Goal: Task Accomplishment & Management: Manage account settings

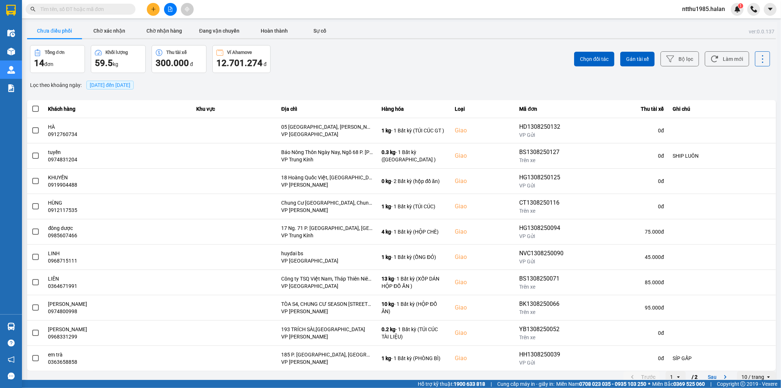
click at [694, 15] on div "ntthu1985.halan 1" at bounding box center [710, 9] width 67 height 13
click at [695, 10] on span "ntthu1985.halan" at bounding box center [704, 8] width 55 height 9
click at [699, 23] on span "Đăng xuất" at bounding box center [707, 23] width 39 height 8
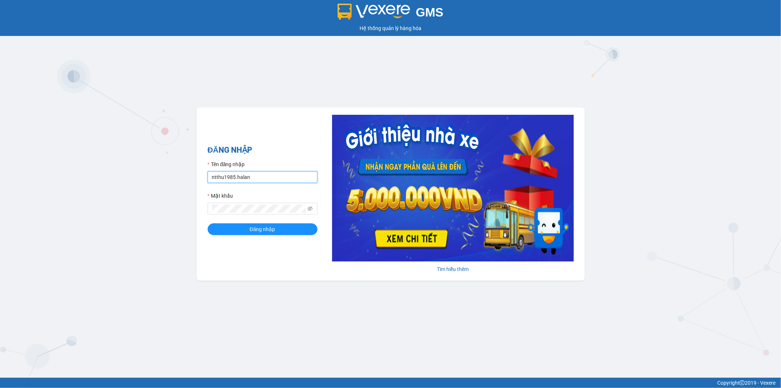
click at [258, 175] on input "ntthu1985.halan" at bounding box center [263, 177] width 110 height 12
type input "dnanh.halan"
click at [262, 231] on span "Đăng nhập" at bounding box center [263, 229] width 26 height 8
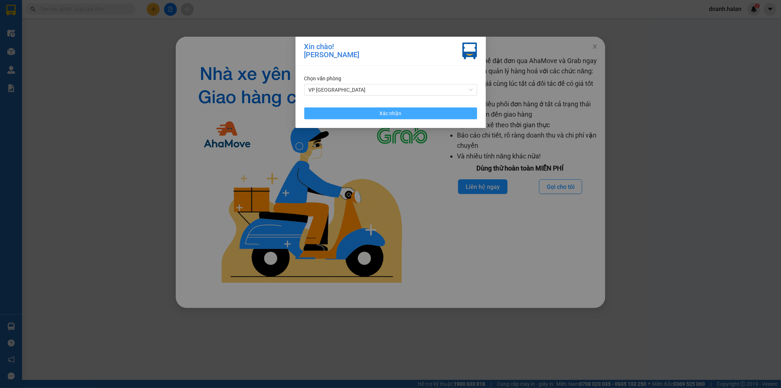
click at [354, 117] on button "Xác nhận" at bounding box center [390, 113] width 173 height 12
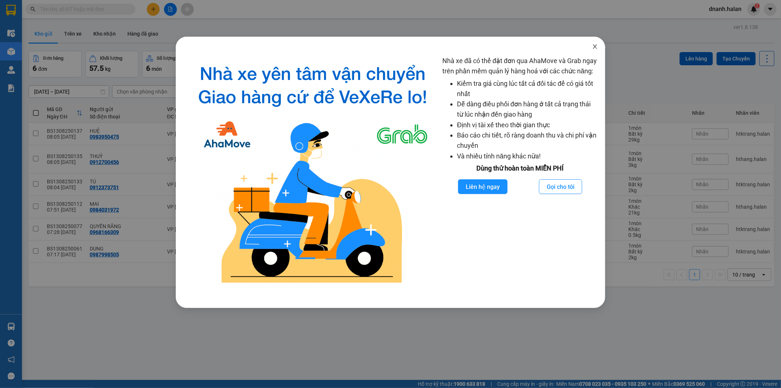
click at [593, 46] on icon "close" at bounding box center [595, 47] width 6 height 6
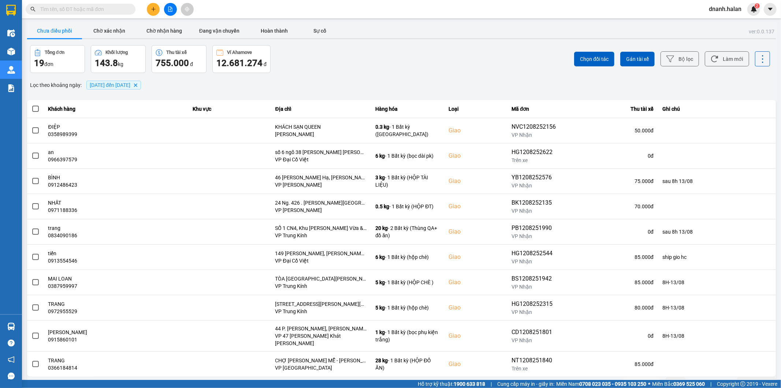
click at [534, 50] on div "Chọn đối tác Gán tài xế Bộ lọc Làm mới" at bounding box center [585, 59] width 370 height 28
click at [169, 33] on button "Chờ nhận hàng" at bounding box center [164, 30] width 55 height 15
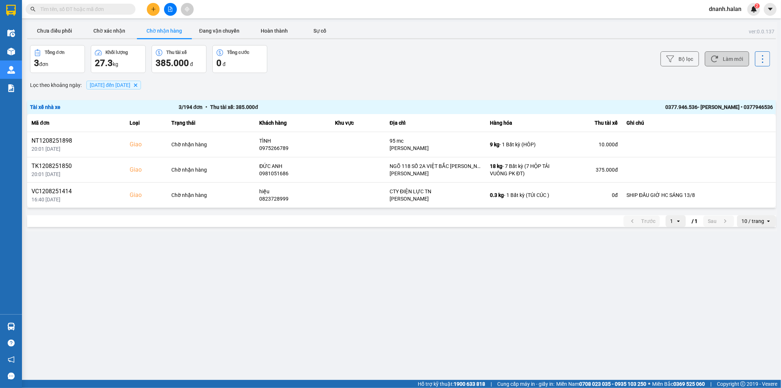
click at [731, 62] on button "Làm mới" at bounding box center [727, 58] width 44 height 15
click at [690, 57] on button "Bộ lọc" at bounding box center [680, 58] width 38 height 15
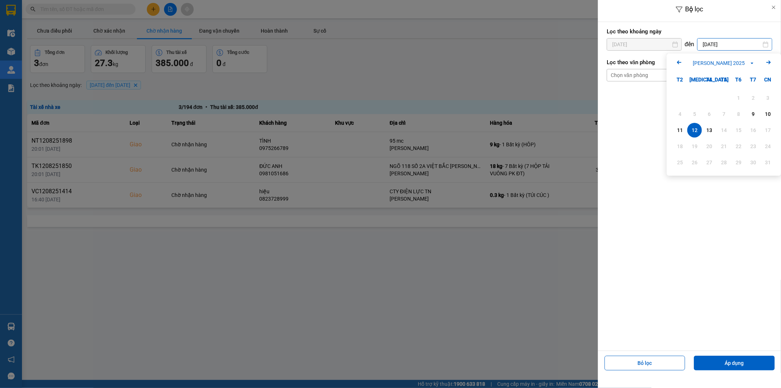
click at [703, 42] on input "12/08/2025" at bounding box center [735, 44] width 74 height 12
click at [711, 127] on div "13" at bounding box center [710, 130] width 10 height 9
type input "13/08/2025"
click at [715, 365] on button "Áp dụng" at bounding box center [734, 362] width 81 height 15
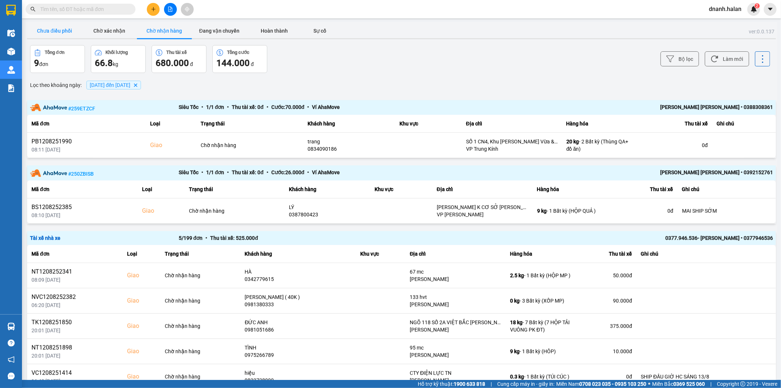
click at [69, 31] on button "Chưa điều phối" at bounding box center [54, 30] width 55 height 15
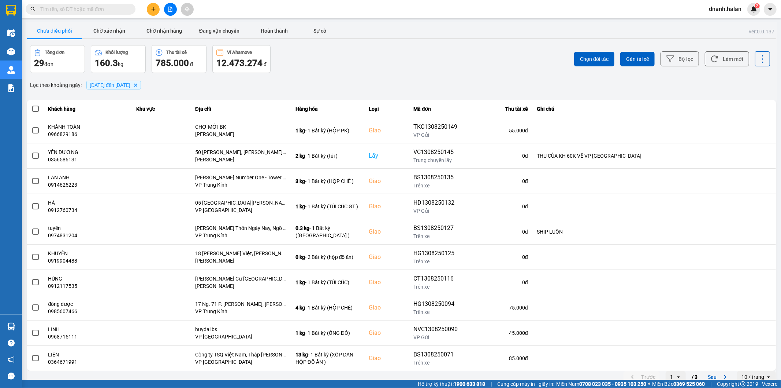
click at [100, 12] on input "text" at bounding box center [83, 9] width 86 height 8
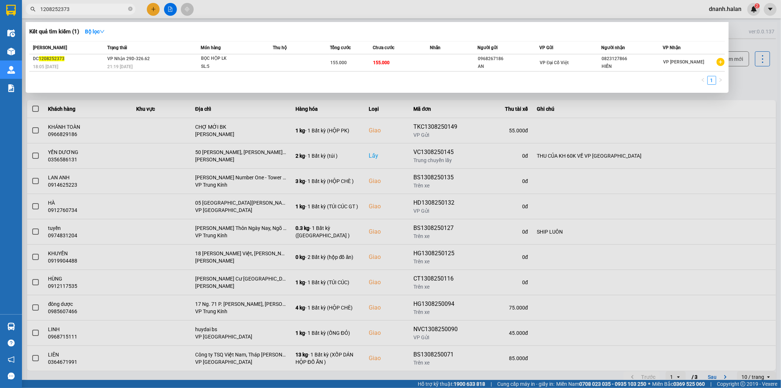
type input "1208252373"
click at [107, 9] on input "1208252373" at bounding box center [83, 9] width 86 height 8
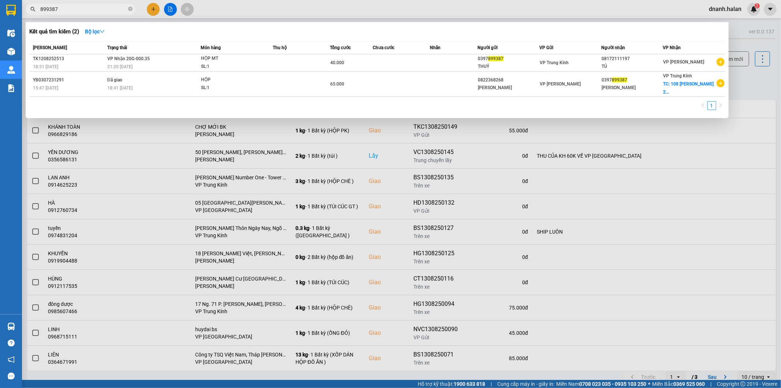
click at [100, 11] on input "899387" at bounding box center [83, 9] width 86 height 8
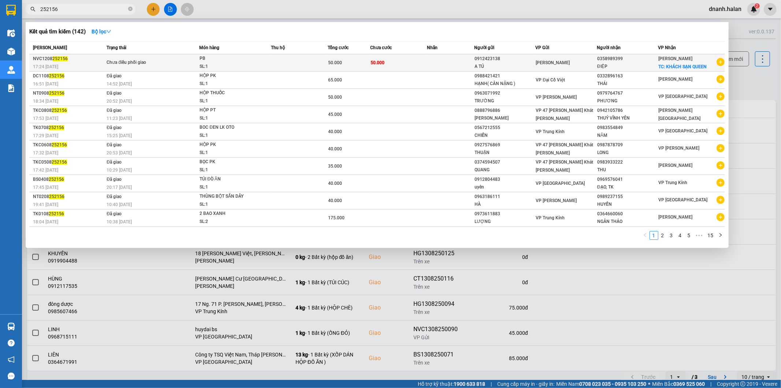
type input "252156"
click at [526, 64] on div "A TÚ" at bounding box center [505, 67] width 61 height 8
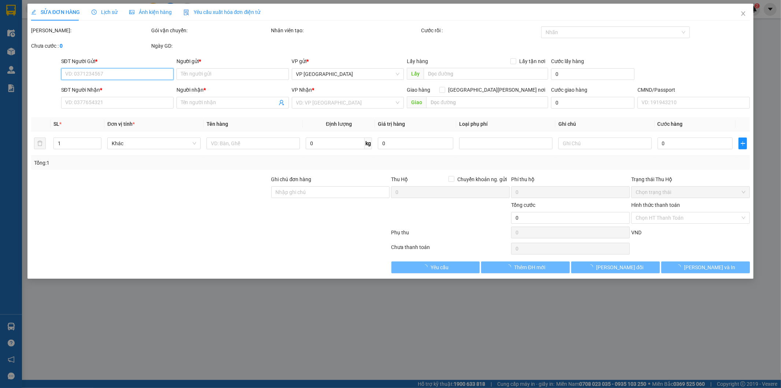
type input "0912423138"
type input "A TÚ"
type input "0358989399"
type input "ĐIỆP"
checkbox input "true"
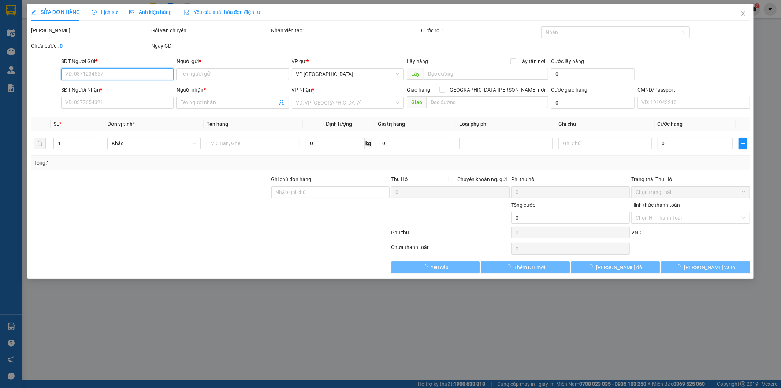
type input "KHÁCH SẠN QUEEN"
type input "50.000"
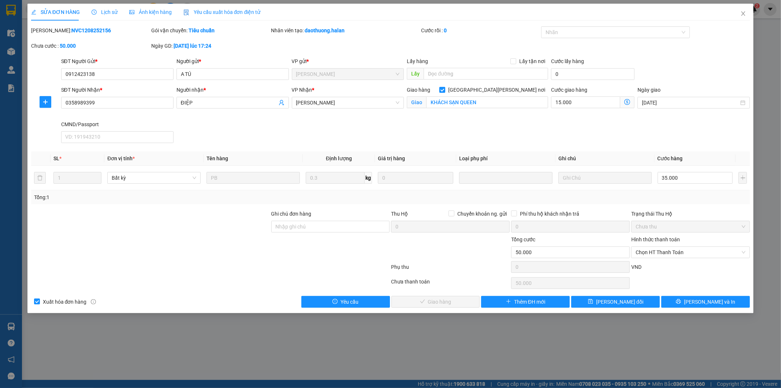
click at [445, 90] on input "Giao tận nơi" at bounding box center [442, 89] width 5 height 5
checkbox input "false"
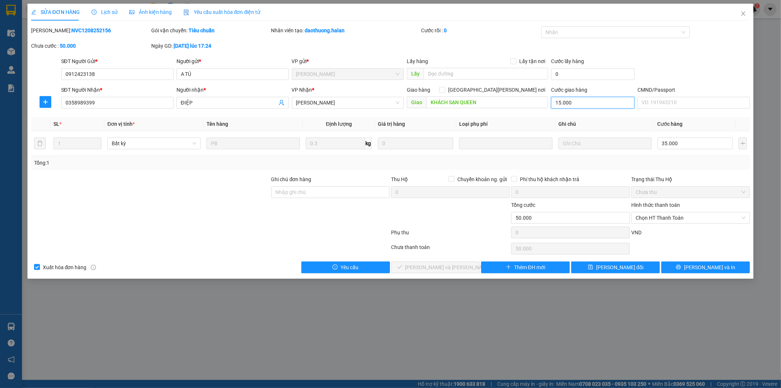
click at [579, 100] on input "15.000" at bounding box center [593, 103] width 84 height 12
type input "0"
type input "35.000"
type input "0"
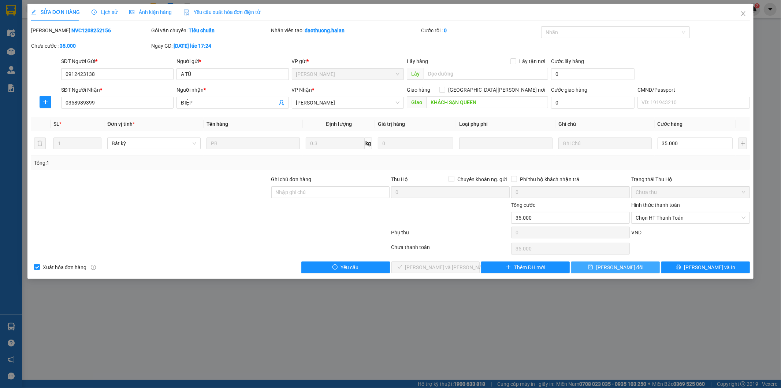
click at [633, 264] on span "Lưu thay đổi" at bounding box center [619, 267] width 47 height 8
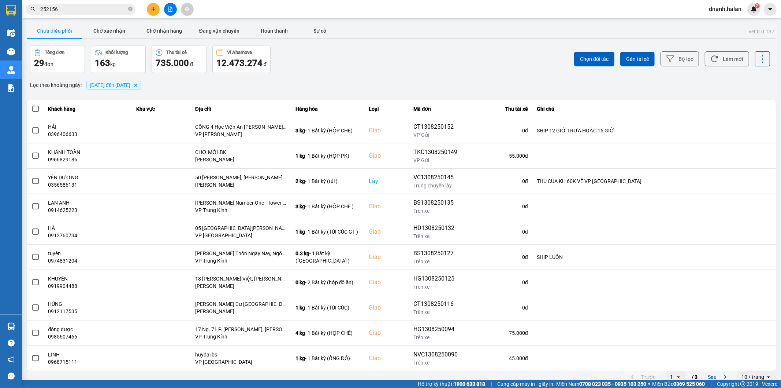
click at [284, 80] on div "Lọc theo khoảng ngày : 09/08/2025 đến 13/08/2025 Delete" at bounding box center [401, 85] width 749 height 12
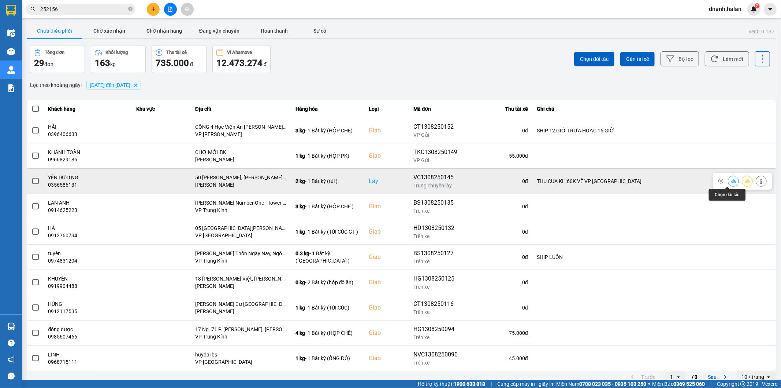
click at [731, 182] on icon at bounding box center [733, 180] width 5 height 5
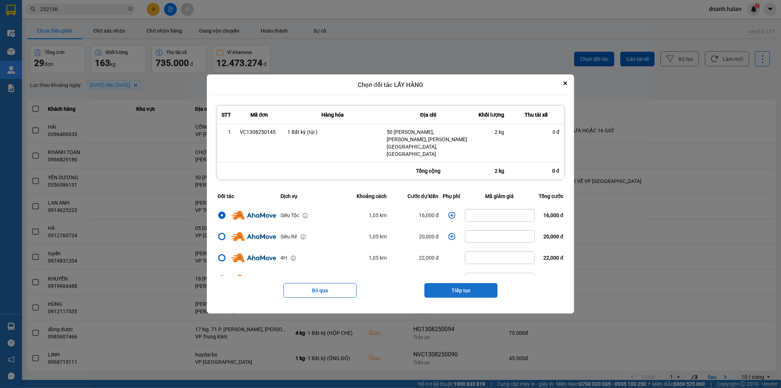
click at [468, 283] on button "Tiếp tục" at bounding box center [461, 290] width 73 height 15
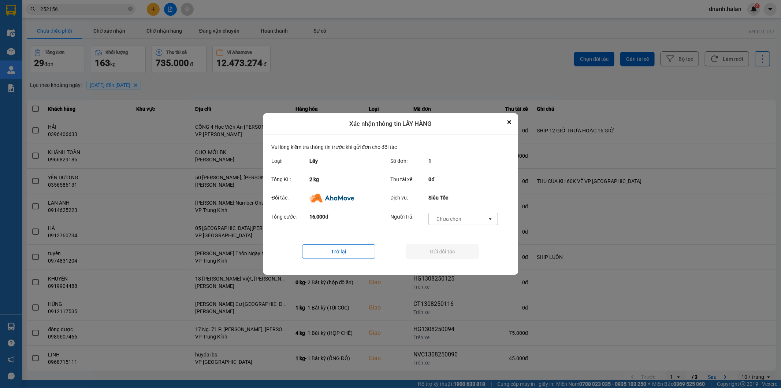
click at [460, 217] on div "-- Chưa chọn --" at bounding box center [449, 218] width 33 height 7
click at [455, 262] on span "Ví Ahamove" at bounding box center [450, 260] width 30 height 7
click at [454, 250] on button "Gửi đối tác" at bounding box center [442, 251] width 73 height 15
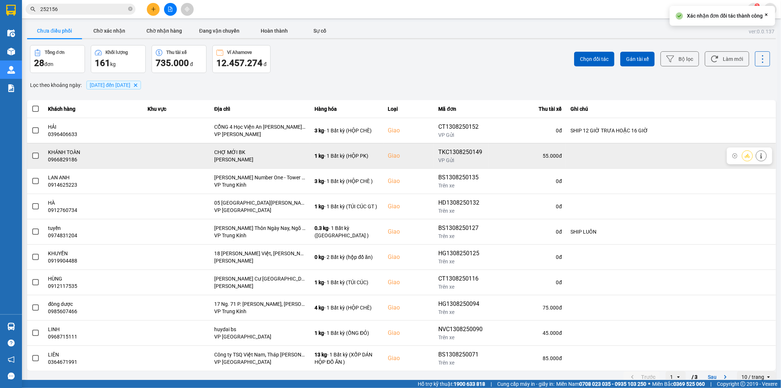
scroll to position [8, 0]
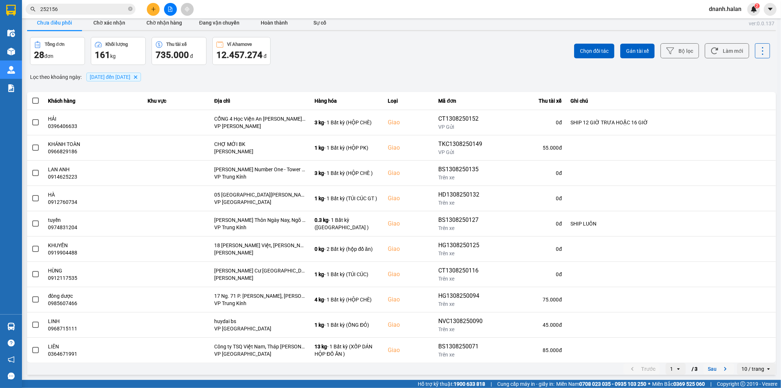
click at [706, 367] on button "Sau" at bounding box center [719, 368] width 31 height 11
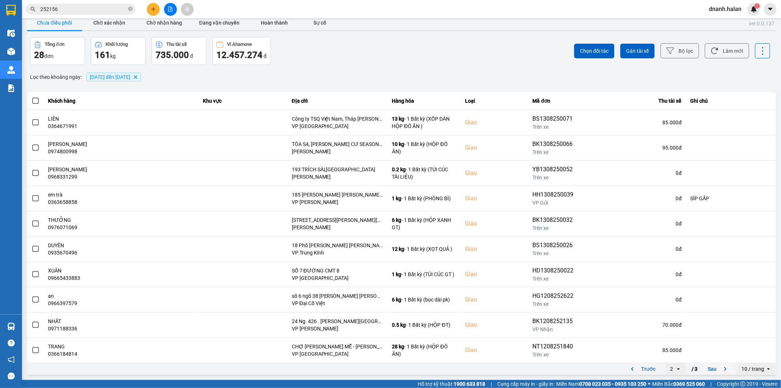
click at [710, 371] on button "Sau" at bounding box center [719, 368] width 31 height 11
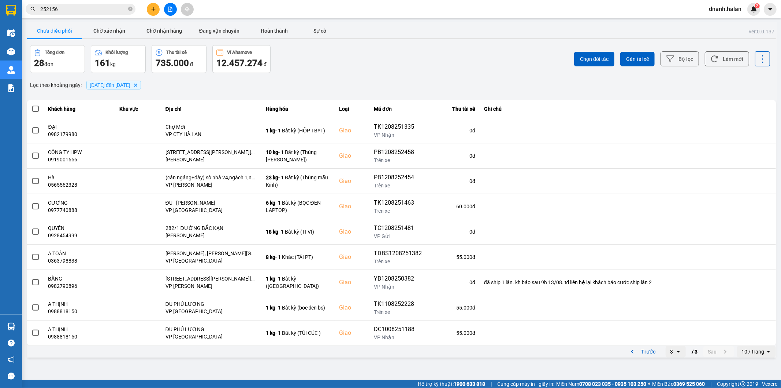
click at [681, 352] on icon "open" at bounding box center [679, 351] width 6 height 6
click at [675, 309] on div "1" at bounding box center [676, 309] width 8 height 7
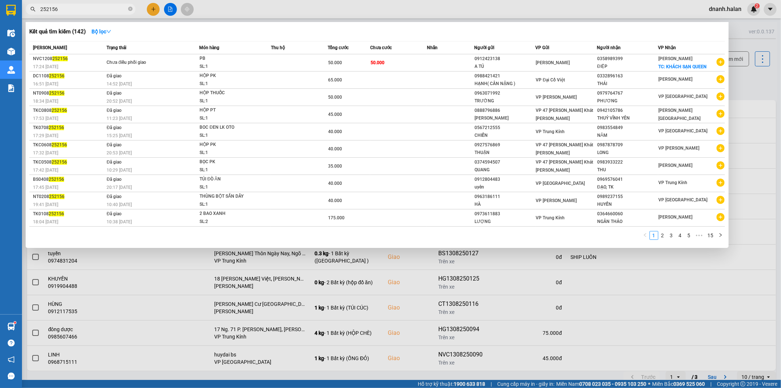
click at [89, 9] on input "252156" at bounding box center [83, 9] width 86 height 8
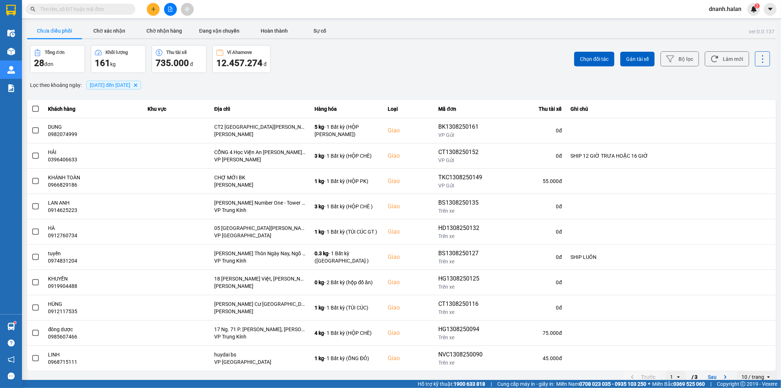
click at [87, 8] on input "text" at bounding box center [83, 9] width 86 height 8
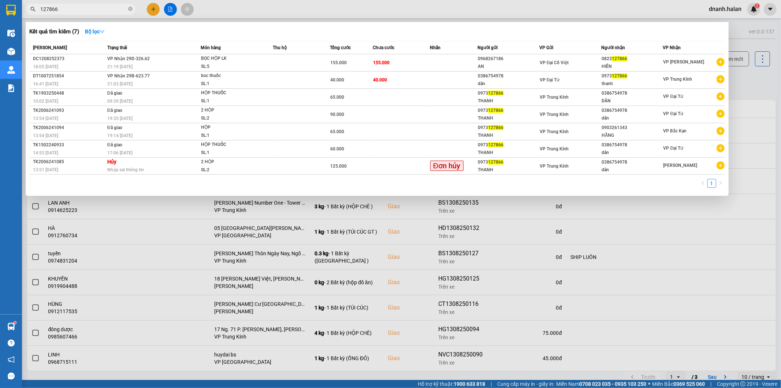
type input "127866"
click at [412, 2] on div at bounding box center [390, 194] width 781 height 388
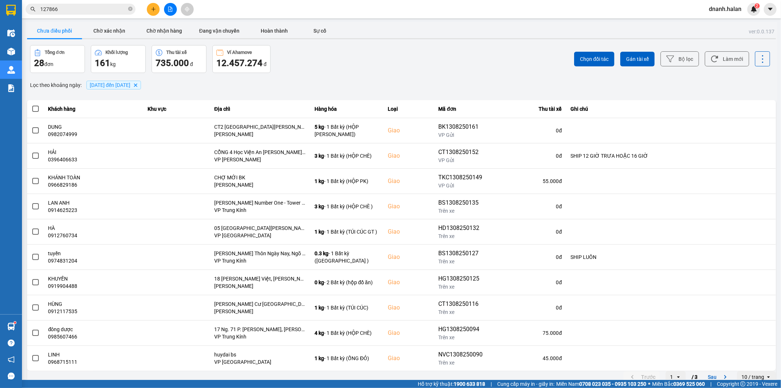
click at [111, 9] on input "127866" at bounding box center [83, 9] width 86 height 8
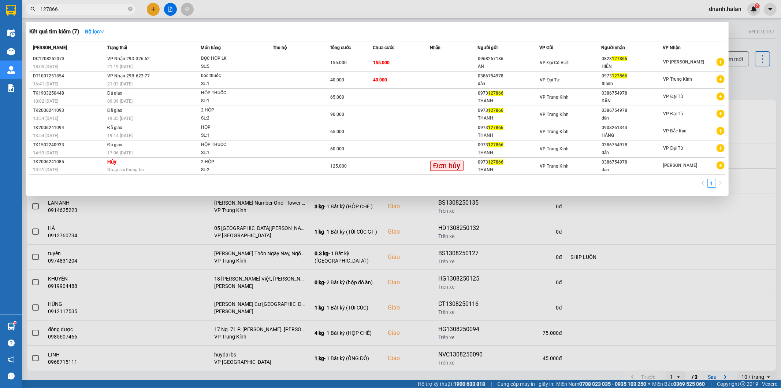
click at [111, 9] on input "127866" at bounding box center [83, 9] width 86 height 8
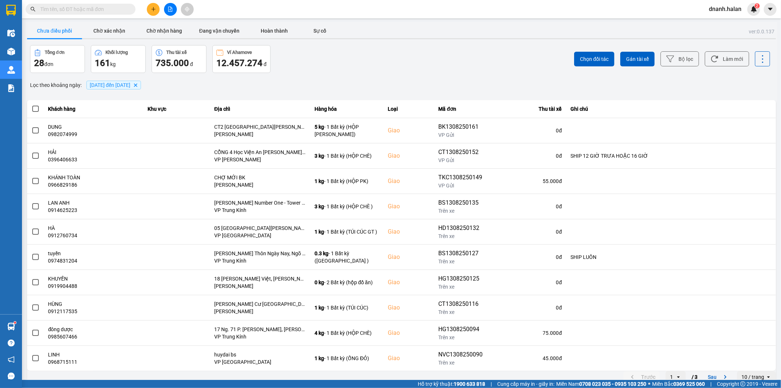
click at [72, 7] on input "text" at bounding box center [83, 9] width 86 height 8
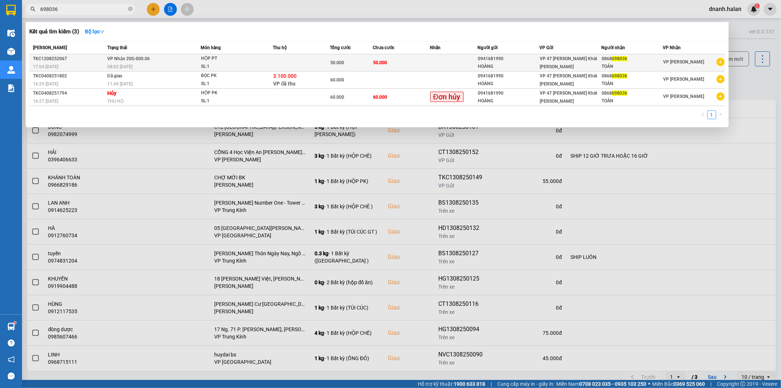
type input "698036"
click at [523, 70] on div "HOÀNG" at bounding box center [508, 67] width 61 height 8
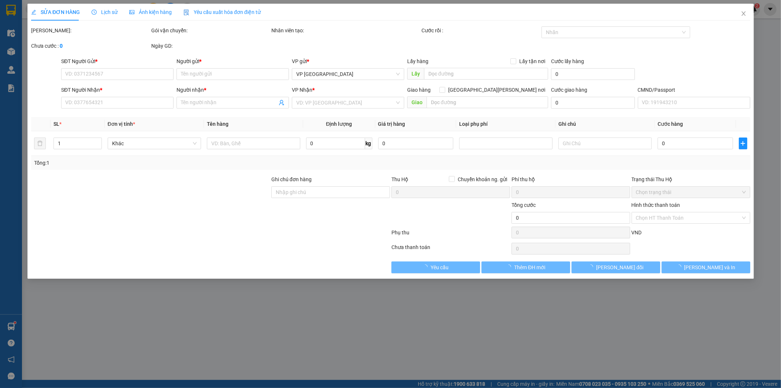
type input "0941681990"
type input "HOÀNG"
type input "0868698036"
type input "TOẢN"
type input "50.000"
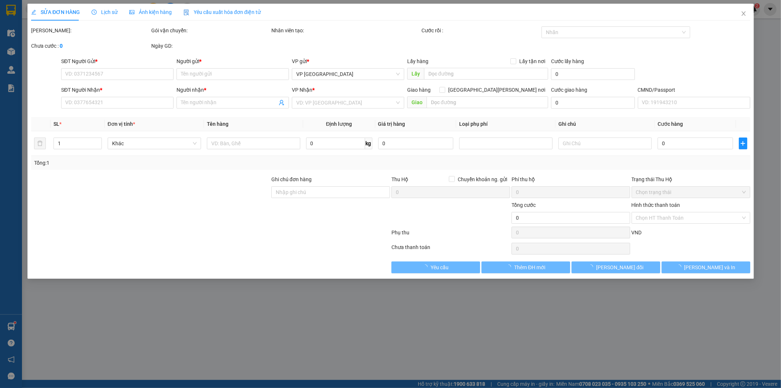
type input "50.000"
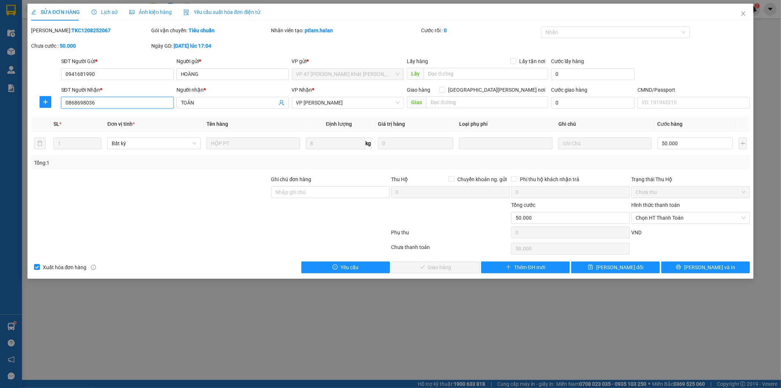
click at [79, 104] on input "0868698036" at bounding box center [117, 103] width 112 height 12
click at [78, 28] on b "TKC1208252067" at bounding box center [90, 30] width 39 height 6
copy b "TKC1208252067"
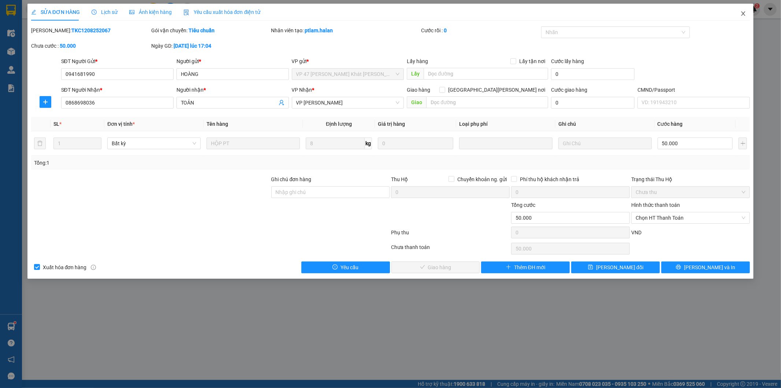
click at [744, 15] on icon "close" at bounding box center [744, 14] width 6 height 6
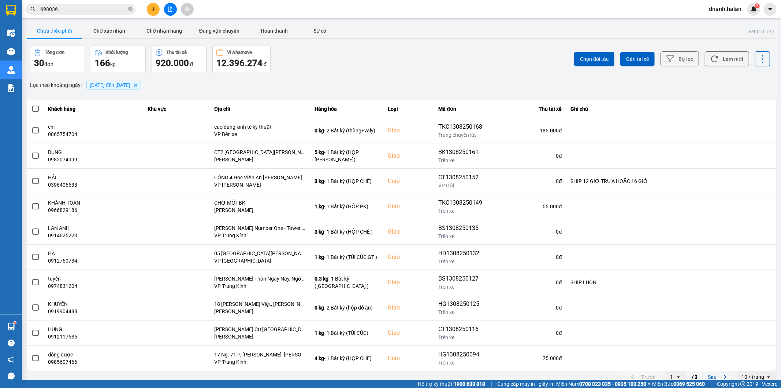
click at [507, 58] on div "Chọn đối tác Gán tài xế Bộ lọc Làm mới" at bounding box center [585, 59] width 370 height 28
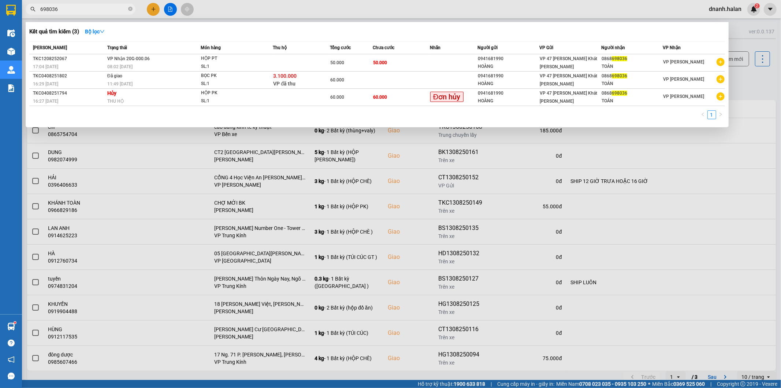
click at [96, 7] on input "698036" at bounding box center [83, 9] width 86 height 8
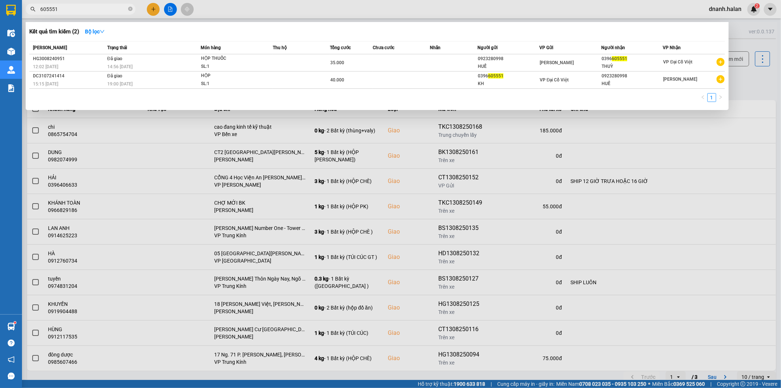
type input "605551"
click at [284, 16] on div at bounding box center [390, 194] width 781 height 388
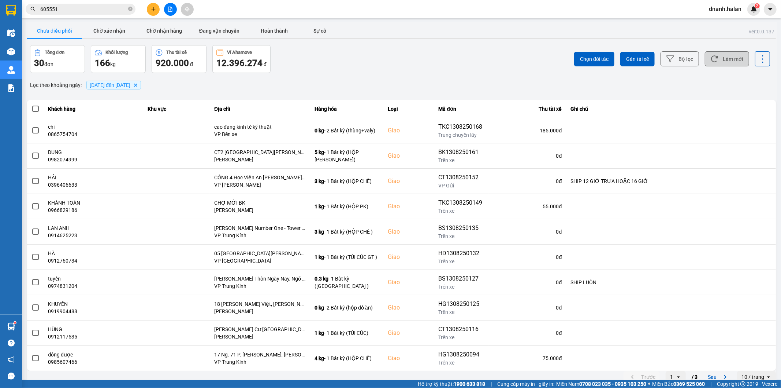
click at [727, 60] on button "Làm mới" at bounding box center [727, 58] width 44 height 15
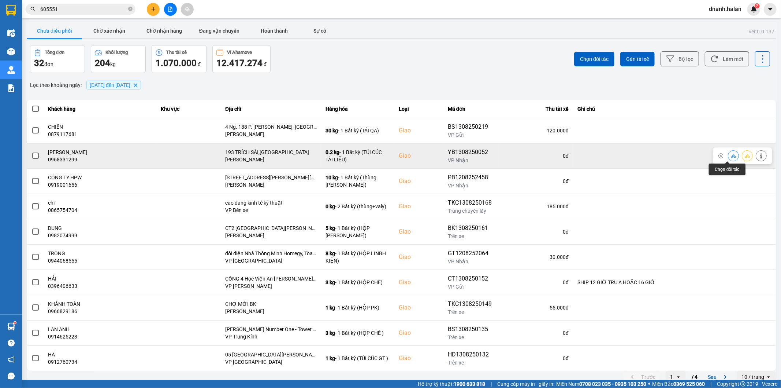
click at [731, 155] on icon at bounding box center [733, 155] width 5 height 5
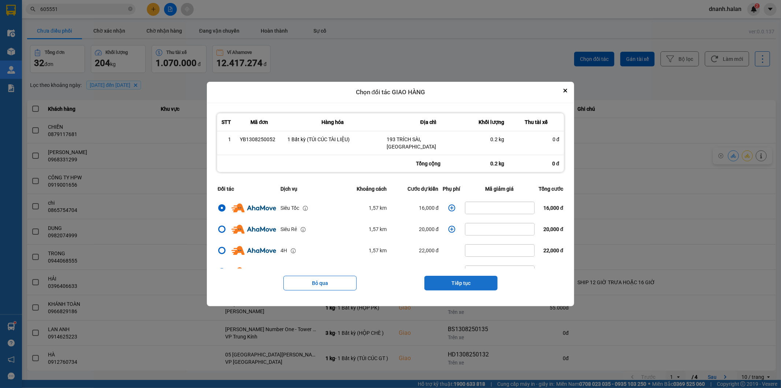
click at [470, 276] on button "Tiếp tục" at bounding box center [461, 283] width 73 height 15
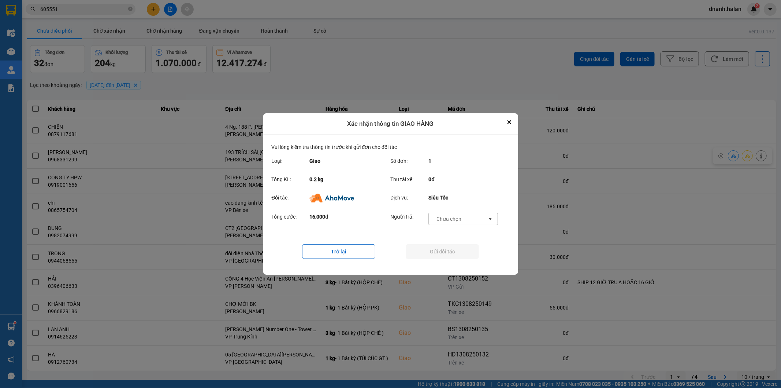
click at [470, 218] on div "-- Chưa chọn --" at bounding box center [458, 219] width 59 height 12
click at [461, 259] on span "Ví Ahamove" at bounding box center [450, 260] width 30 height 7
click at [461, 252] on button "Gửi đối tác" at bounding box center [442, 251] width 73 height 15
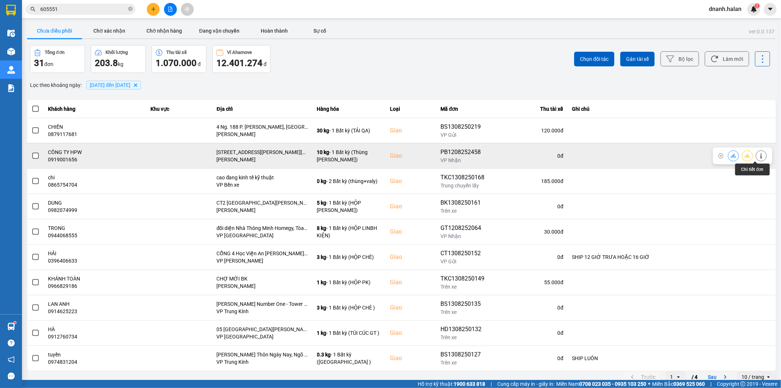
click at [759, 157] on icon at bounding box center [761, 155] width 5 height 5
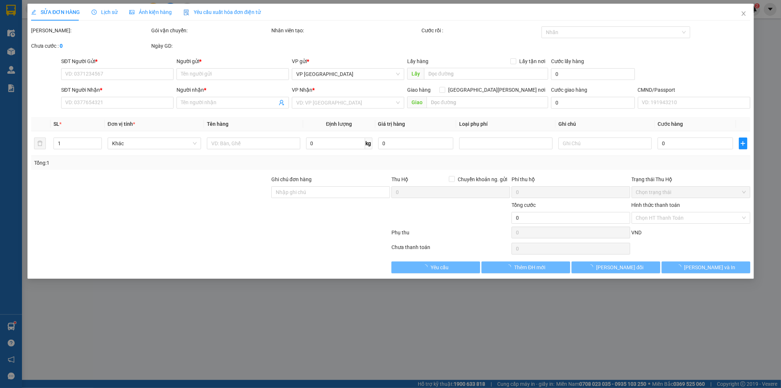
type input "0967701486"
type input "CHUNG"
type input "0919001656"
type input "CÔNG TY HPW"
checkbox input "true"
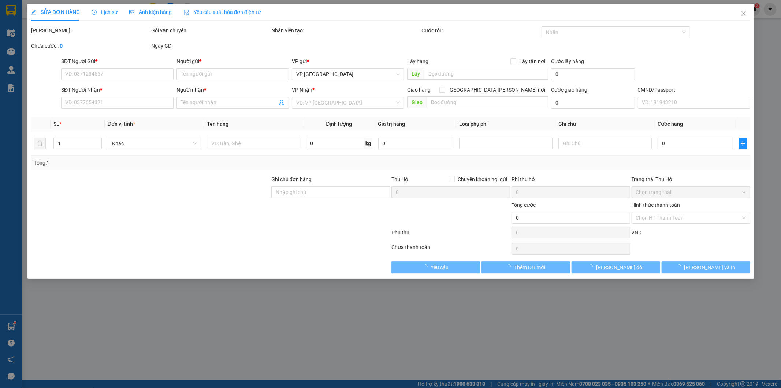
type input "số 46,ngõ 189,Hoàng HOA THÁM ,ba đình,hà nội"
type input "70.000"
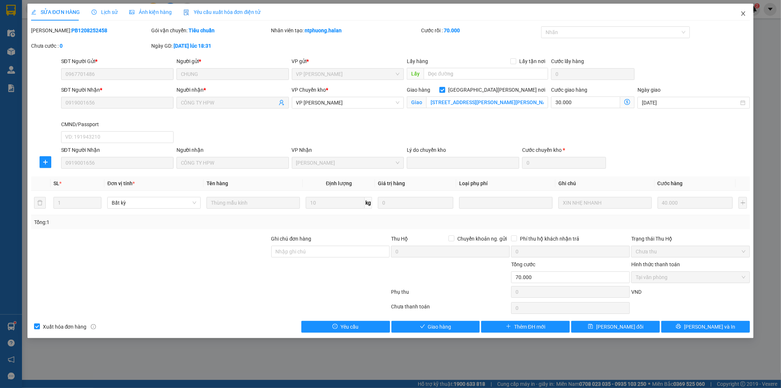
click at [745, 10] on span "Close" at bounding box center [743, 14] width 21 height 21
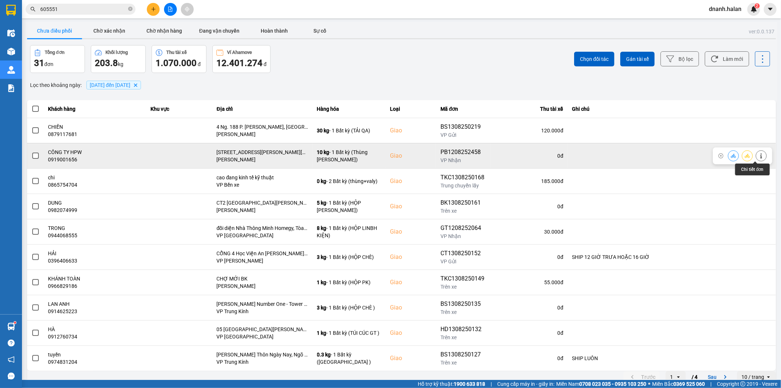
click at [759, 156] on icon at bounding box center [761, 155] width 5 height 5
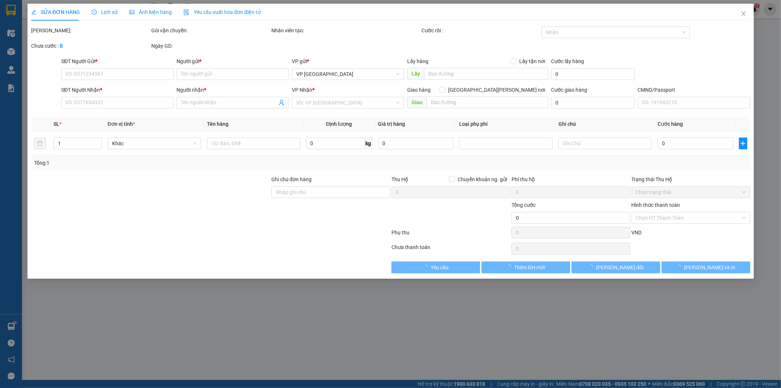
type input "0967701486"
type input "CHUNG"
type input "0919001656"
type input "CÔNG TY HPW"
checkbox input "true"
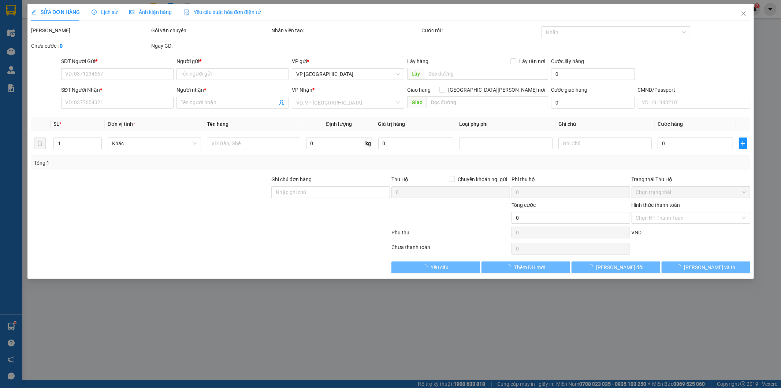
type input "số 46,ngõ 189,Hoàng HOA THÁM ,ba đình,hà nội"
type input "70.000"
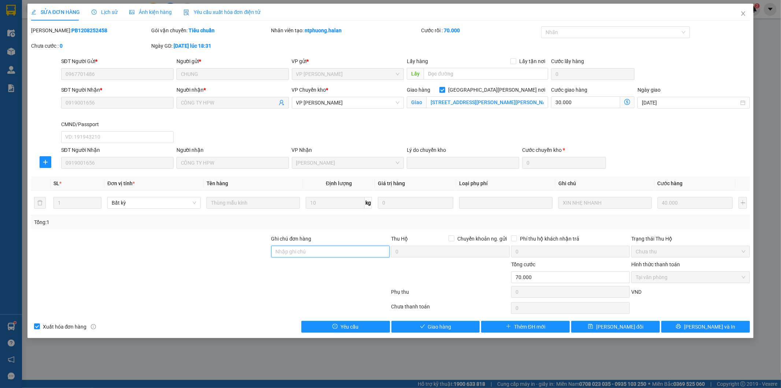
click at [292, 253] on input "Ghi chú đơn hàng" at bounding box center [330, 251] width 119 height 12
drag, startPoint x: 292, startPoint y: 253, endPoint x: 273, endPoint y: 250, distance: 18.9
click at [273, 250] on input "Ghi chú đơn hàng" at bounding box center [330, 251] width 119 height 12
paste input "XIN NHẸ NHANH"
type input "XIN NHẸ NHANH"
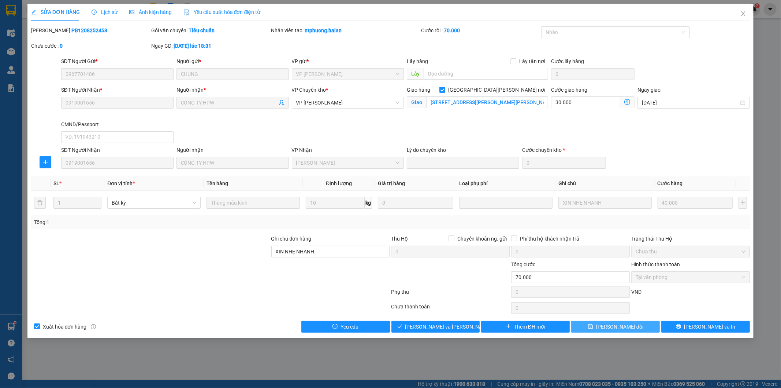
click at [607, 329] on span "Lưu thay đổi" at bounding box center [619, 326] width 47 height 8
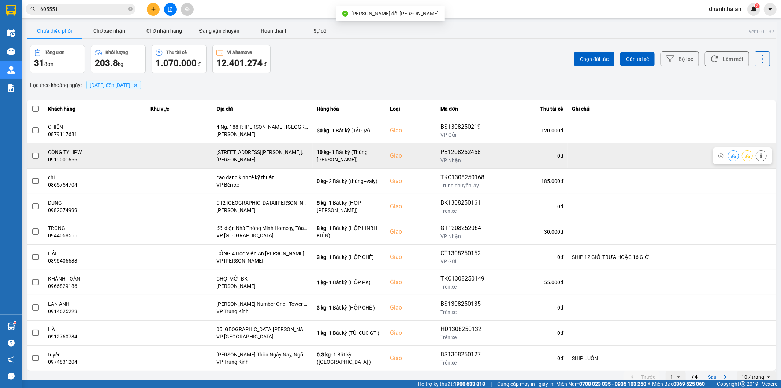
click at [722, 156] on div at bounding box center [742, 155] width 59 height 17
click at [731, 155] on icon at bounding box center [733, 155] width 5 height 5
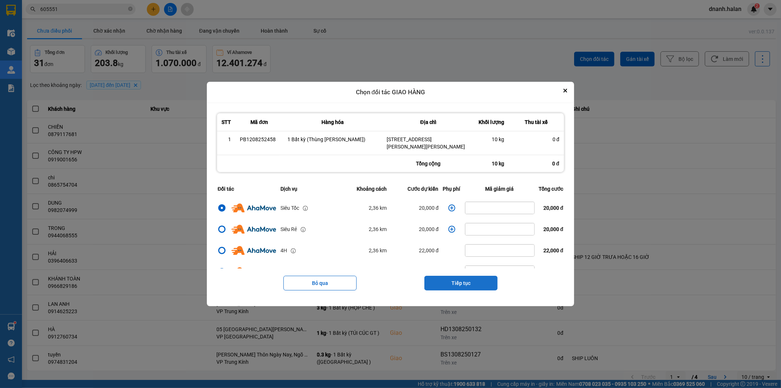
click at [471, 284] on button "Tiếp tục" at bounding box center [461, 283] width 73 height 15
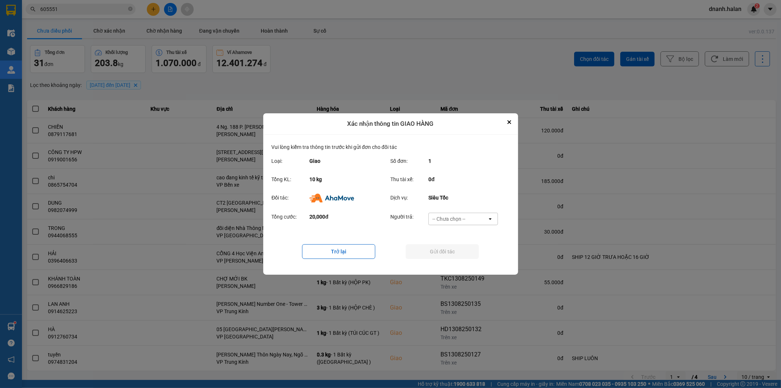
click at [460, 214] on div "-- Chưa chọn --" at bounding box center [458, 219] width 59 height 12
click at [446, 260] on span "Ví Ahamove" at bounding box center [450, 260] width 30 height 7
click at [450, 253] on button "Gửi đối tác" at bounding box center [442, 251] width 73 height 15
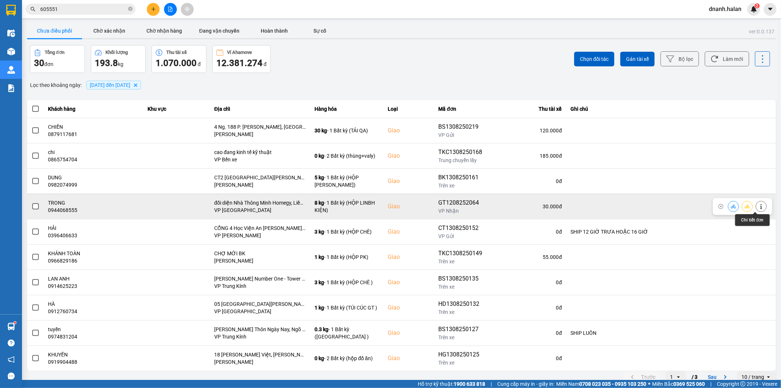
click at [759, 204] on icon at bounding box center [761, 206] width 5 height 5
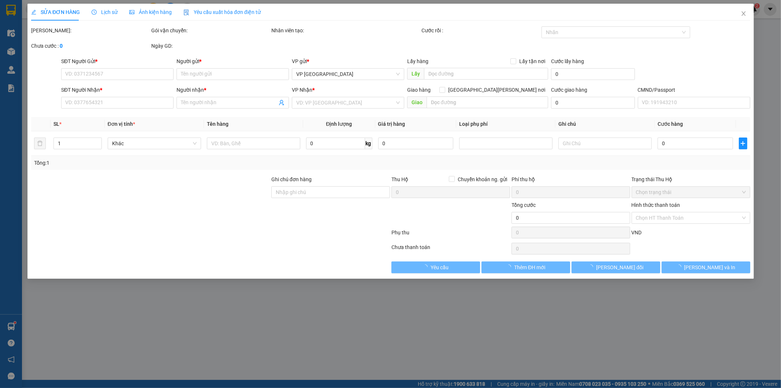
type input "0346415736"
type input "SƠN"
type input "0944068555"
type input "TRONG"
checkbox input "true"
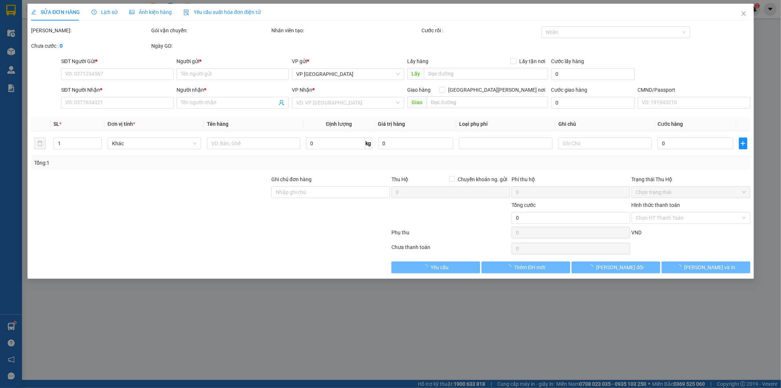
type input "đối diện Nhà Thông Minh Homegy, Liền kề 19A - 19B Khu Tái định cư Dương Nội, Đ.…"
type input "70.000"
type input "40.000"
type input "30.000"
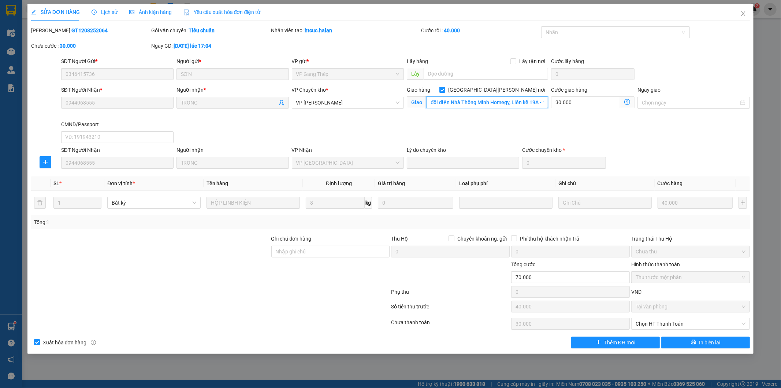
click at [509, 101] on input "đối diện Nhà Thông Minh Homegy, Liền kề 19A - 19B Khu Tái định cư Dương Nội, Đ.…" at bounding box center [487, 102] width 122 height 12
drag, startPoint x: 511, startPoint y: 101, endPoint x: 452, endPoint y: 104, distance: 59.0
click at [452, 104] on input "đối diện Nhà Thông Minh Homegy, Liền kề 19A - 19B Khu Tái định cư Dương Nội, Đ.…" at bounding box center [487, 102] width 122 height 12
click at [470, 111] on div "Giao hàng Giao tận nơi Giao đối diện Nhà Thông Minh Homegy, Liền kề 19A - 19B K…" at bounding box center [477, 99] width 141 height 26
click at [744, 10] on span "Close" at bounding box center [743, 14] width 21 height 21
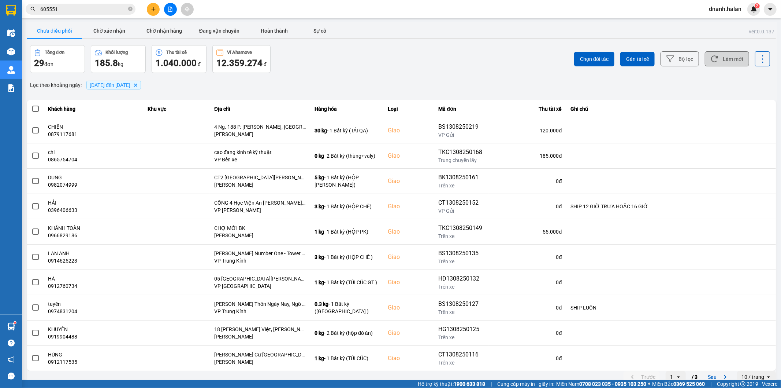
click at [737, 59] on button "Làm mới" at bounding box center [727, 58] width 44 height 15
click at [112, 32] on button "Chờ xác nhận" at bounding box center [109, 30] width 55 height 15
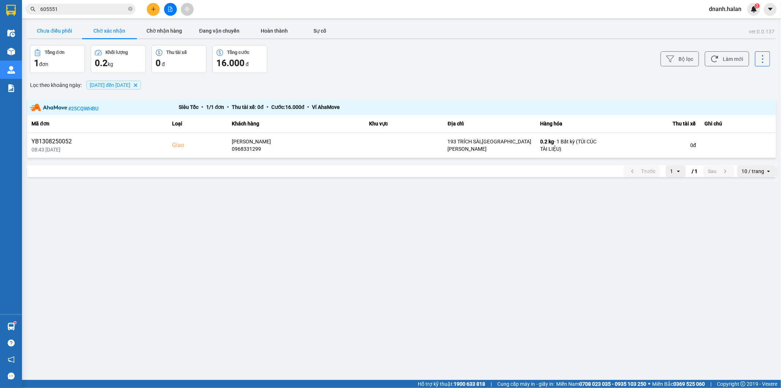
click at [60, 36] on button "Chưa điều phối" at bounding box center [54, 30] width 55 height 15
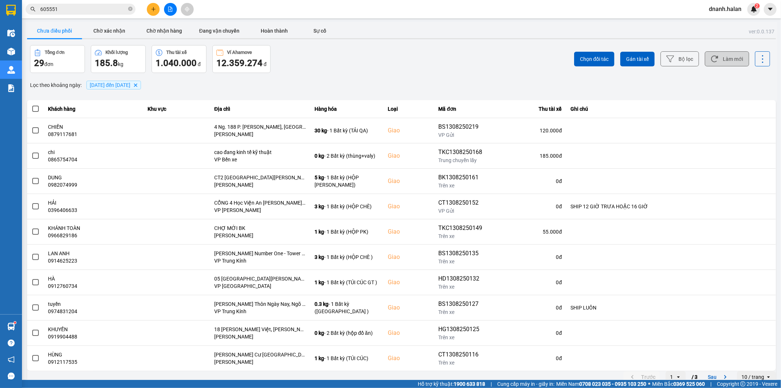
click at [733, 62] on button "Làm mới" at bounding box center [727, 58] width 44 height 15
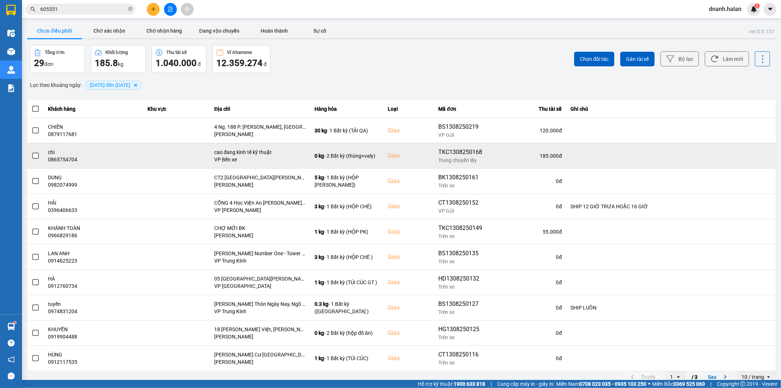
scroll to position [8, 0]
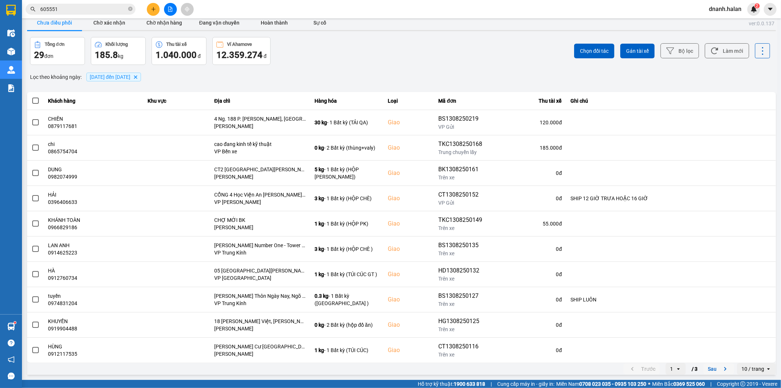
click at [711, 371] on button "Sau" at bounding box center [719, 368] width 31 height 11
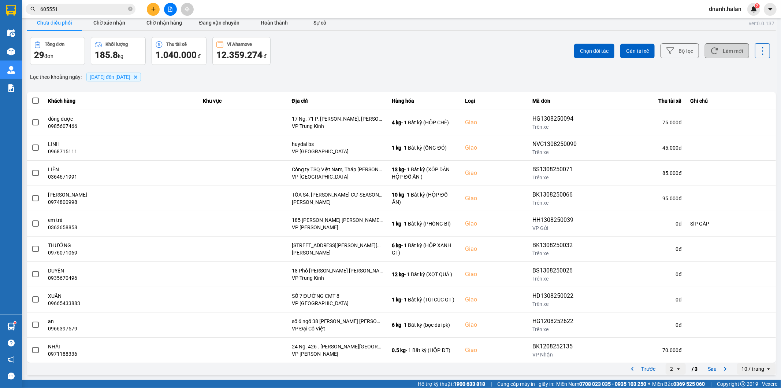
click at [722, 53] on button "Làm mới" at bounding box center [727, 50] width 44 height 15
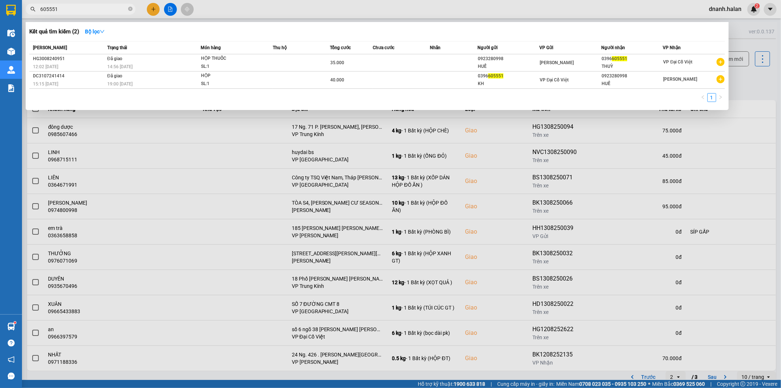
click at [92, 12] on input "605551" at bounding box center [83, 9] width 86 height 8
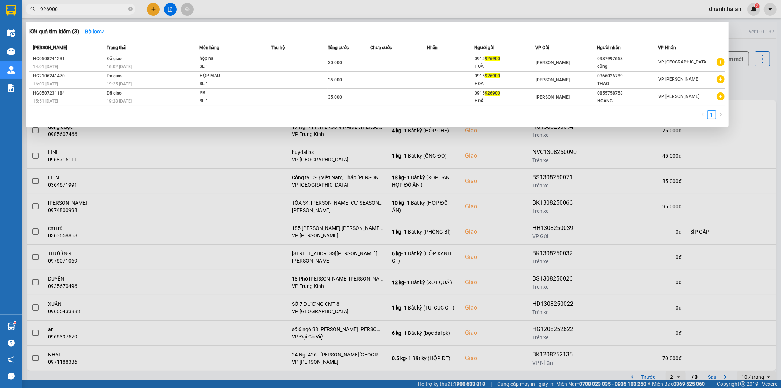
type input "926900"
click at [76, 8] on input "926900" at bounding box center [83, 9] width 86 height 8
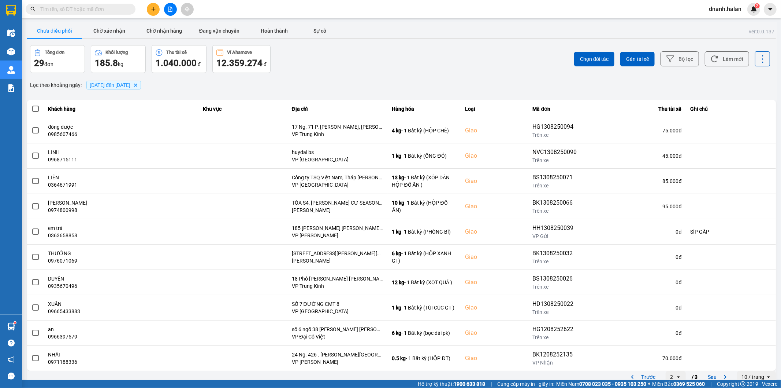
click at [116, 12] on input "text" at bounding box center [83, 9] width 86 height 8
click at [178, 30] on button "Chờ nhận hàng" at bounding box center [164, 30] width 55 height 15
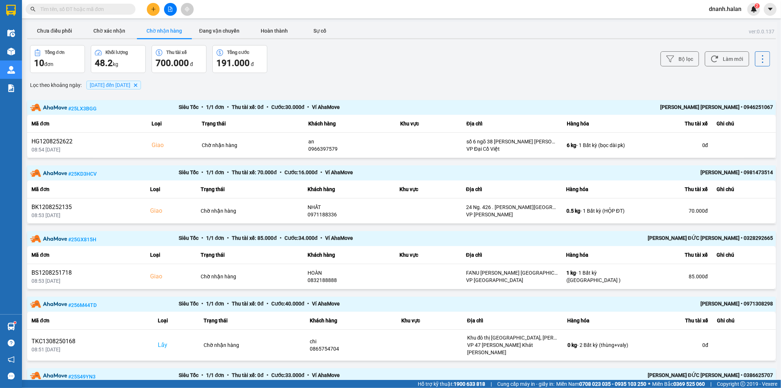
scroll to position [81, 0]
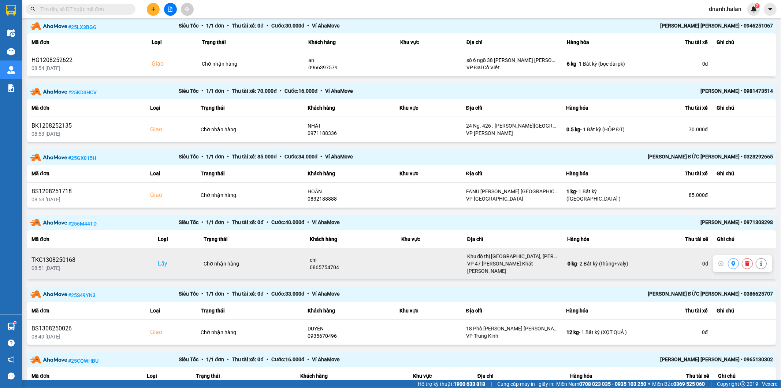
click at [325, 263] on div "0865754704" at bounding box center [351, 266] width 82 height 7
click at [759, 261] on icon at bounding box center [761, 263] width 5 height 5
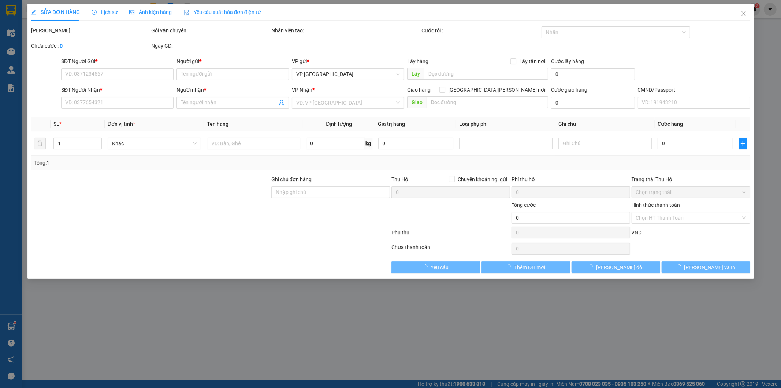
type input "0865754704"
type input "chi"
checkbox input "true"
type input "Khu đô thị Times City, Vĩnh Tuy, Hoàng Mai, Hà Nội, Việt Nam"
type input "0865754704"
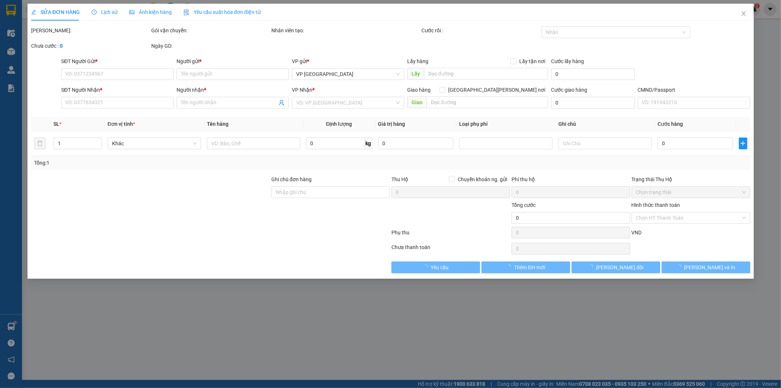
type input "chi"
checkbox input "true"
type input "cao đang kinh tế kỹ thuật"
type input "185.000"
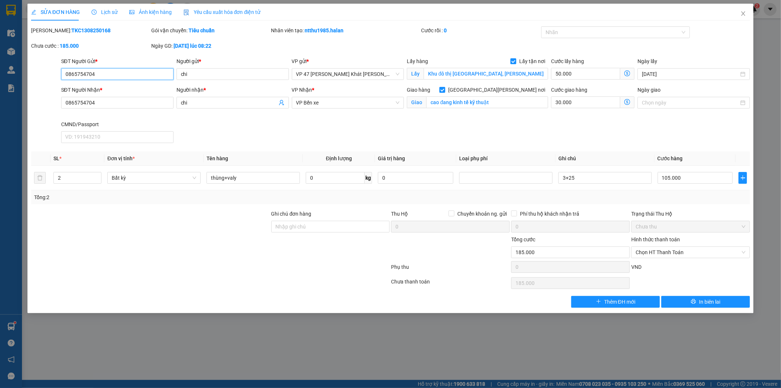
click at [81, 71] on input "0865754704" at bounding box center [117, 74] width 112 height 12
click at [739, 14] on span "Close" at bounding box center [743, 14] width 21 height 21
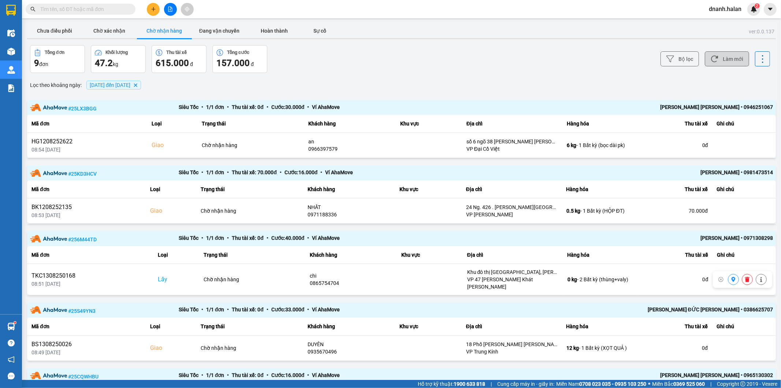
click at [732, 58] on button "Làm mới" at bounding box center [727, 58] width 44 height 15
click at [61, 34] on button "Chưa điều phối" at bounding box center [54, 30] width 55 height 15
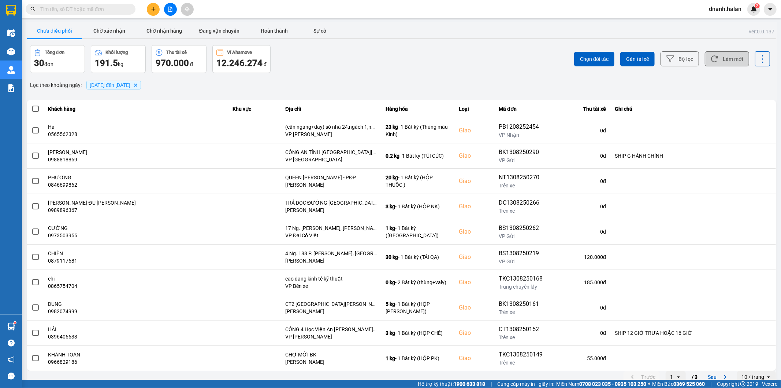
click at [724, 59] on button "Làm mới" at bounding box center [727, 58] width 44 height 15
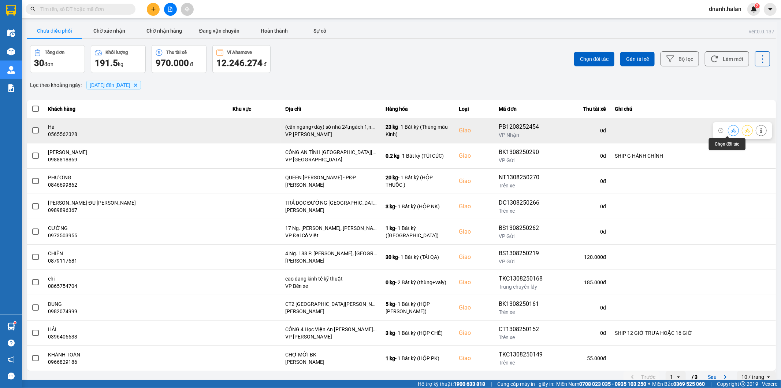
click at [729, 132] on button at bounding box center [734, 130] width 10 height 13
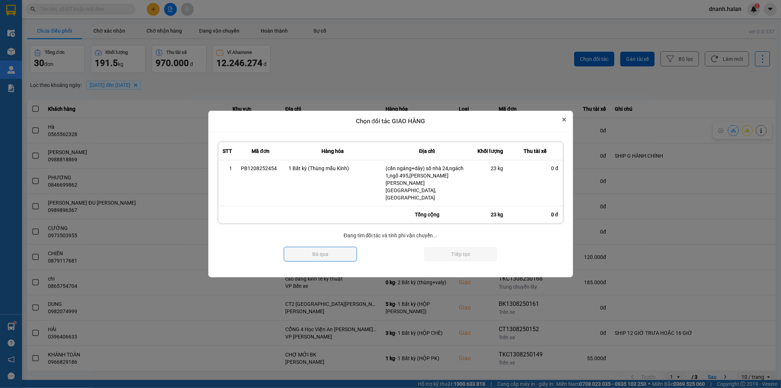
click at [563, 124] on button "Close" at bounding box center [564, 119] width 9 height 9
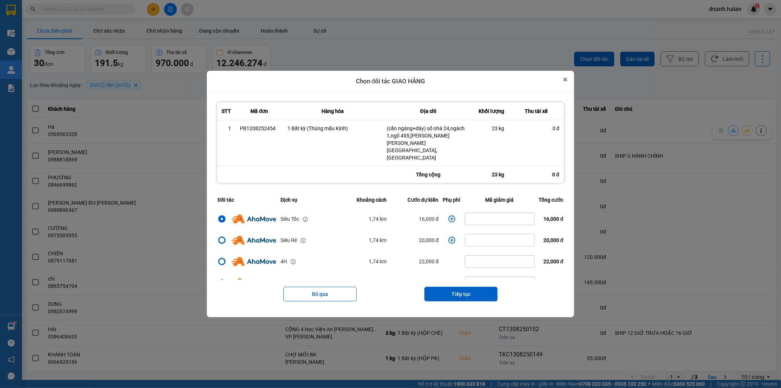
click at [567, 81] on icon "Close" at bounding box center [565, 79] width 3 height 3
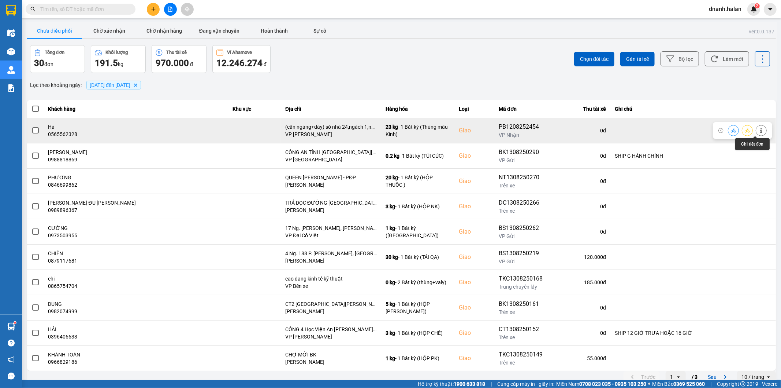
click at [759, 129] on icon at bounding box center [761, 130] width 5 height 5
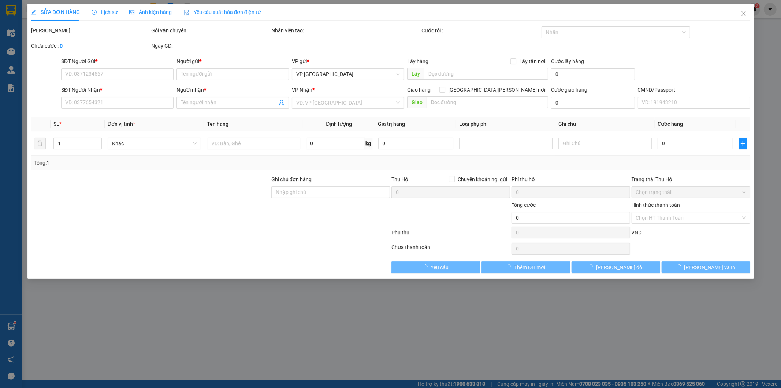
type input "0967701486"
type input "CHUNG"
type input "0565562328"
type input "Hà"
checkbox input "true"
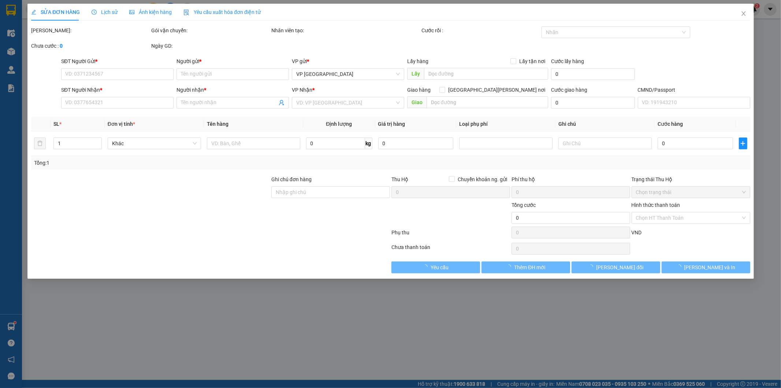
type input "(cần ngáng+dây) số nhà 24,ngách 1,ngõ 495,nguyễn trãi Thanh xuân nam,hà nội"
type input "105.000"
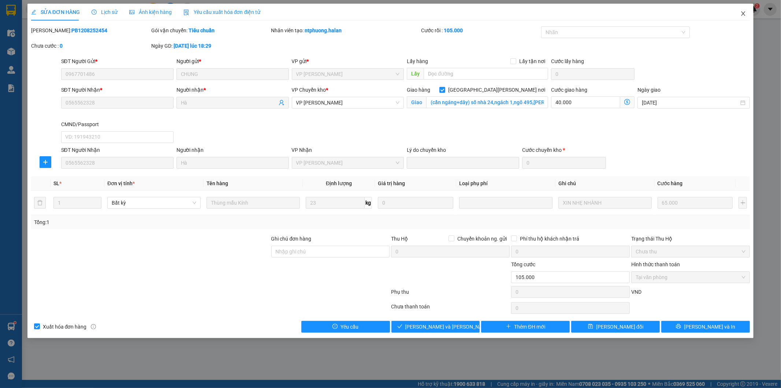
click at [741, 15] on icon "close" at bounding box center [744, 14] width 6 height 6
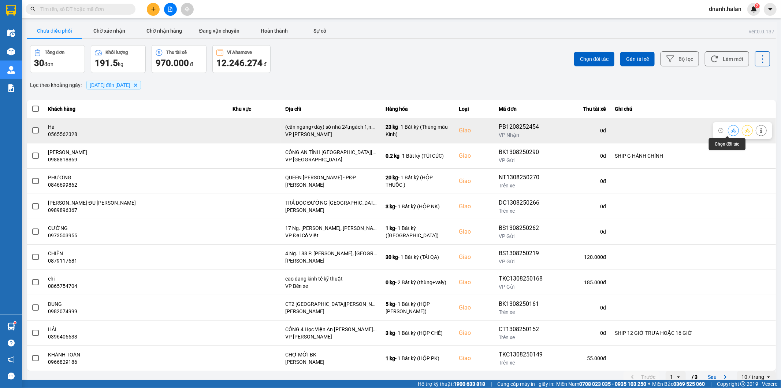
click at [731, 128] on icon at bounding box center [733, 130] width 5 height 5
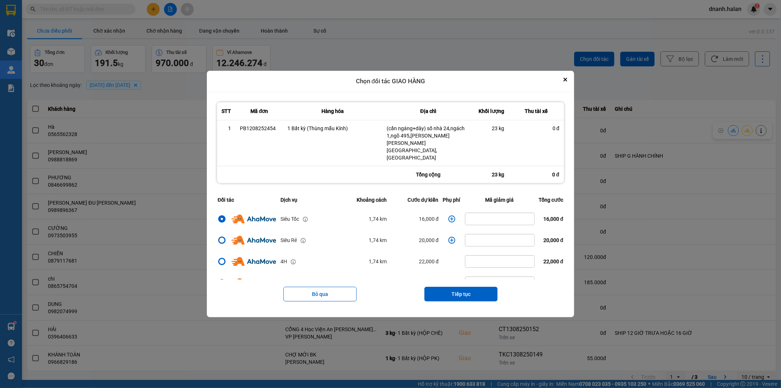
drag, startPoint x: 577, startPoint y: 109, endPoint x: 452, endPoint y: 212, distance: 162.2
click at [452, 215] on icon "dialog" at bounding box center [451, 218] width 7 height 7
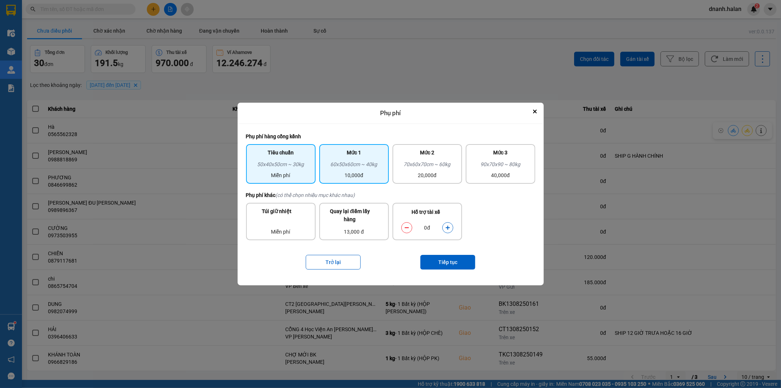
click at [361, 167] on div "60x50x60cm ~ 40kg" at bounding box center [354, 165] width 61 height 11
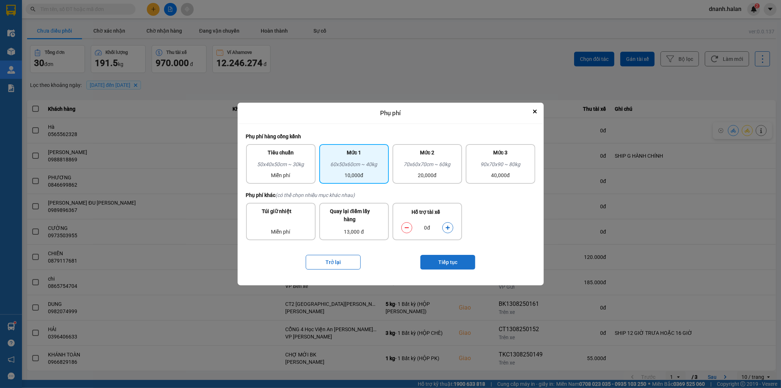
click at [453, 260] on button "Tiếp tục" at bounding box center [448, 262] width 55 height 15
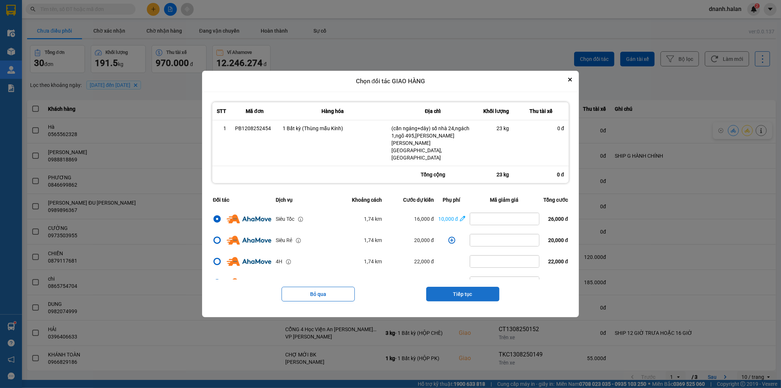
click at [485, 287] on button "Tiếp tục" at bounding box center [462, 293] width 73 height 15
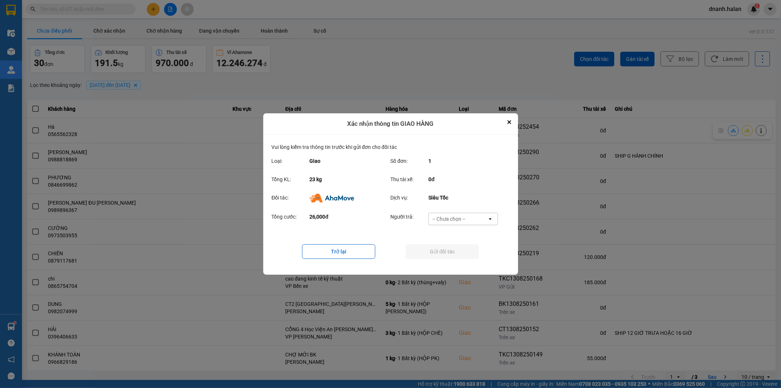
click at [467, 217] on div "-- Chưa chọn --" at bounding box center [458, 219] width 59 height 12
click at [452, 266] on div "Ví Ahamove" at bounding box center [464, 260] width 70 height 13
click at [454, 255] on button "Gửi đối tác" at bounding box center [442, 251] width 73 height 15
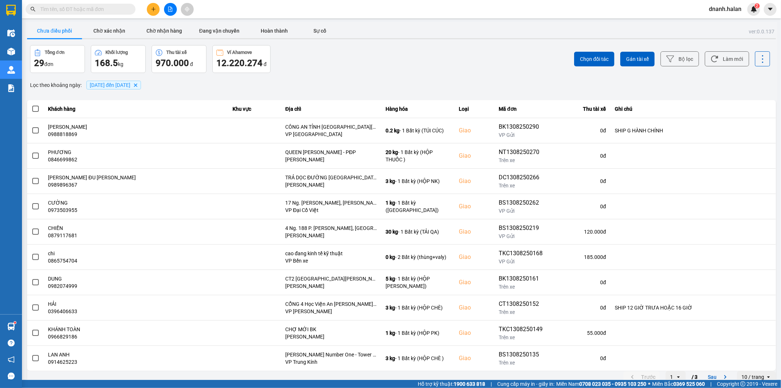
click at [70, 6] on input "text" at bounding box center [83, 9] width 86 height 8
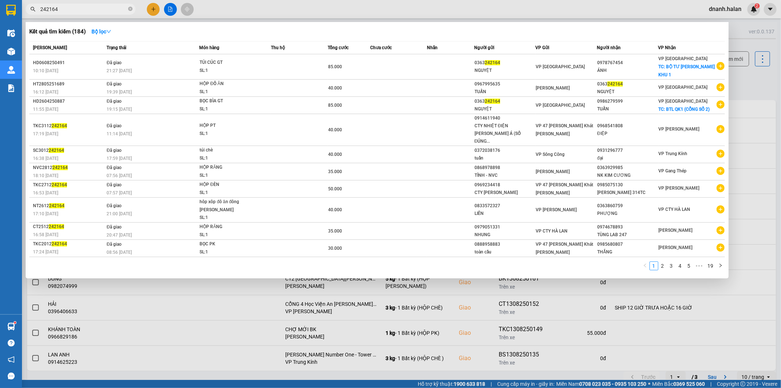
type input "242164"
click at [279, 7] on div at bounding box center [390, 194] width 781 height 388
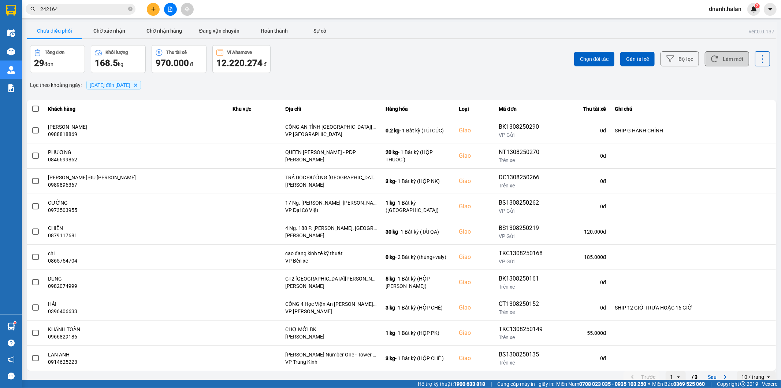
click at [737, 62] on button "Làm mới" at bounding box center [727, 58] width 44 height 15
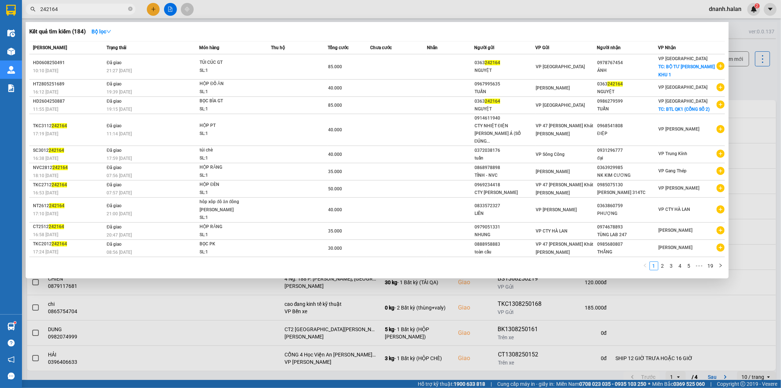
click at [84, 9] on input "242164" at bounding box center [83, 9] width 86 height 8
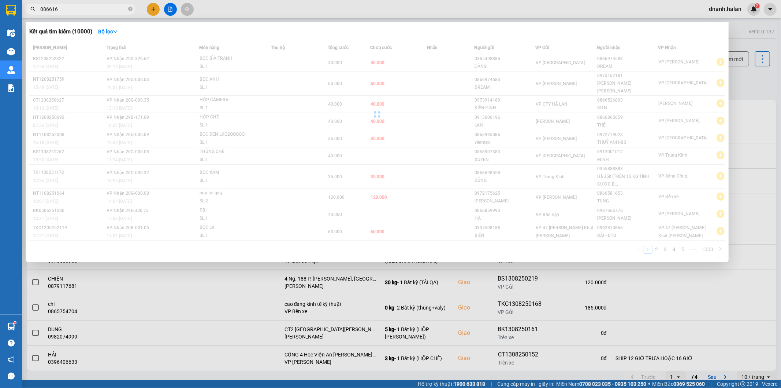
click at [74, 8] on input "086616" at bounding box center [83, 9] width 86 height 8
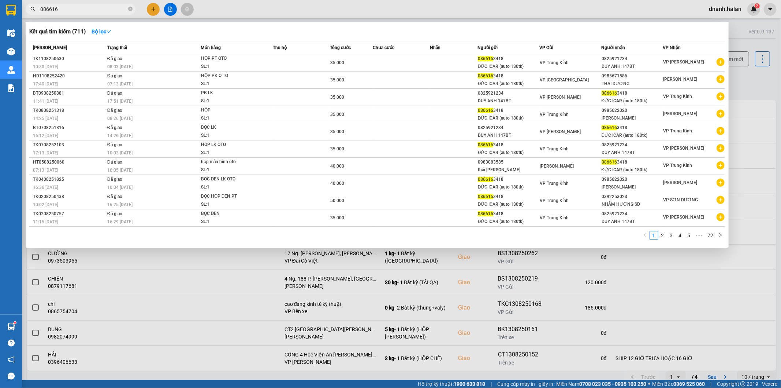
click at [74, 8] on input "086616" at bounding box center [83, 9] width 86 height 8
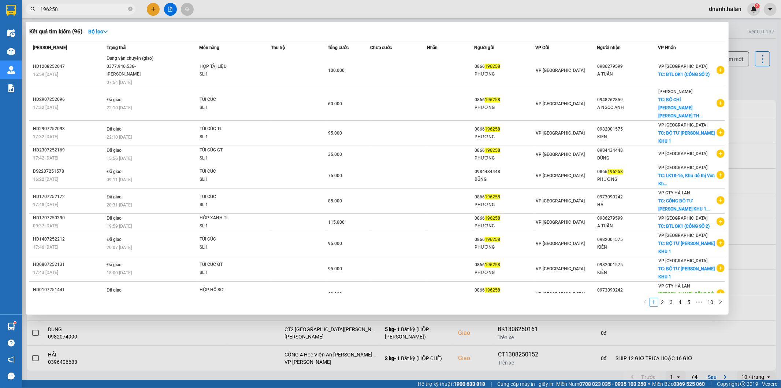
click at [70, 13] on span "196258" at bounding box center [81, 9] width 110 height 11
click at [70, 10] on input "196258" at bounding box center [83, 9] width 86 height 8
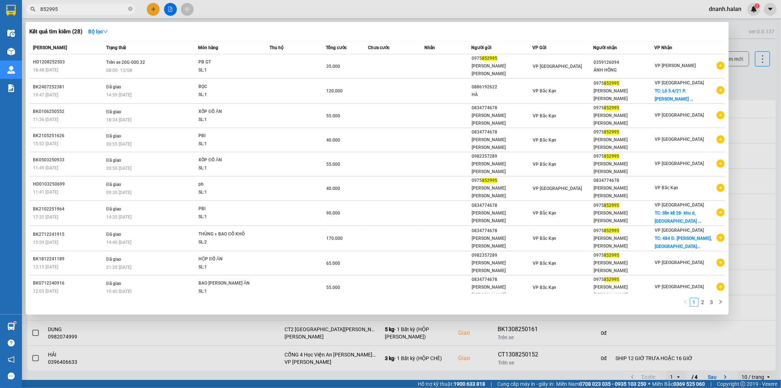
type input "852995"
click at [381, 12] on div at bounding box center [390, 194] width 781 height 388
click at [89, 10] on input "852995" at bounding box center [83, 9] width 86 height 8
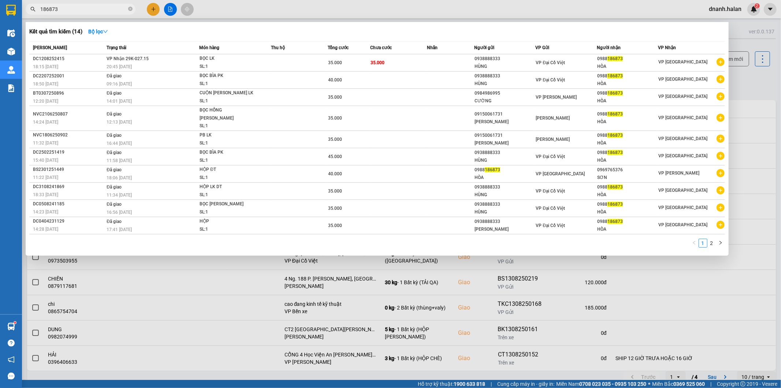
click at [72, 12] on input "186873" at bounding box center [83, 9] width 86 height 8
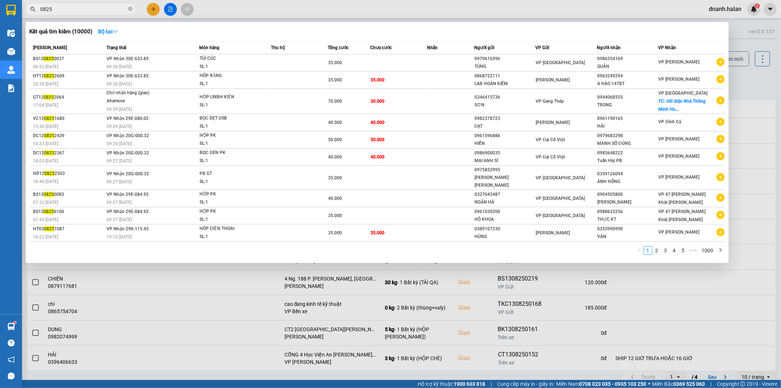
click at [45, 8] on input "0825" at bounding box center [83, 9] width 86 height 8
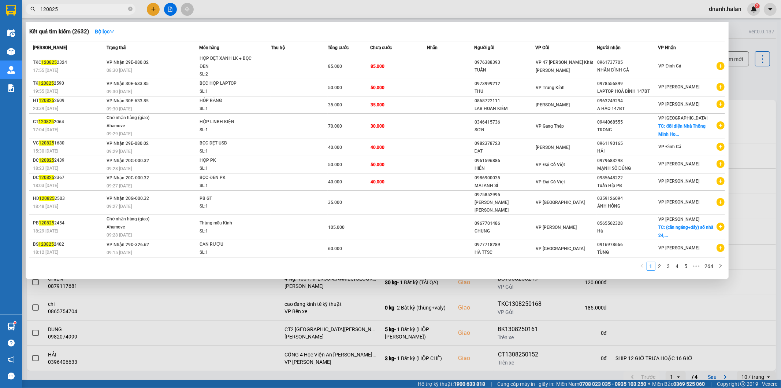
click at [61, 9] on input "120825" at bounding box center [83, 9] width 86 height 8
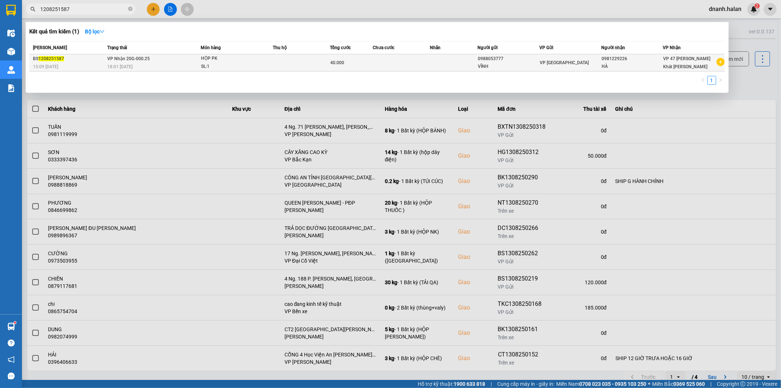
type input "1208251587"
click at [306, 63] on td at bounding box center [301, 62] width 57 height 17
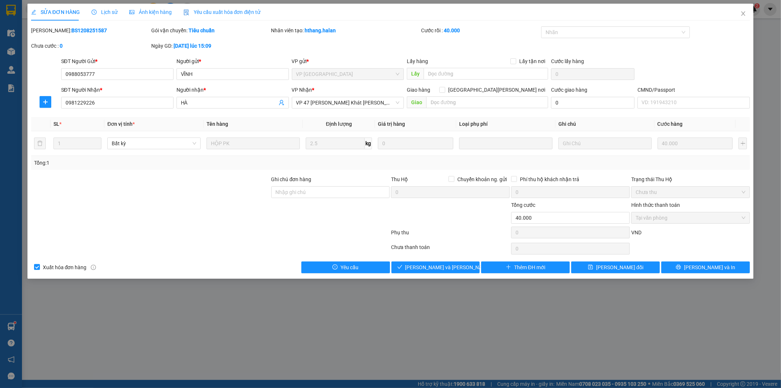
type input "0988053777"
type input "VĨNH"
type input "0981229226"
type input "HÀ"
type input "40.000"
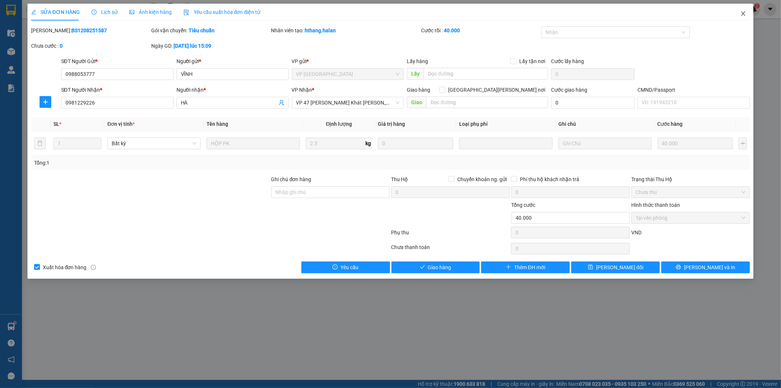
click at [739, 10] on span "Close" at bounding box center [743, 14] width 21 height 21
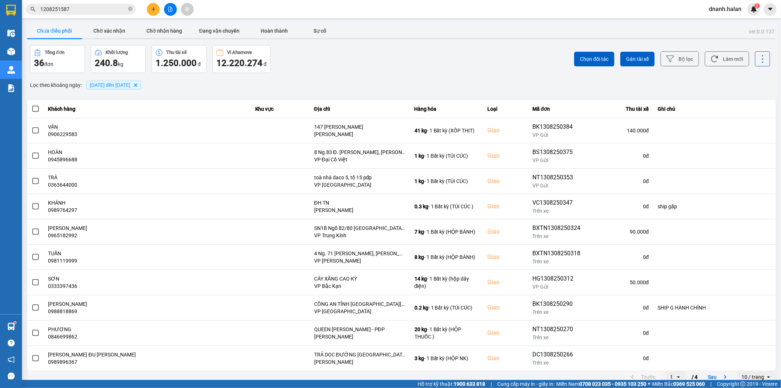
click at [526, 55] on div "Chọn đối tác Gán tài xế Bộ lọc Làm mới" at bounding box center [585, 59] width 370 height 28
click at [733, 55] on button "Làm mới" at bounding box center [727, 58] width 44 height 15
click at [94, 12] on input "1208251587" at bounding box center [83, 9] width 86 height 8
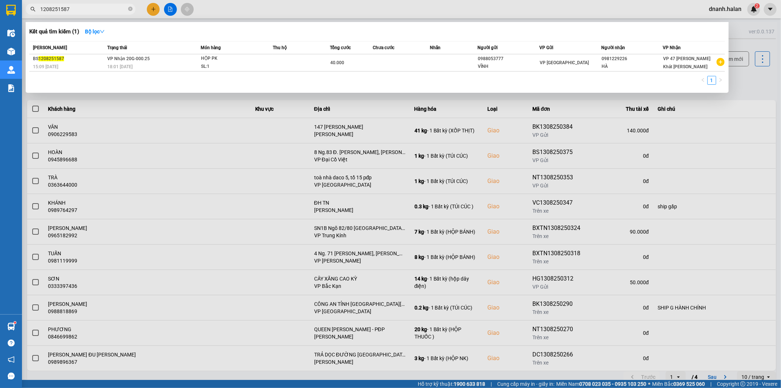
click at [94, 12] on input "1208251587" at bounding box center [83, 9] width 86 height 8
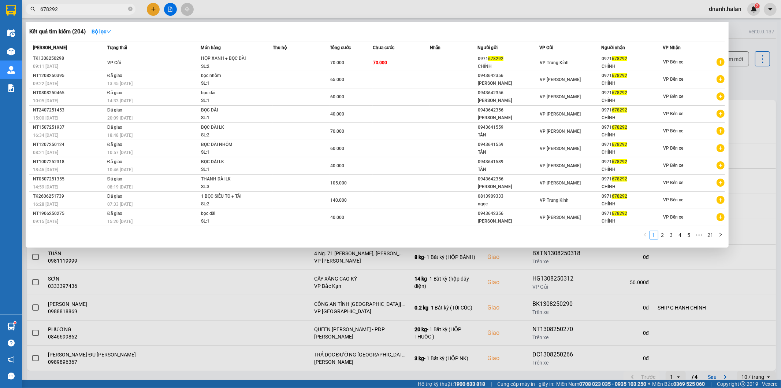
type input "678292"
click at [112, 11] on input "678292" at bounding box center [83, 9] width 86 height 8
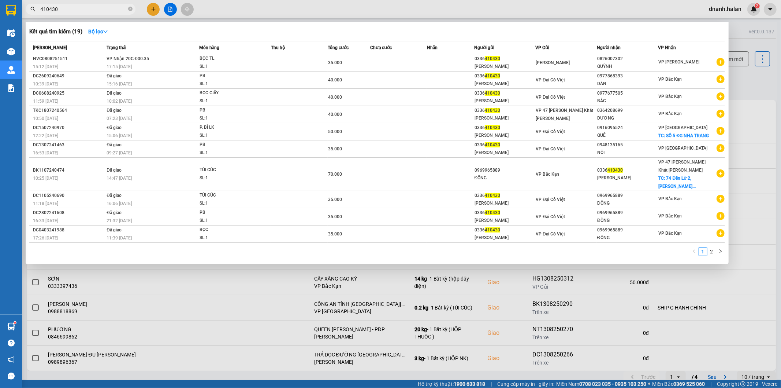
click at [79, 11] on input "410430" at bounding box center [83, 9] width 86 height 8
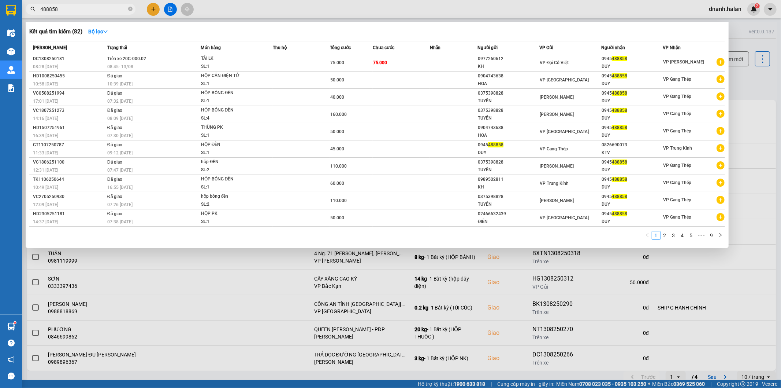
click at [111, 11] on input "488858" at bounding box center [83, 9] width 86 height 8
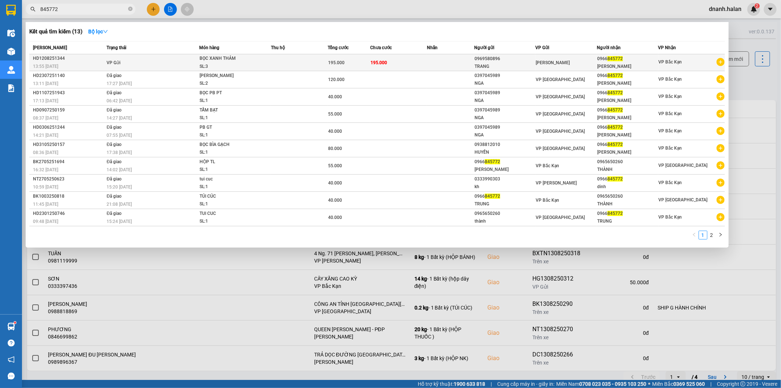
type input "845772"
click at [425, 63] on td "195.000" at bounding box center [398, 62] width 57 height 17
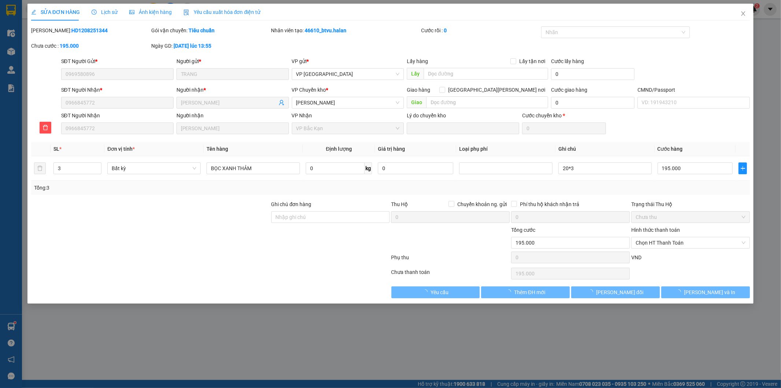
type input "0969580896"
type input "TRANG"
type input "0966845772"
type input "DiNH"
type input "195.000"
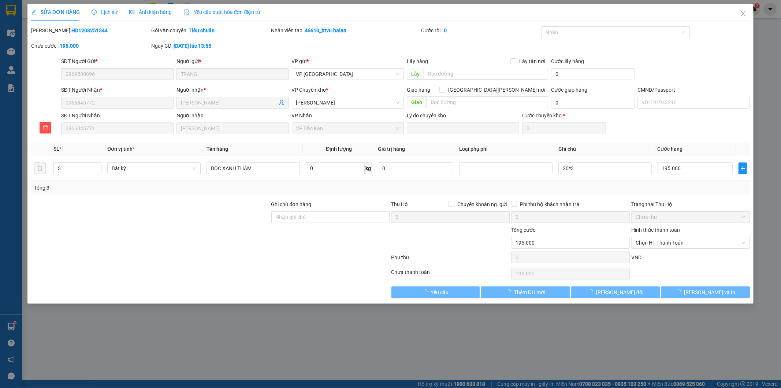
type input "195.000"
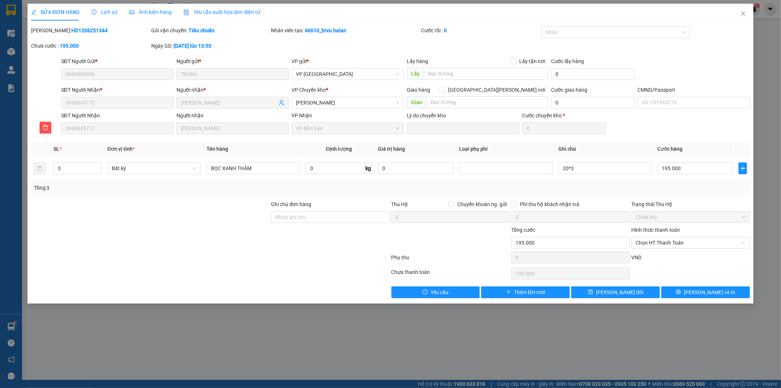
click at [112, 13] on span "Lịch sử" at bounding box center [105, 12] width 26 height 6
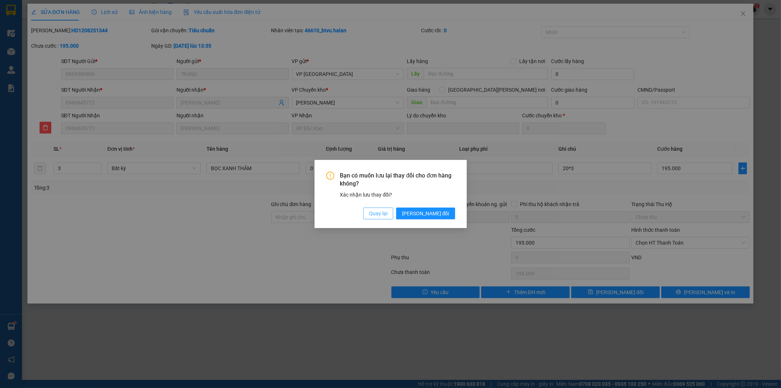
click at [388, 213] on span "Quay lại" at bounding box center [378, 213] width 18 height 8
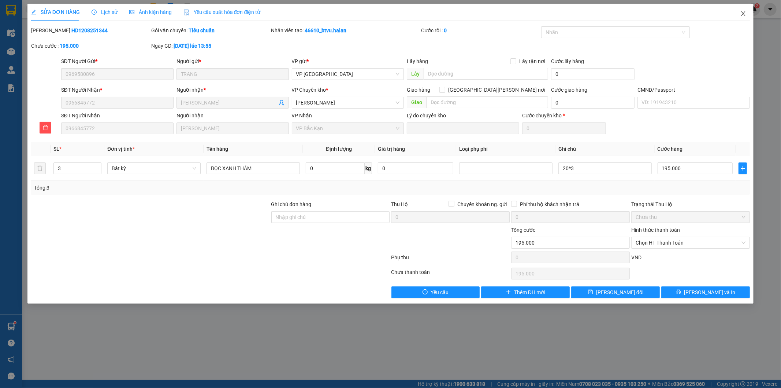
click at [743, 16] on icon "close" at bounding box center [744, 14] width 6 height 6
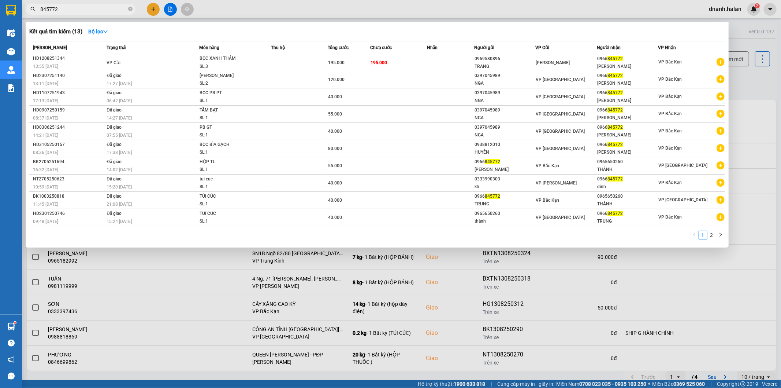
click at [97, 12] on input "845772" at bounding box center [83, 9] width 86 height 8
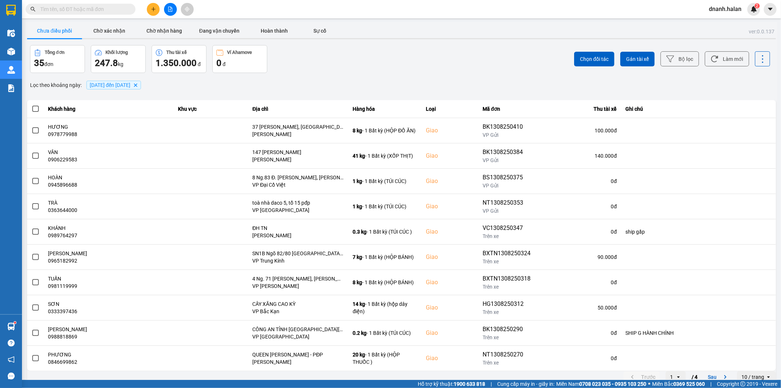
click at [119, 5] on input "text" at bounding box center [83, 9] width 86 height 8
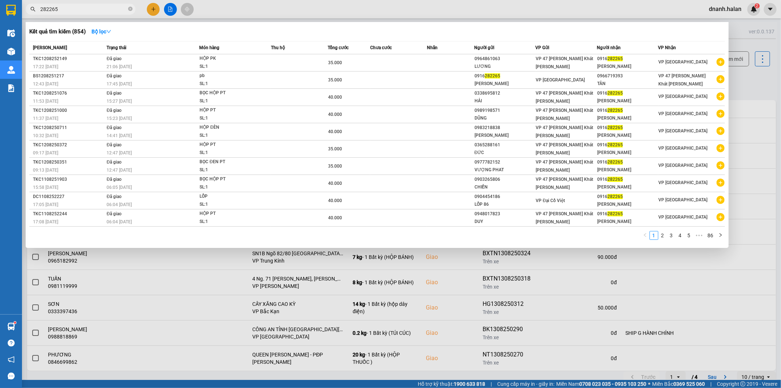
type input "282265"
click at [87, 8] on input "282265" at bounding box center [83, 9] width 86 height 8
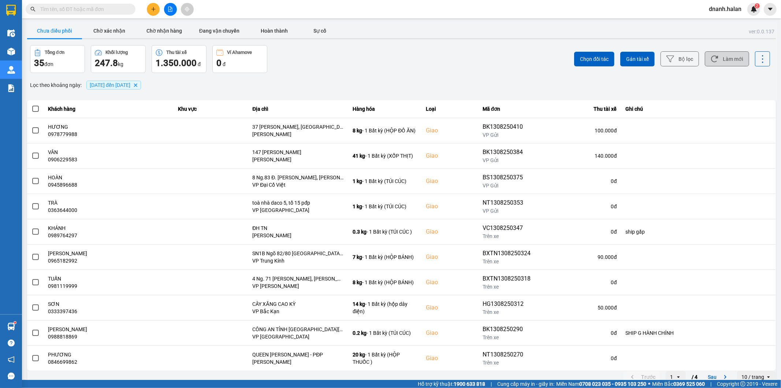
click at [728, 62] on button "Làm mới" at bounding box center [727, 58] width 44 height 15
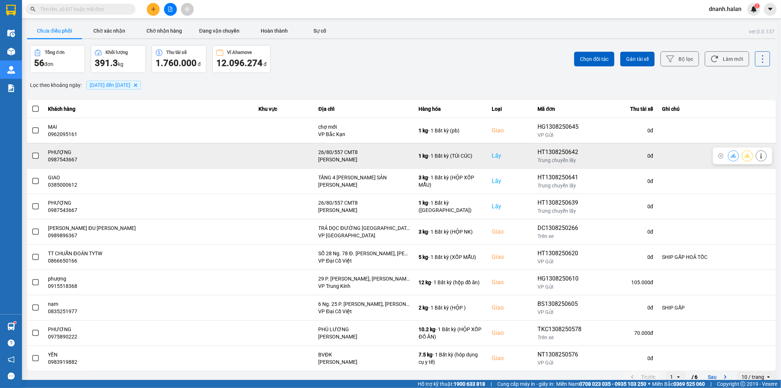
click at [33, 155] on span at bounding box center [35, 155] width 7 height 7
click at [32, 152] on input "checkbox" at bounding box center [32, 152] width 0 height 0
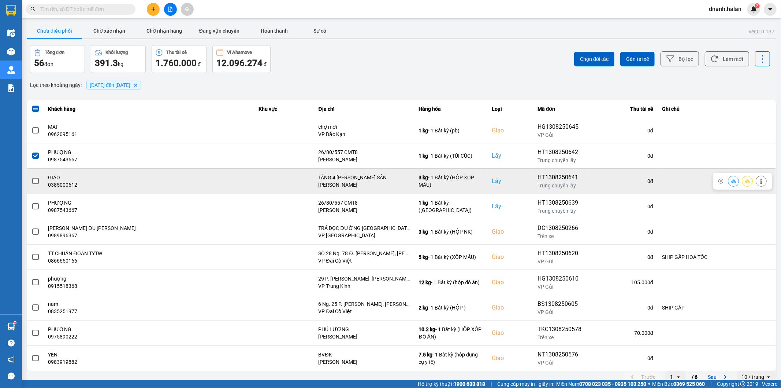
click at [33, 179] on span at bounding box center [35, 181] width 7 height 7
click at [32, 177] on input "checkbox" at bounding box center [32, 177] width 0 height 0
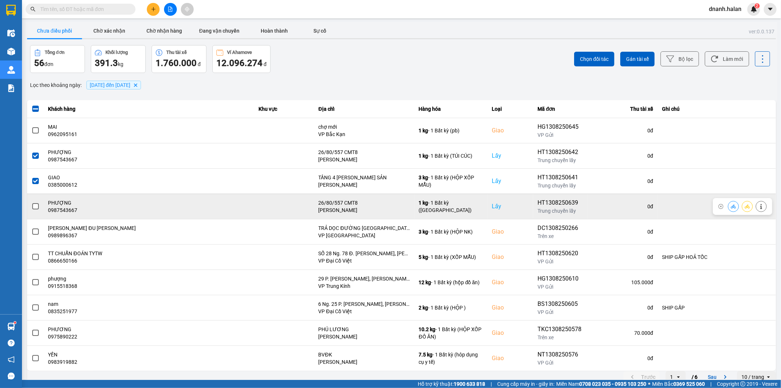
click at [34, 206] on span at bounding box center [35, 206] width 7 height 7
click at [32, 202] on input "checkbox" at bounding box center [32, 202] width 0 height 0
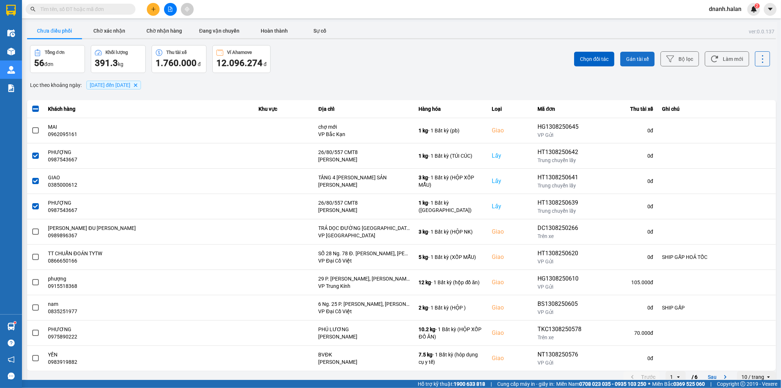
click at [636, 60] on span "Gán tài xế" at bounding box center [637, 58] width 23 height 7
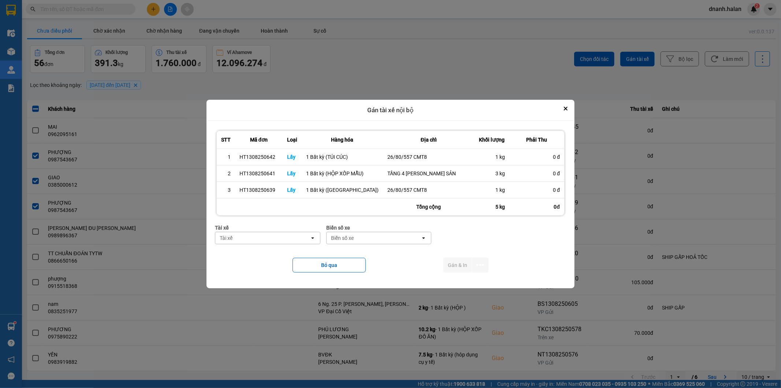
click at [253, 235] on div "Tài xế" at bounding box center [262, 238] width 95 height 12
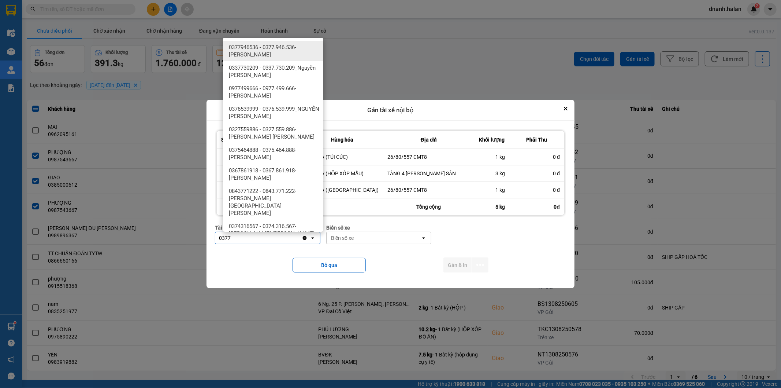
type input "0377"
click at [281, 49] on span "0377946536 - 0377.946.536- Đào Duy Hoàn" at bounding box center [275, 51] width 92 height 15
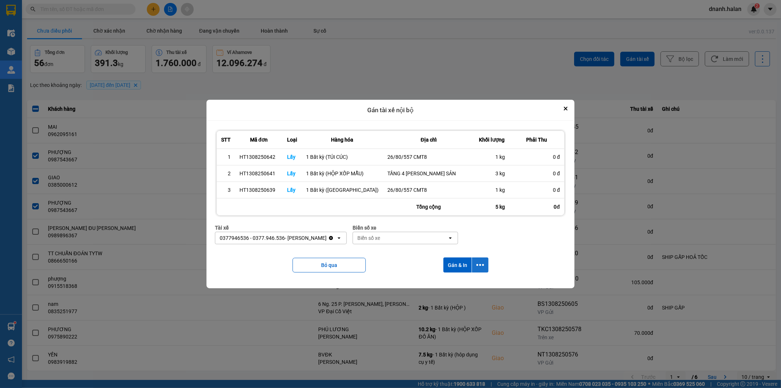
click at [473, 264] on button "dialog" at bounding box center [480, 264] width 16 height 15
click at [455, 282] on span "Chỉ gán tài" at bounding box center [449, 284] width 24 height 7
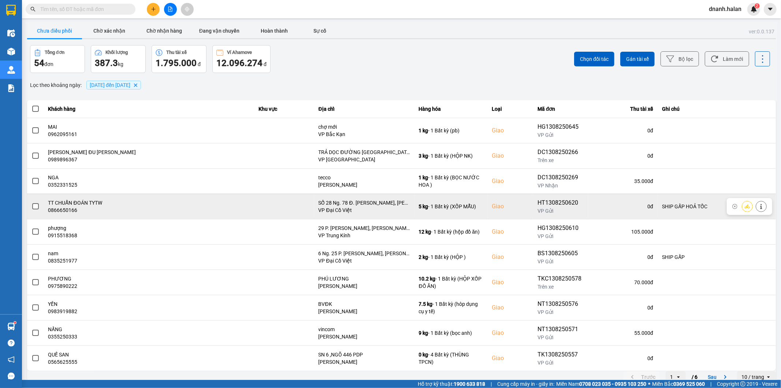
scroll to position [8, 0]
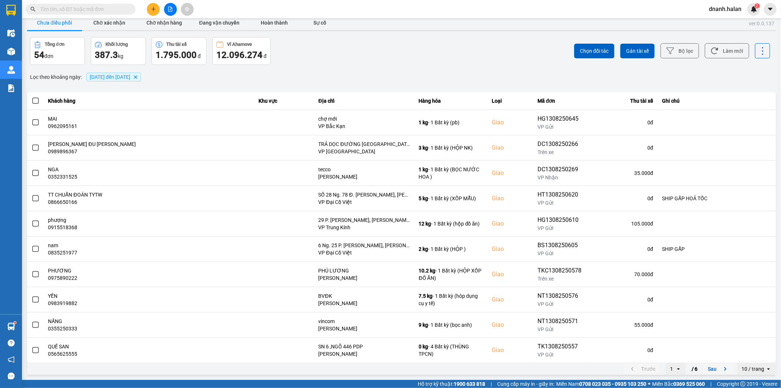
click at [713, 369] on button "Sau" at bounding box center [719, 368] width 31 height 11
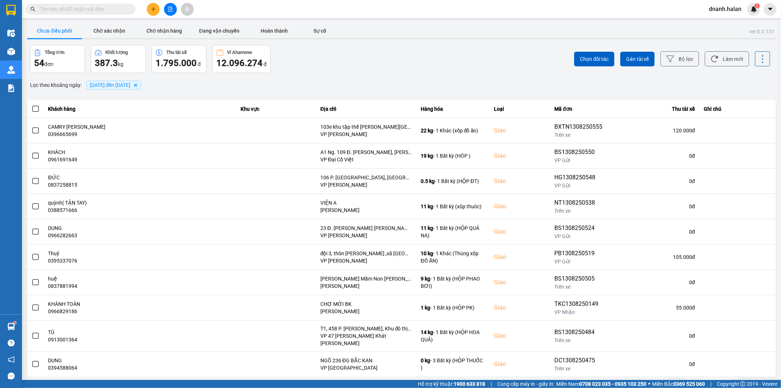
click at [721, 378] on icon "next page. current page 2 / 6" at bounding box center [725, 382] width 9 height 9
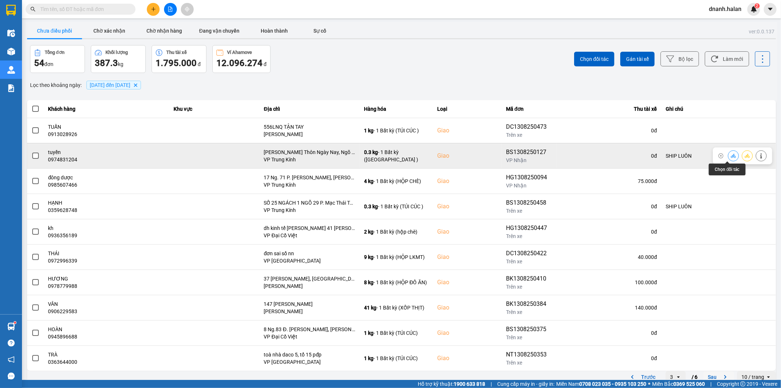
click at [729, 156] on button at bounding box center [734, 155] width 10 height 13
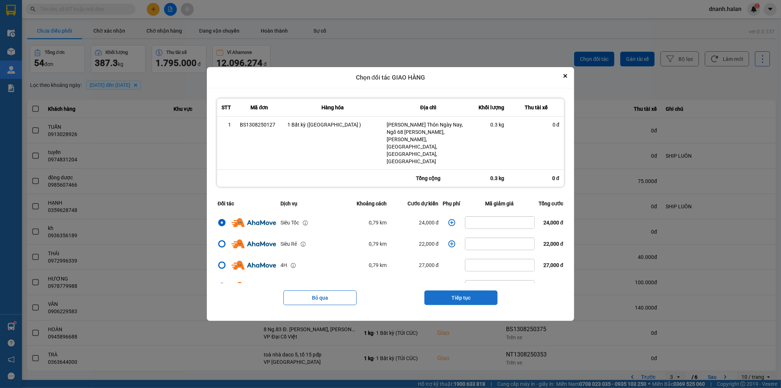
click at [466, 290] on button "Tiếp tục" at bounding box center [461, 297] width 73 height 15
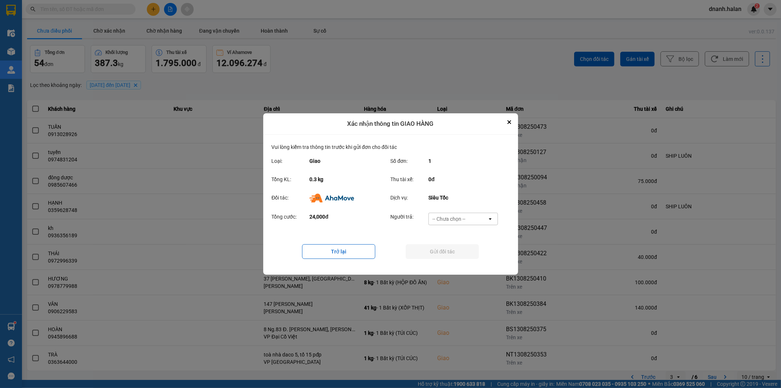
click at [464, 214] on div "-- Chưa chọn --" at bounding box center [458, 219] width 59 height 12
click at [458, 264] on span "Ví Ahamove" at bounding box center [450, 260] width 30 height 7
click at [460, 254] on button "Gửi đối tác" at bounding box center [442, 251] width 73 height 15
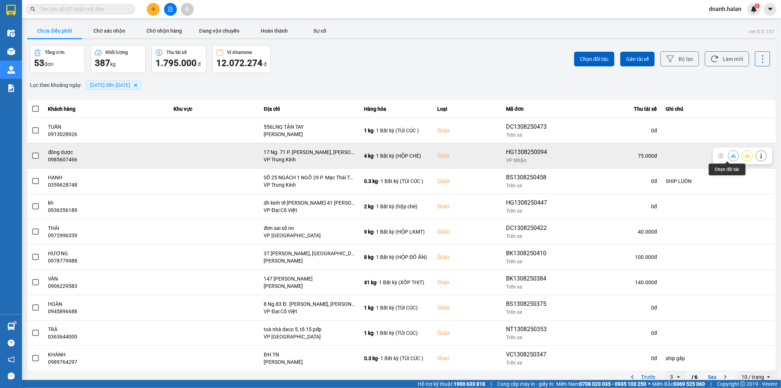
click at [729, 156] on button at bounding box center [734, 155] width 10 height 13
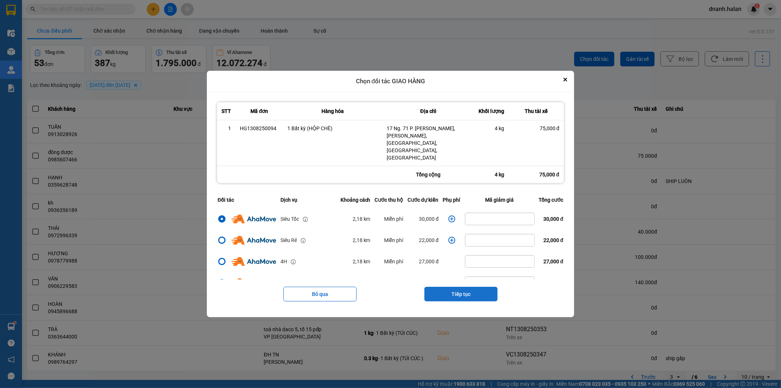
click at [466, 286] on button "Tiếp tục" at bounding box center [461, 293] width 73 height 15
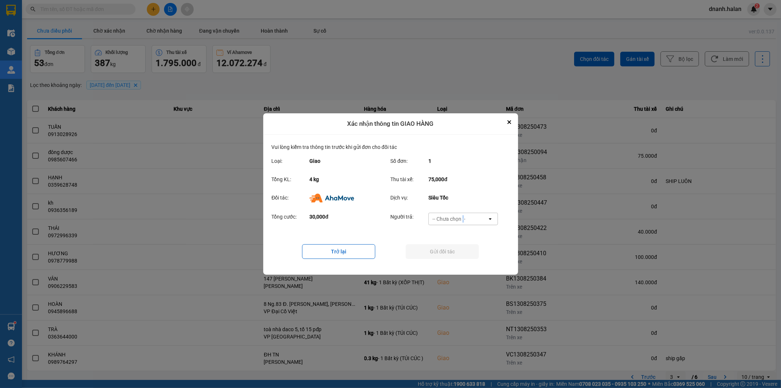
click at [463, 218] on div "-- Chưa chọn --" at bounding box center [449, 218] width 33 height 7
click at [453, 265] on div "Ví Ahamove" at bounding box center [464, 260] width 70 height 13
drag, startPoint x: 455, startPoint y: 255, endPoint x: 448, endPoint y: 258, distance: 7.1
click at [455, 255] on button "Gửi đối tác" at bounding box center [442, 251] width 73 height 15
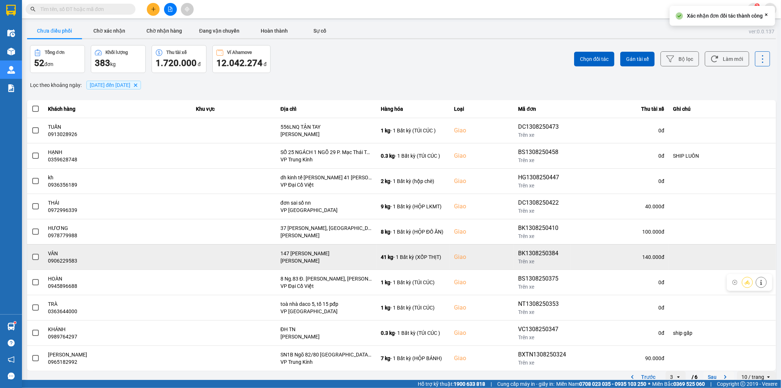
scroll to position [8, 0]
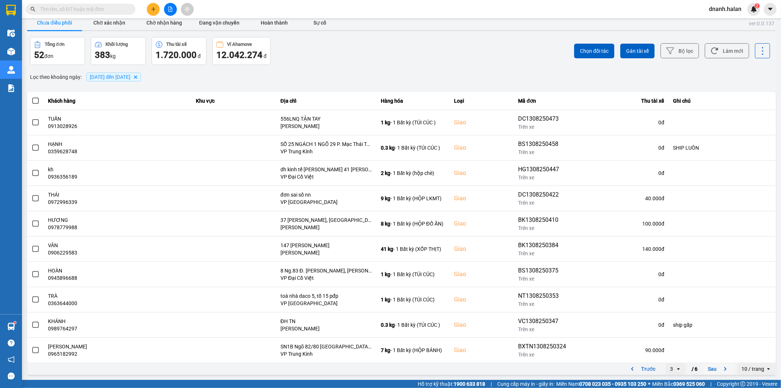
click at [704, 369] on button "Sau" at bounding box center [719, 368] width 31 height 11
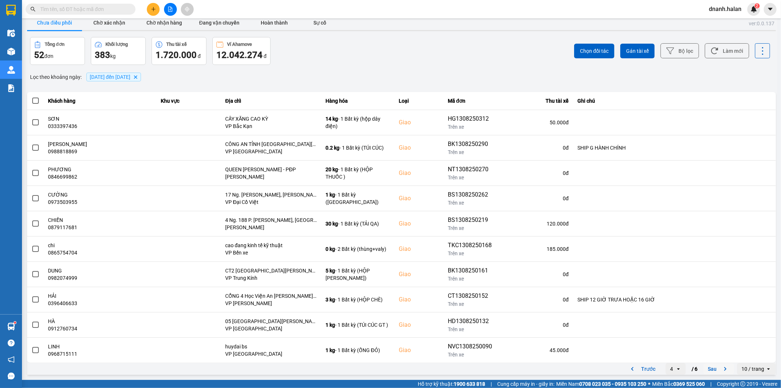
click at [704, 368] on button "Sau" at bounding box center [719, 368] width 31 height 11
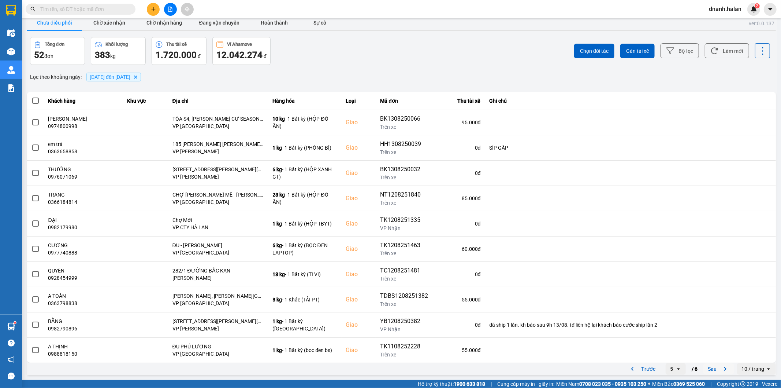
click at [704, 369] on button "Sau" at bounding box center [719, 368] width 31 height 11
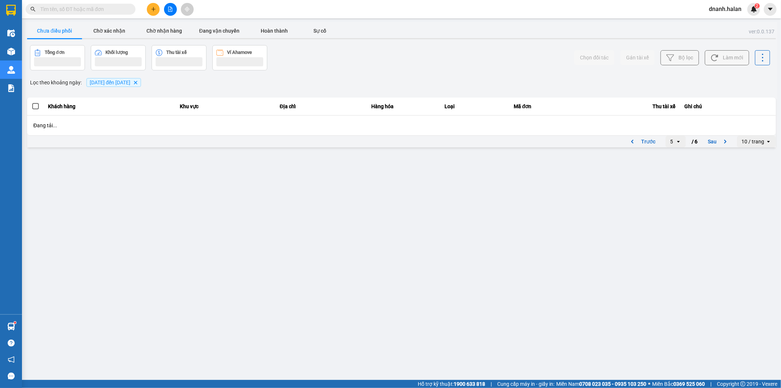
scroll to position [0, 0]
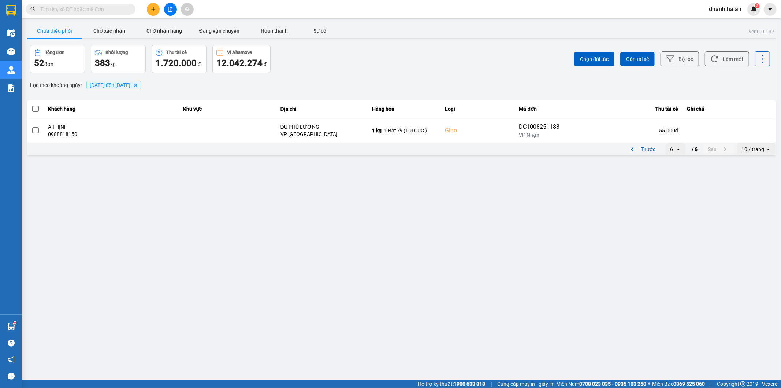
click at [673, 150] on div "6" at bounding box center [671, 148] width 3 height 7
click at [675, 163] on li "1" at bounding box center [676, 164] width 20 height 13
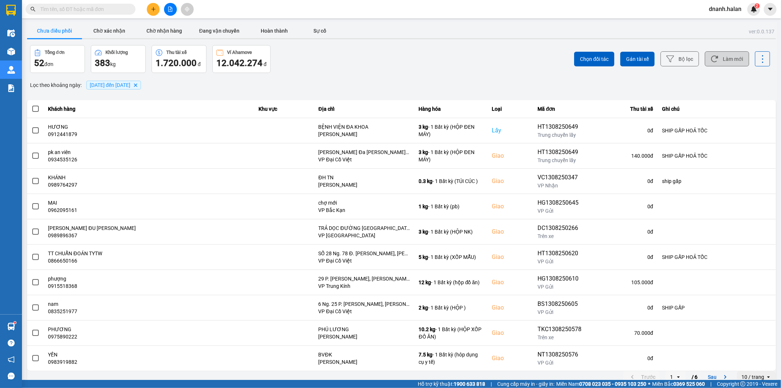
click at [711, 60] on icon at bounding box center [715, 59] width 8 height 8
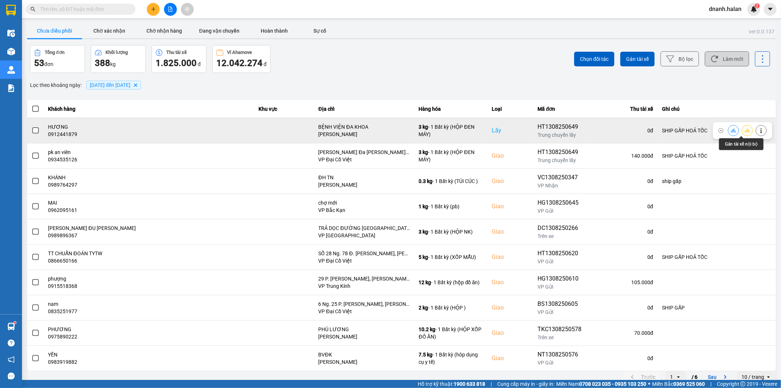
click at [745, 130] on icon at bounding box center [747, 130] width 5 height 4
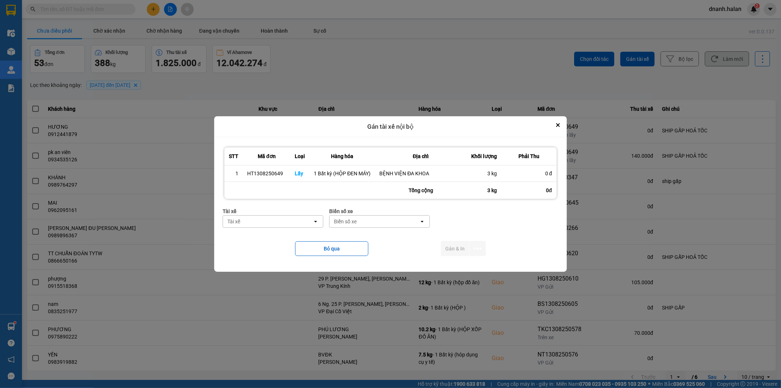
drag, startPoint x: 284, startPoint y: 224, endPoint x: 558, endPoint y: 259, distance: 275.9
click at [284, 224] on div "Tài xế" at bounding box center [268, 221] width 90 height 12
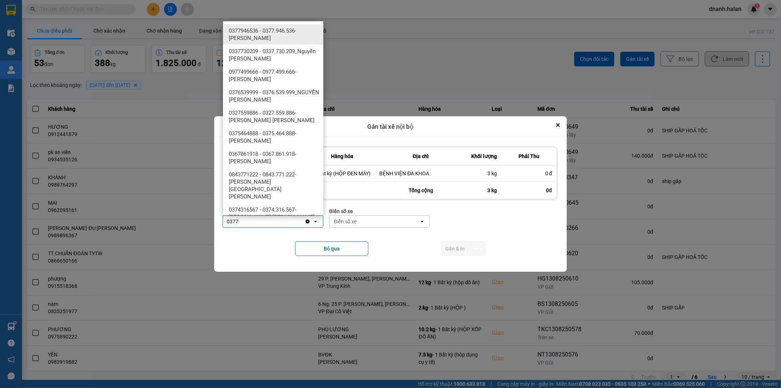
type input "0377"
click at [284, 30] on span "0377946536 - 0377.946.536- Đào Duy Hoàn" at bounding box center [275, 34] width 92 height 15
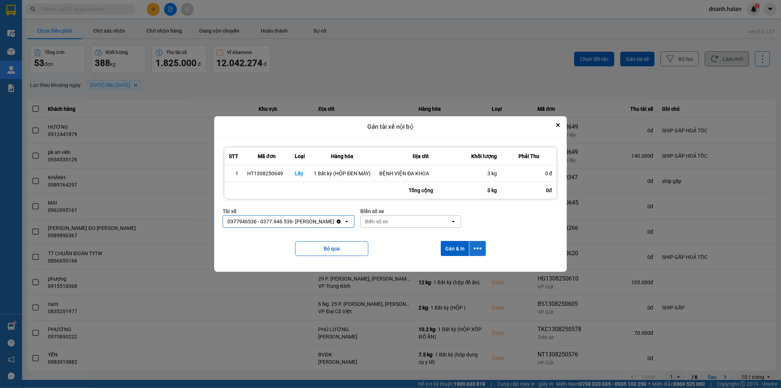
click at [470, 248] on button "dialog" at bounding box center [478, 248] width 16 height 15
click at [451, 268] on span "Chỉ gán tài" at bounding box center [449, 268] width 24 height 7
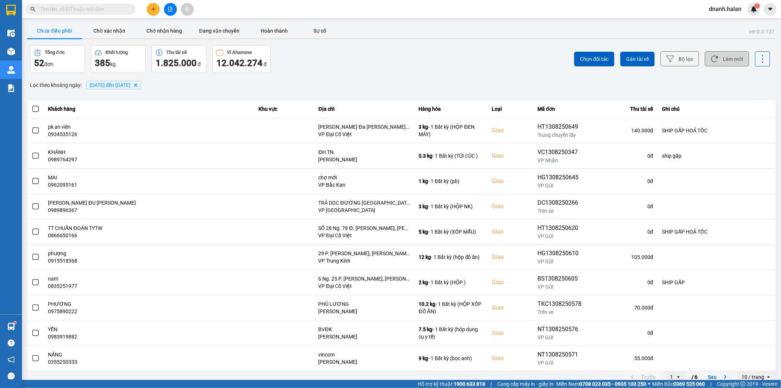
click at [722, 56] on button "Làm mới" at bounding box center [727, 58] width 44 height 15
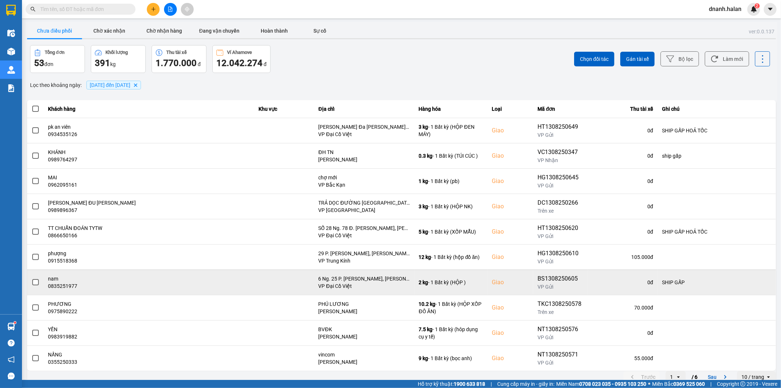
scroll to position [8, 0]
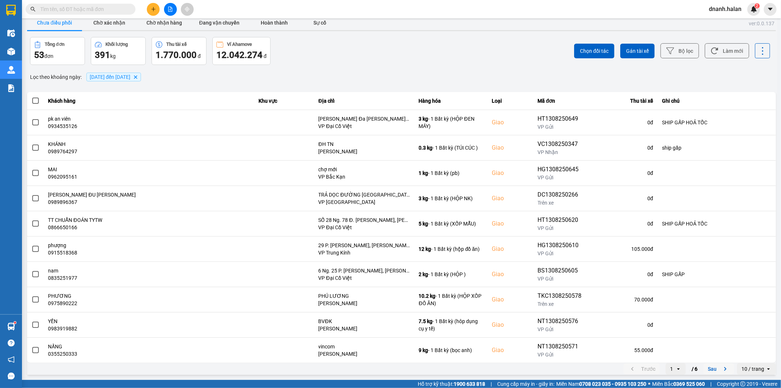
click at [706, 369] on button "Sau" at bounding box center [719, 368] width 31 height 11
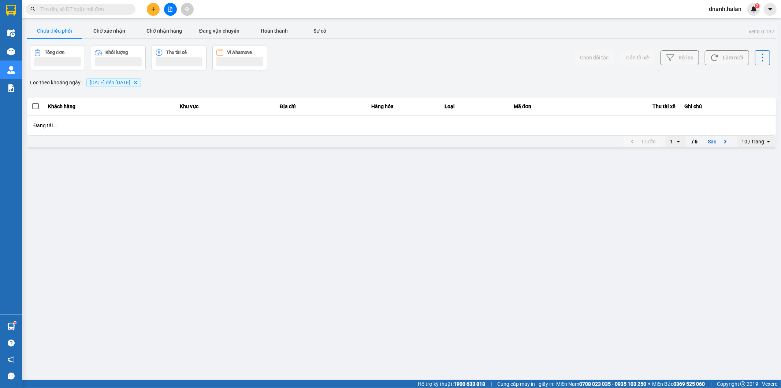
scroll to position [0, 0]
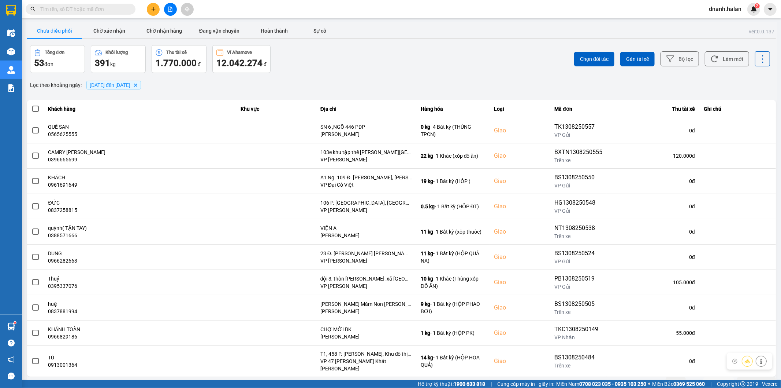
click at [706, 377] on button "Sau" at bounding box center [719, 382] width 31 height 11
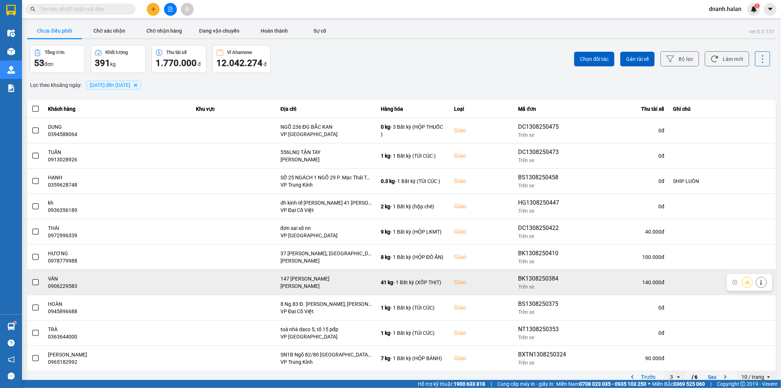
scroll to position [8, 0]
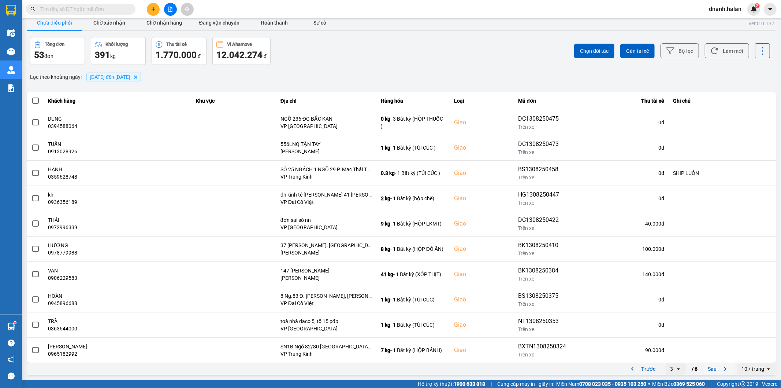
click at [709, 369] on button "Sau" at bounding box center [719, 368] width 31 height 11
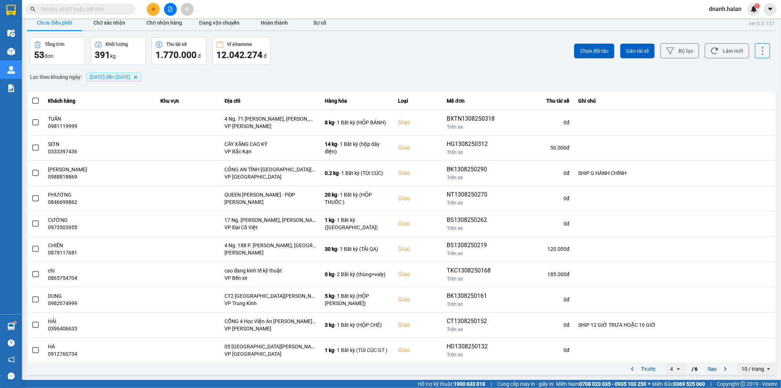
click at [698, 366] on div "Trước 4 open / 6 Sau" at bounding box center [679, 369] width 111 height 12
click at [708, 371] on button "Sau" at bounding box center [719, 368] width 31 height 11
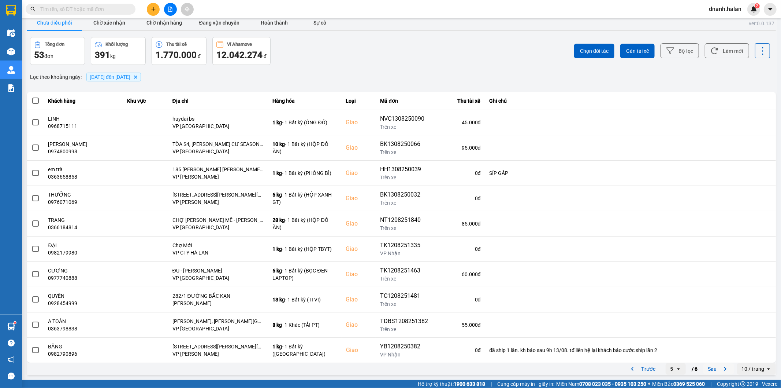
click at [713, 365] on button "Sau" at bounding box center [719, 368] width 31 height 11
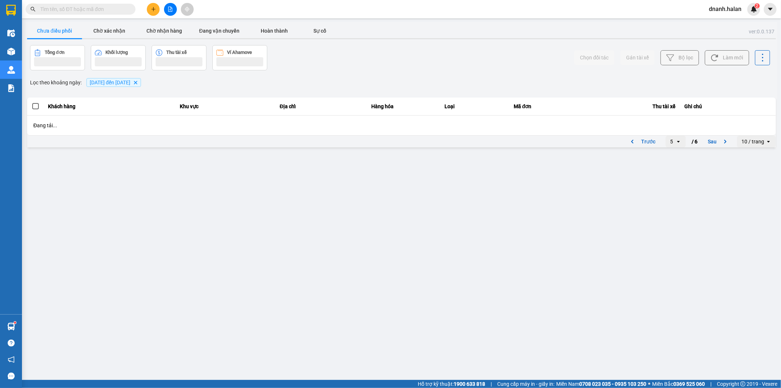
scroll to position [0, 0]
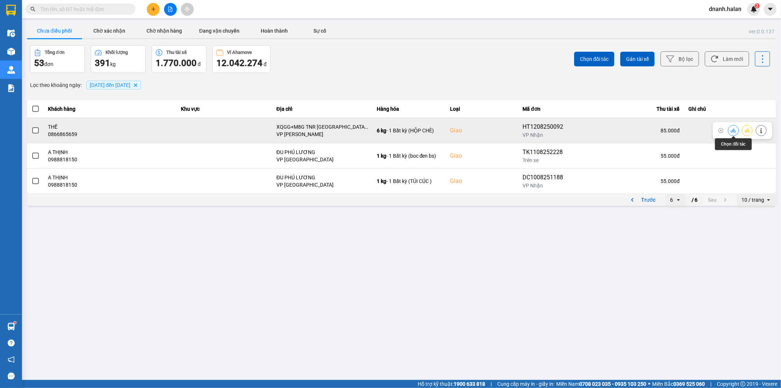
click at [733, 130] on icon at bounding box center [733, 130] width 5 height 4
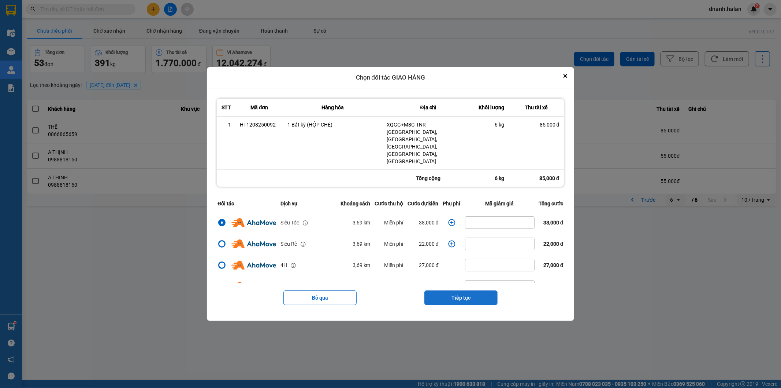
click at [468, 290] on button "Tiếp tục" at bounding box center [461, 297] width 73 height 15
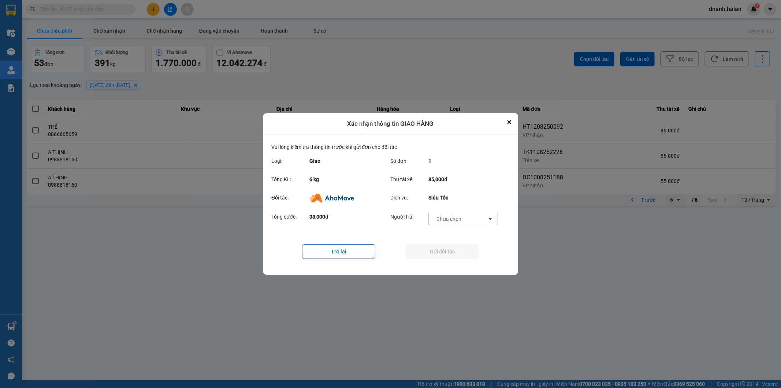
click at [459, 220] on div "-- Chưa chọn --" at bounding box center [449, 218] width 33 height 7
click at [463, 261] on span "Ví Ahamove" at bounding box center [450, 260] width 30 height 7
drag, startPoint x: 461, startPoint y: 254, endPoint x: 354, endPoint y: 295, distance: 114.6
click at [461, 255] on button "Gửi đối tác" at bounding box center [442, 251] width 73 height 15
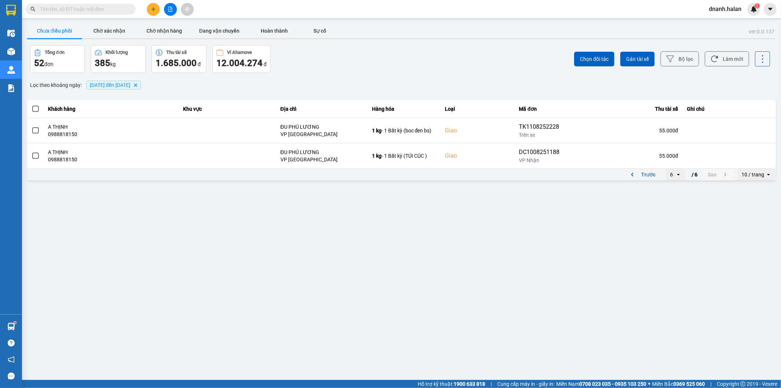
click at [121, 7] on input "text" at bounding box center [83, 9] width 86 height 8
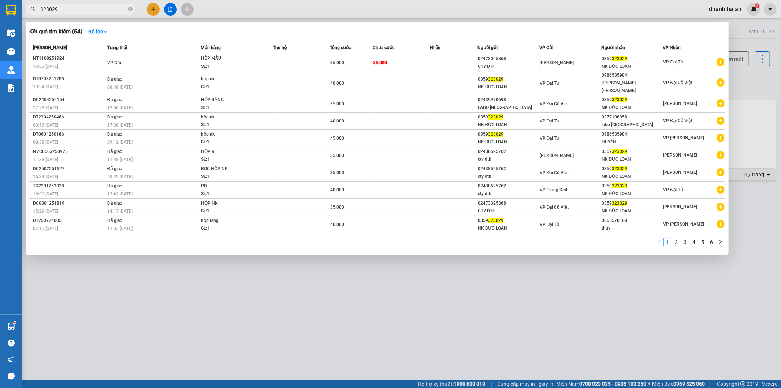
type input "323029"
click at [264, 8] on div at bounding box center [390, 194] width 781 height 388
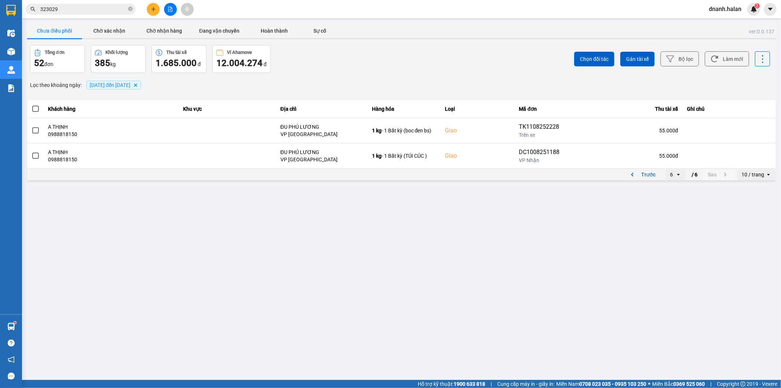
click at [679, 176] on icon "open" at bounding box center [679, 174] width 6 height 6
click at [673, 189] on div "1" at bounding box center [676, 189] width 8 height 7
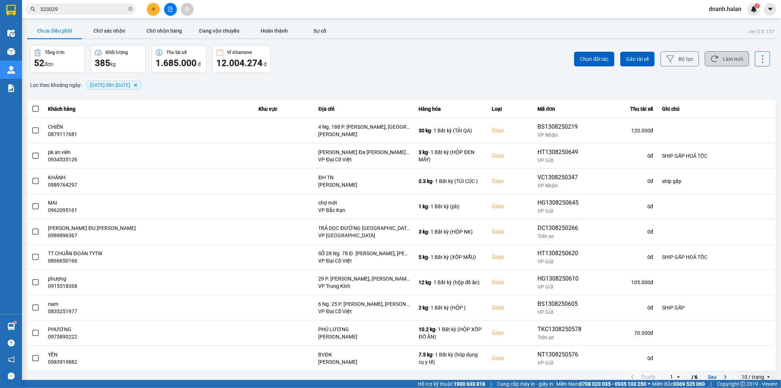
click at [718, 55] on button "Làm mới" at bounding box center [727, 58] width 44 height 15
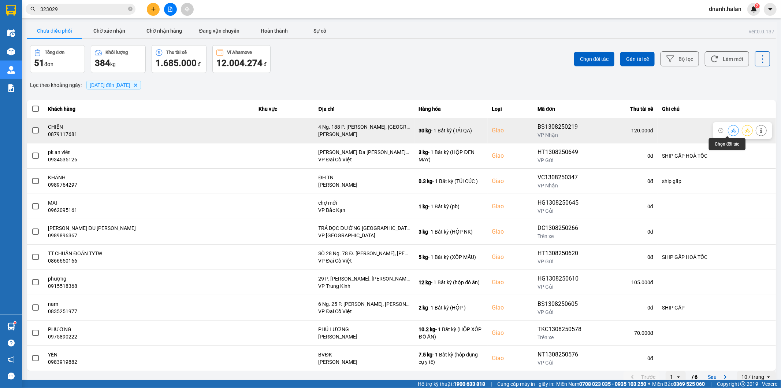
click at [731, 130] on icon at bounding box center [733, 130] width 5 height 4
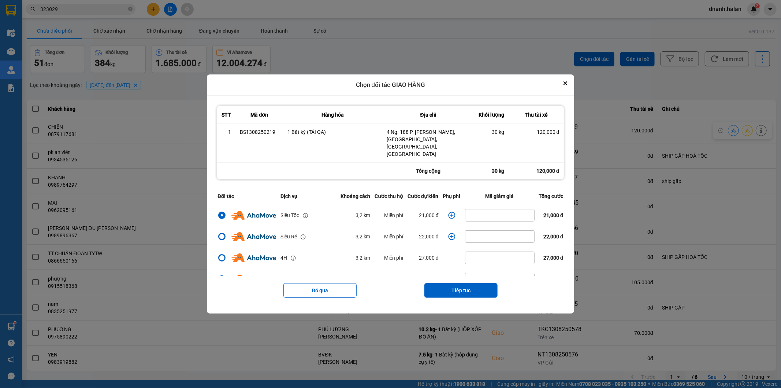
click at [449, 211] on icon "dialog" at bounding box center [451, 214] width 7 height 7
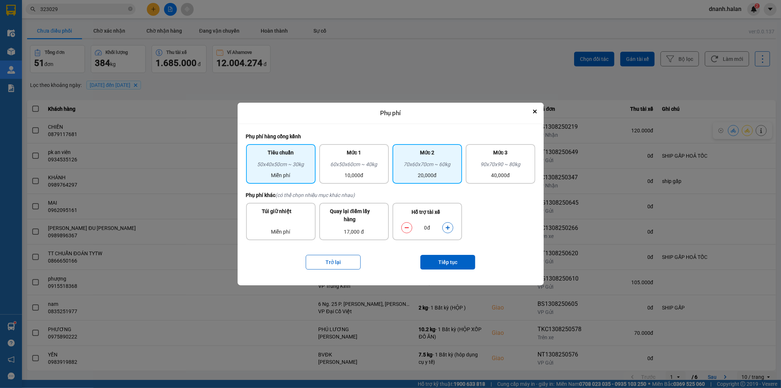
click at [419, 172] on div "20,000đ" at bounding box center [427, 175] width 61 height 8
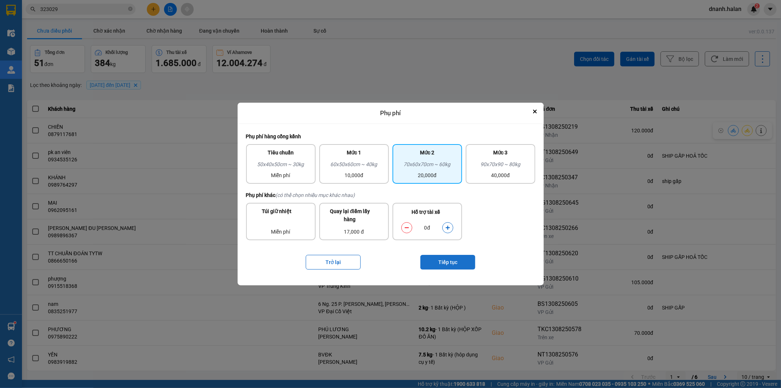
click at [445, 263] on button "Tiếp tục" at bounding box center [448, 262] width 55 height 15
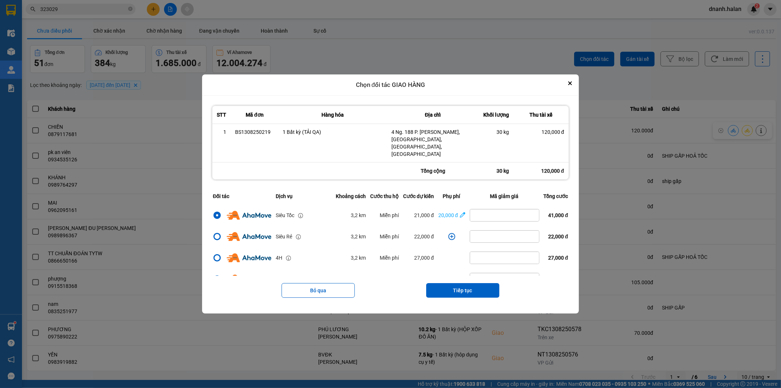
drag, startPoint x: 464, startPoint y: 281, endPoint x: 459, endPoint y: 271, distance: 11.1
click at [464, 283] on button "Tiếp tục" at bounding box center [462, 290] width 73 height 15
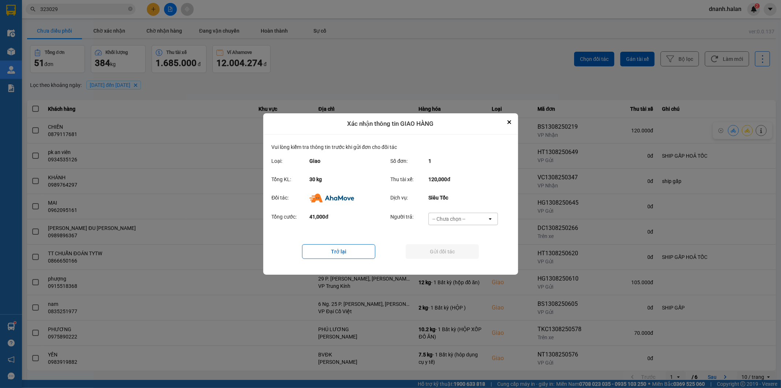
click at [445, 222] on div "-- Chưa chọn --" at bounding box center [449, 218] width 33 height 7
click at [446, 260] on span "Ví Ahamove" at bounding box center [450, 260] width 30 height 7
click at [450, 256] on button "Gửi đối tác" at bounding box center [442, 251] width 73 height 15
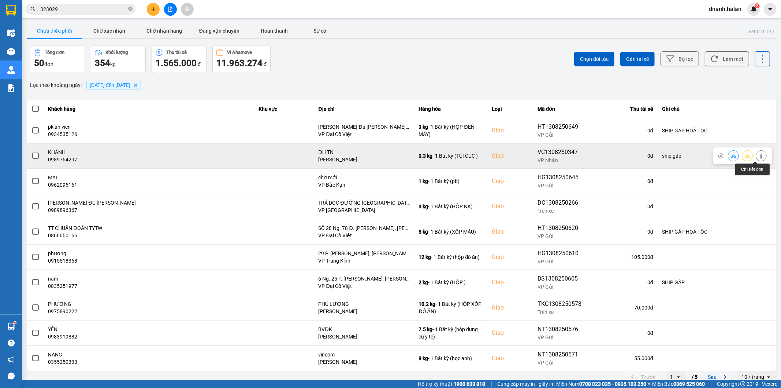
click at [757, 155] on button at bounding box center [762, 155] width 10 height 13
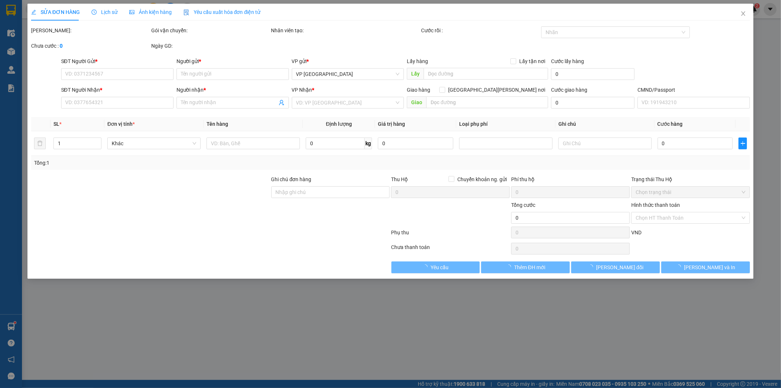
type input "0967246666"
type input "NAM"
type input "0989764297"
type input "KHÁNH"
checkbox input "true"
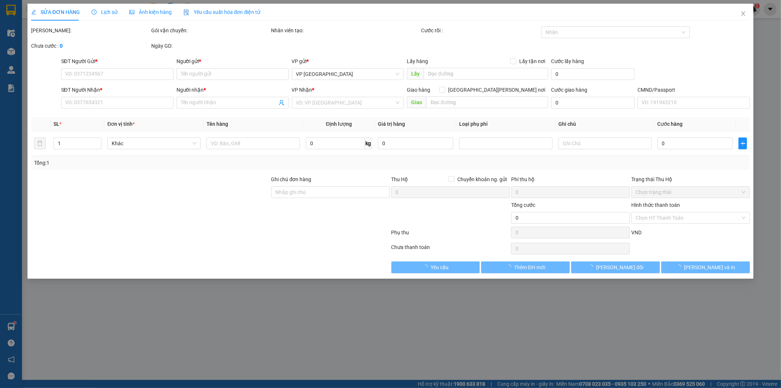
type input "ĐH TN"
type input "ship gấp"
type input "55.000"
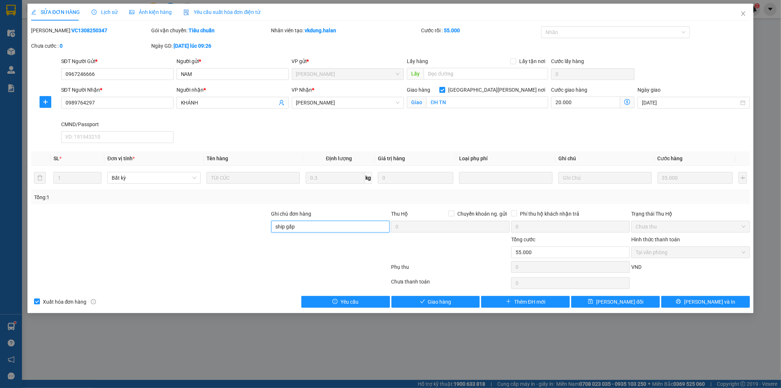
drag, startPoint x: 306, startPoint y: 228, endPoint x: 259, endPoint y: 219, distance: 47.1
click at [259, 219] on div "Ghi chú đơn hàng ship gấp Thu Hộ Chuyển khoản ng. gửi 0 Phí thu hộ khách nhận t…" at bounding box center [390, 223] width 721 height 26
type input "vp"
drag, startPoint x: 239, startPoint y: 241, endPoint x: 270, endPoint y: 241, distance: 30.8
click at [239, 241] on div at bounding box center [150, 248] width 240 height 26
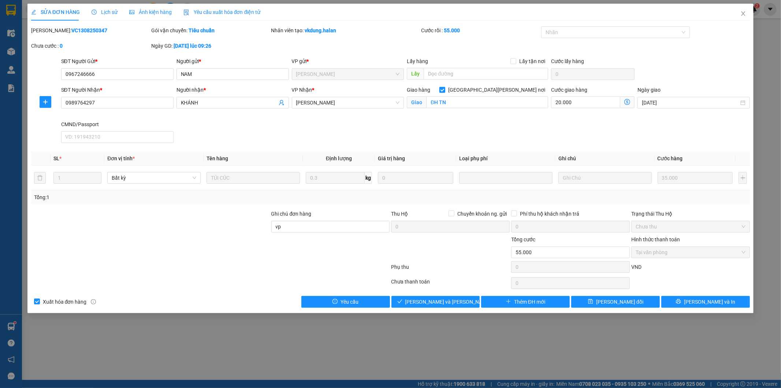
click at [445, 90] on input "Giao tận nơi" at bounding box center [442, 89] width 5 height 5
checkbox input "false"
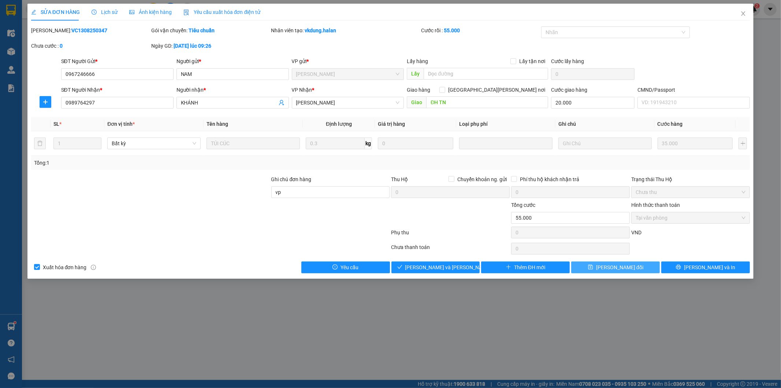
click at [610, 269] on span "Lưu thay đổi" at bounding box center [619, 267] width 47 height 8
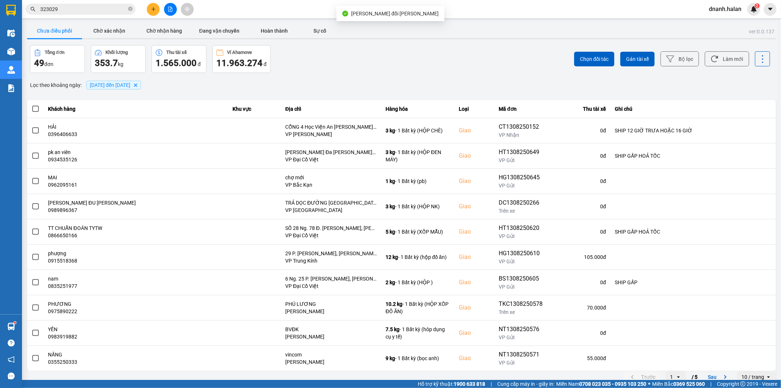
scroll to position [8, 0]
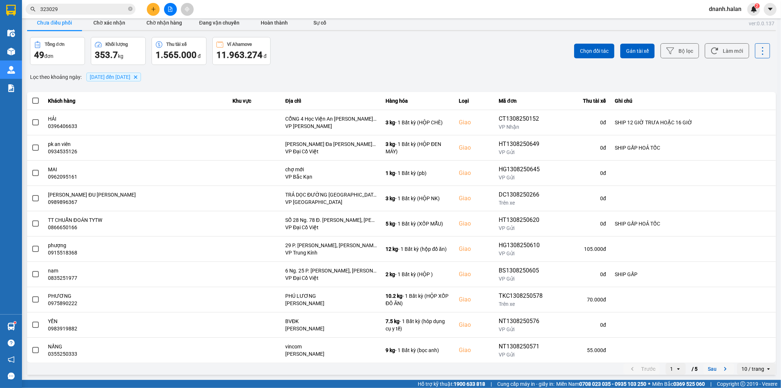
click at [706, 369] on button "Sau" at bounding box center [719, 368] width 31 height 11
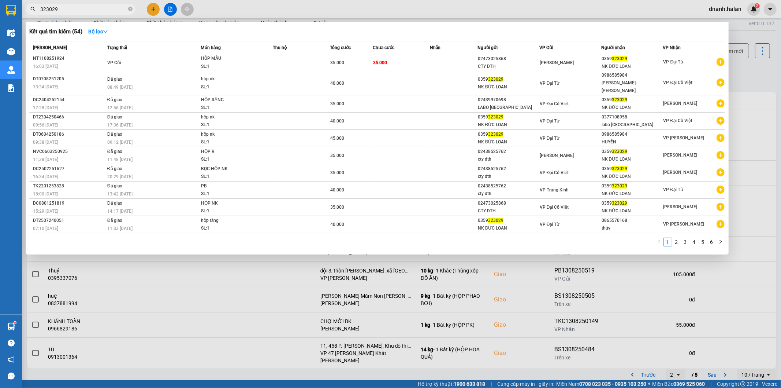
click at [95, 9] on input "323029" at bounding box center [83, 9] width 86 height 8
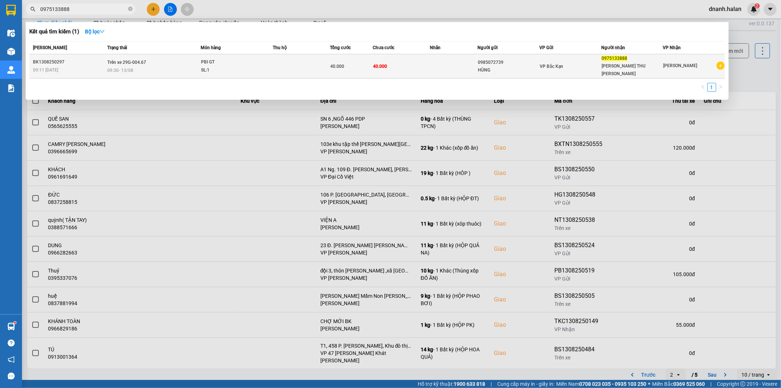
type input "0975133888"
click at [514, 61] on div "0985072739" at bounding box center [508, 63] width 61 height 8
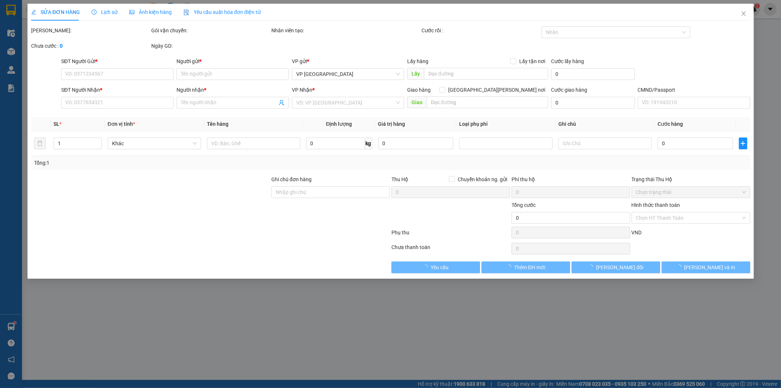
type input "0985072739"
type input "HÙNG"
type input "0975133888"
type input "DƯƠNG THU PHƯƠNG"
type input "40.000"
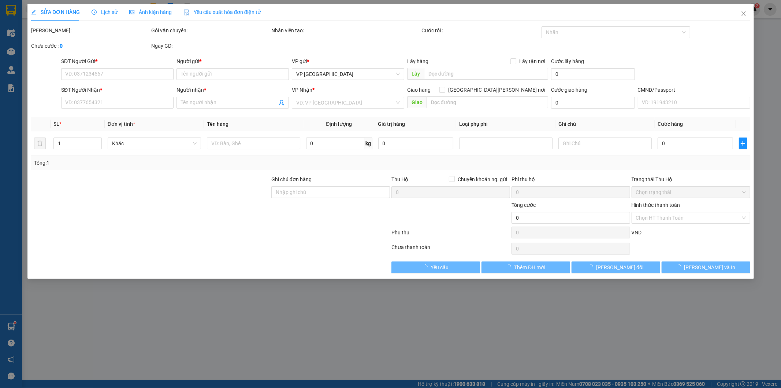
type input "40.000"
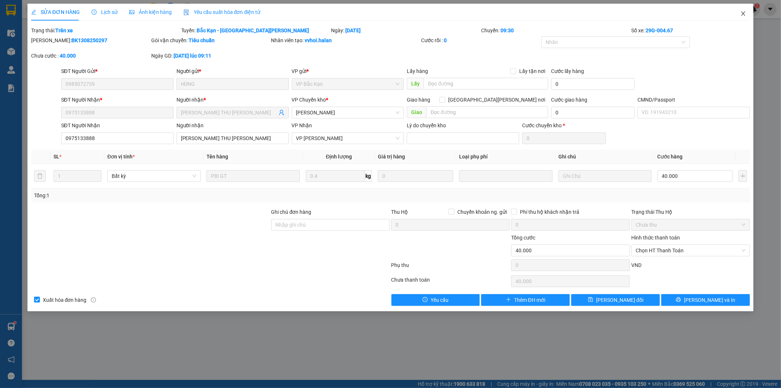
click at [749, 15] on span "Close" at bounding box center [743, 14] width 21 height 21
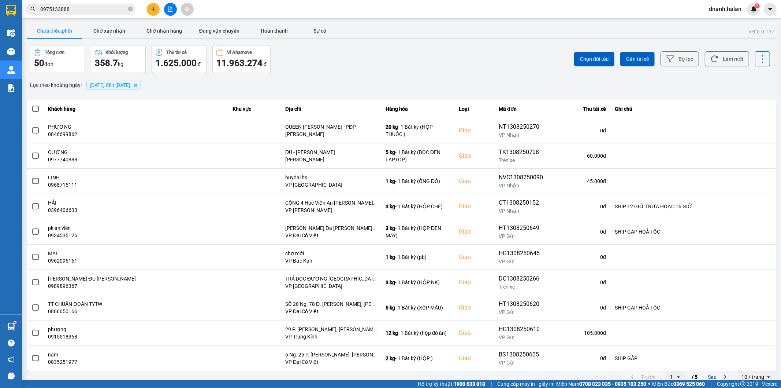
click at [96, 9] on input "0975133888" at bounding box center [83, 9] width 86 height 8
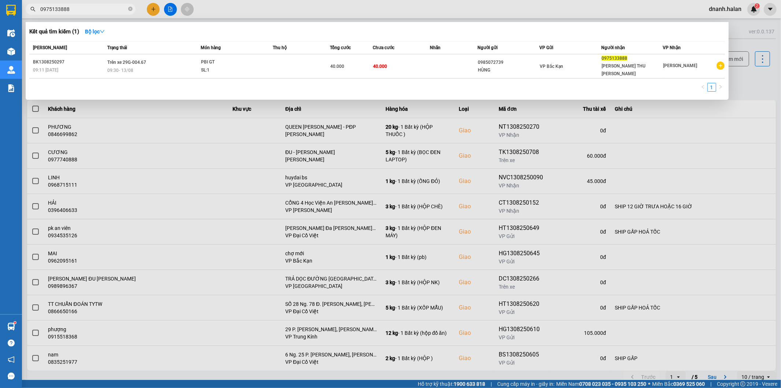
click at [170, 32] on div "Kết quả tìm kiếm ( 1 ) Bộ lọc" at bounding box center [377, 32] width 696 height 12
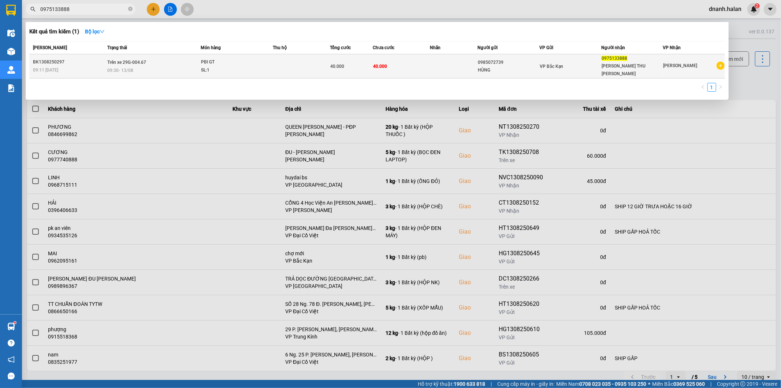
click at [478, 68] on td "0985072739 HÙNG" at bounding box center [509, 66] width 62 height 24
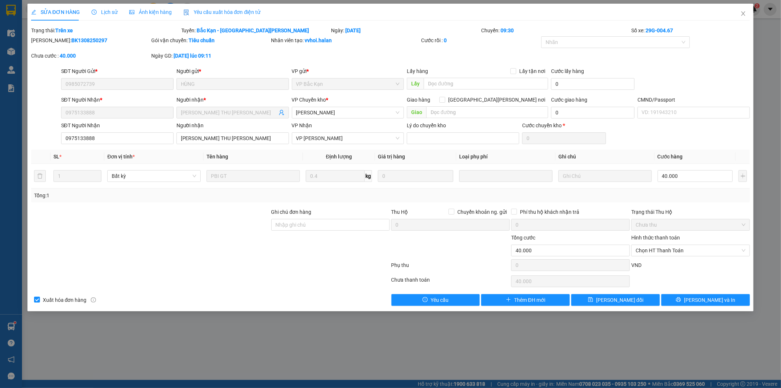
drag, startPoint x: 0, startPoint y: 211, endPoint x: 8, endPoint y: 251, distance: 41.1
drag, startPoint x: 8, startPoint y: 251, endPoint x: 744, endPoint y: 17, distance: 772.4
click at [744, 17] on span "Close" at bounding box center [743, 14] width 21 height 21
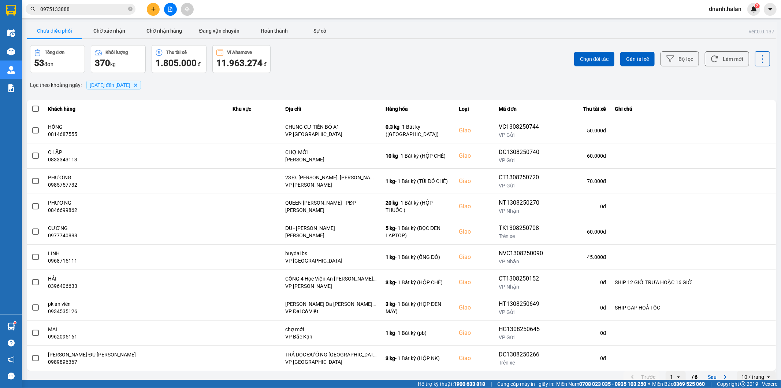
click at [86, 8] on input "0975133888" at bounding box center [83, 9] width 86 height 8
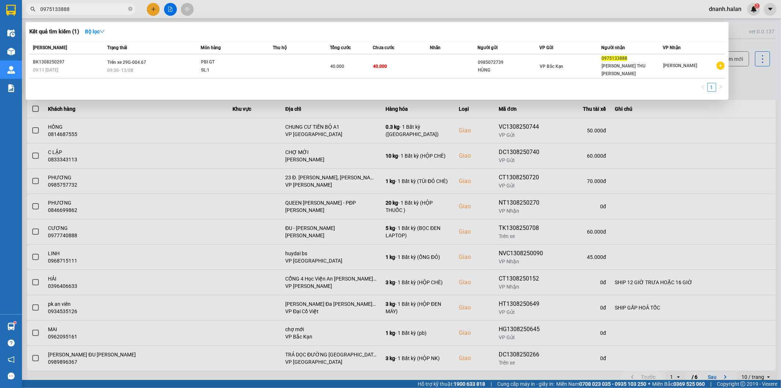
click at [86, 8] on input "0975133888" at bounding box center [83, 9] width 86 height 8
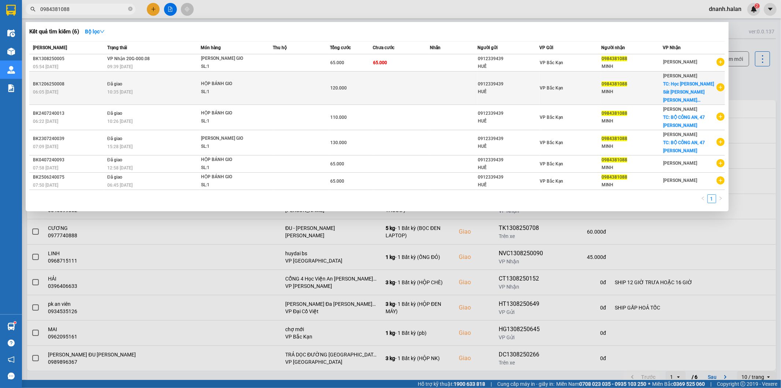
type input "0984381088"
click at [683, 90] on span "TC: Học Viện Cảnh Sát Nhân Dân..." at bounding box center [689, 91] width 51 height 21
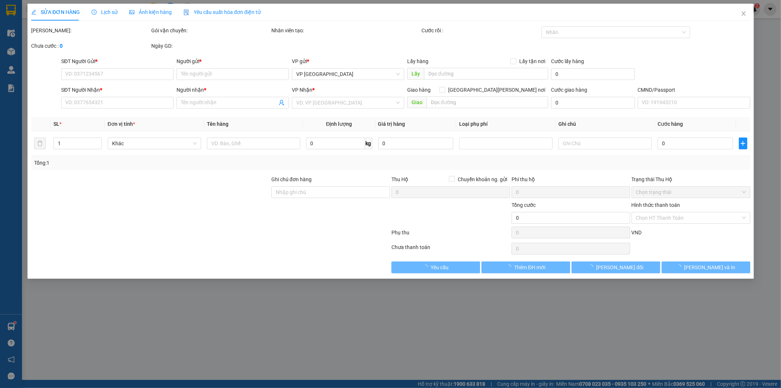
type input "0912339439"
type input "HUẾ"
type input "0984381088"
type input "MINH"
checkbox input "true"
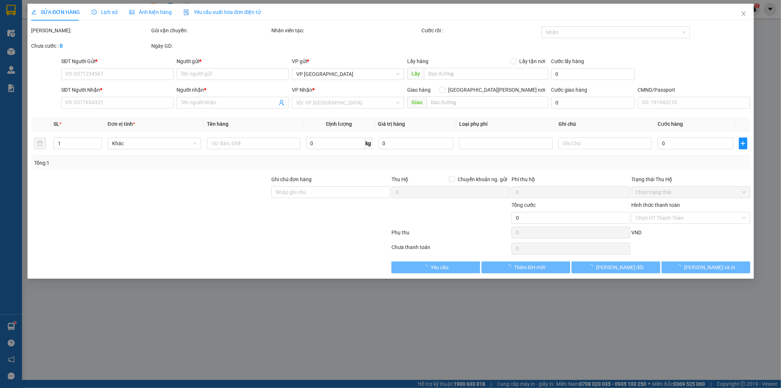
type input "Học Viện Cảnh Sát Nhân Dân cơ sở 2, 29 P. Lê Văn Hiến, Đông Ngạc, Bắc Từ Liêm, …"
type input "55.000"
type input "0867886786"
type input "120.000"
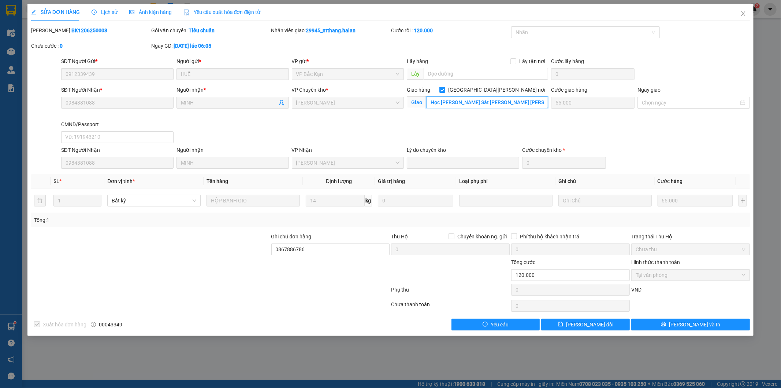
click at [499, 98] on input "Học Viện Cảnh Sát Nhân Dân cơ sở 2, 29 P. Lê Văn Hiến, Đông Ngạc, Bắc Từ Liêm, …" at bounding box center [487, 102] width 122 height 12
click at [743, 10] on span "Close" at bounding box center [743, 14] width 21 height 21
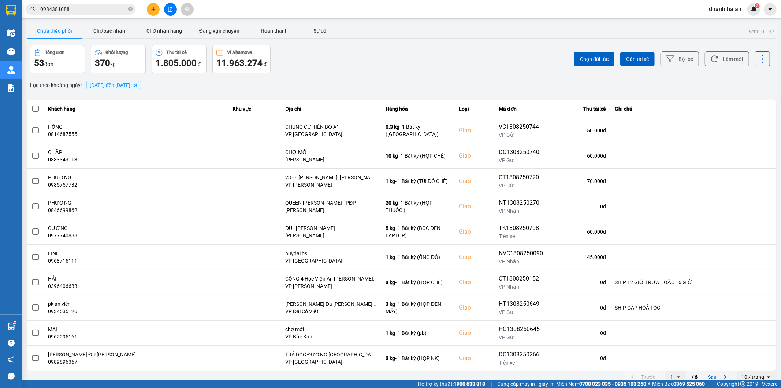
click at [83, 12] on input "0984381088" at bounding box center [83, 9] width 86 height 8
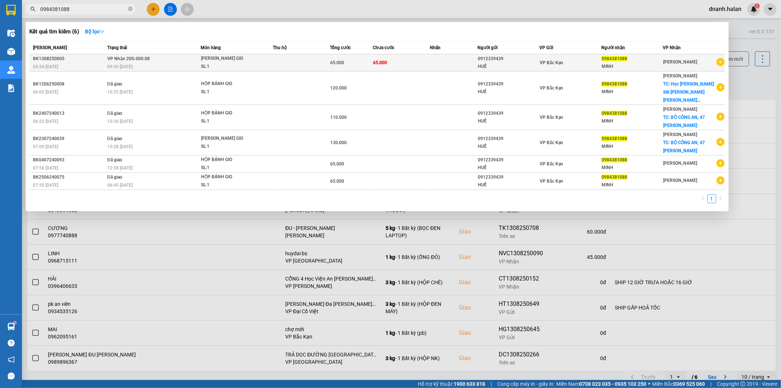
click at [582, 61] on div "VP Bắc Kạn" at bounding box center [570, 63] width 61 height 8
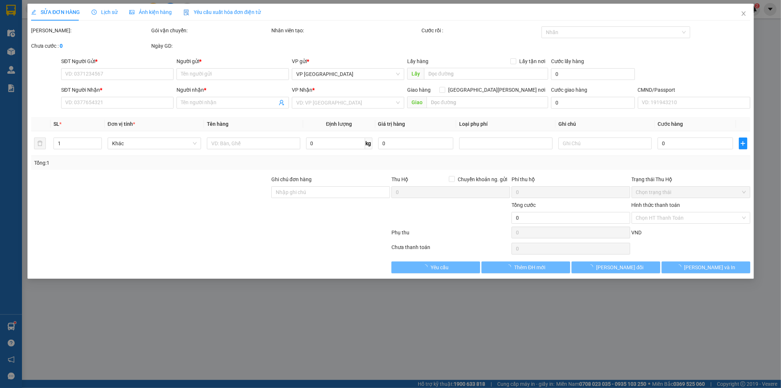
type input "0912339439"
type input "HUẾ"
type input "0984381088"
type input "MINH"
type input "65.000"
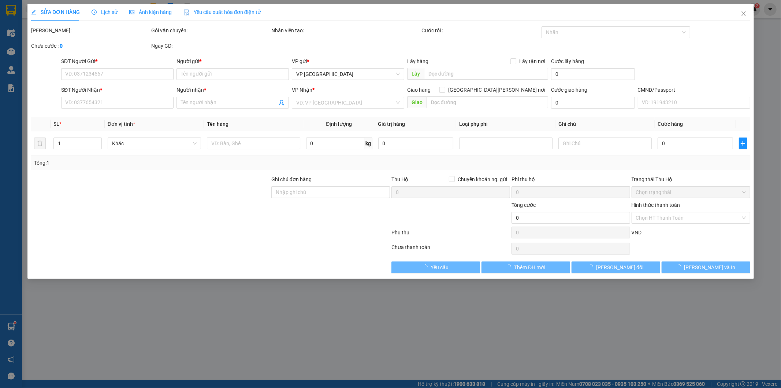
type input "65.000"
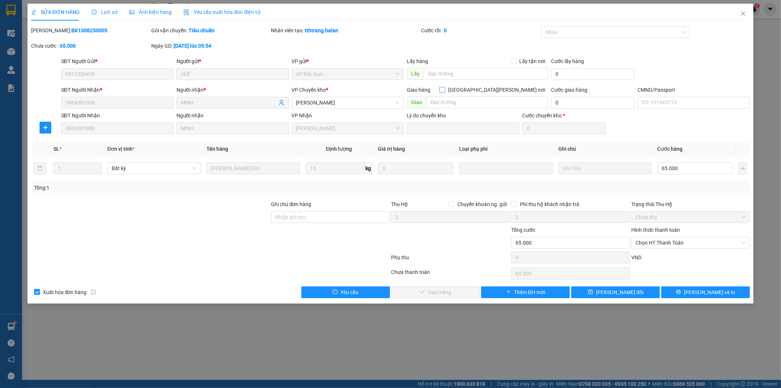
click at [445, 87] on input "Giao tận nơi" at bounding box center [442, 89] width 5 height 5
checkbox input "true"
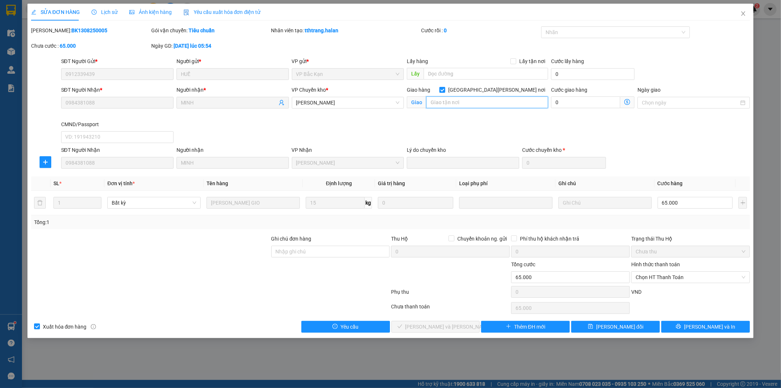
click at [481, 103] on input "text" at bounding box center [487, 102] width 122 height 12
paste input "Học Viện Cảnh Sát Nhân Dân cơ sở 2, 29 P. Lê Văn Hiến, Đông Ngạc, Bắc Từ Liêm, …"
click at [336, 102] on span "[PERSON_NAME]" at bounding box center [348, 102] width 104 height 11
type input "Học Viện Cảnh Sát Nhân Dân cơ sở 2, 29 P. Lê Văn Hiến, Đông Ngạc, Bắc Từ Liêm, …"
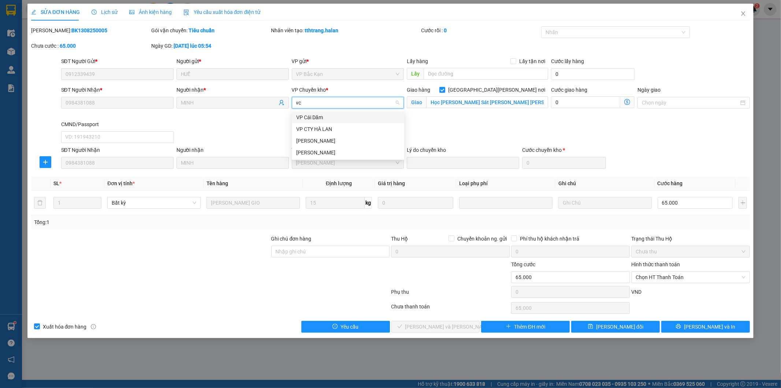
scroll to position [0, 0]
type input "vcc"
drag, startPoint x: 344, startPoint y: 114, endPoint x: 366, endPoint y: 147, distance: 39.0
click at [345, 114] on div "[PERSON_NAME]" at bounding box center [348, 117] width 104 height 8
click at [628, 103] on icon "dollar-circle" at bounding box center [628, 102] width 6 height 6
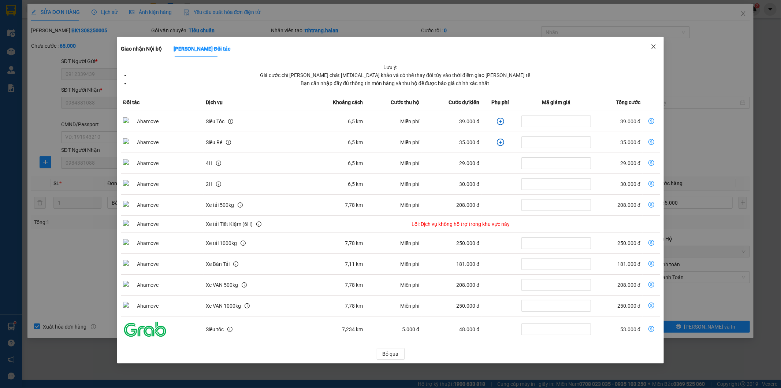
click at [656, 45] on icon "close" at bounding box center [654, 47] width 6 height 6
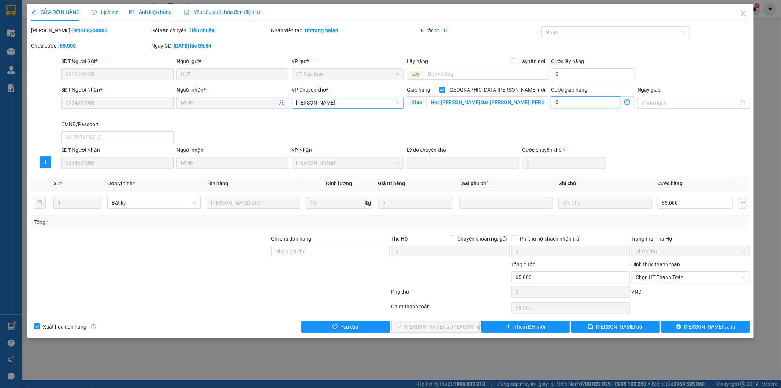
click at [588, 103] on input "0" at bounding box center [585, 102] width 69 height 12
type input "6"
type input "65.006"
type input "60"
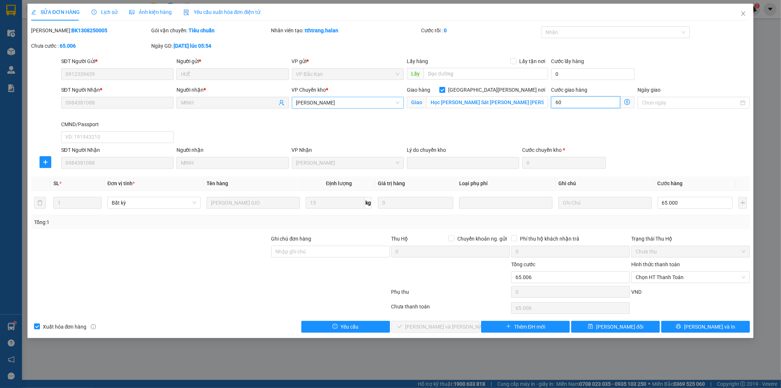
type input "65.060"
type input "60"
type input "125.000"
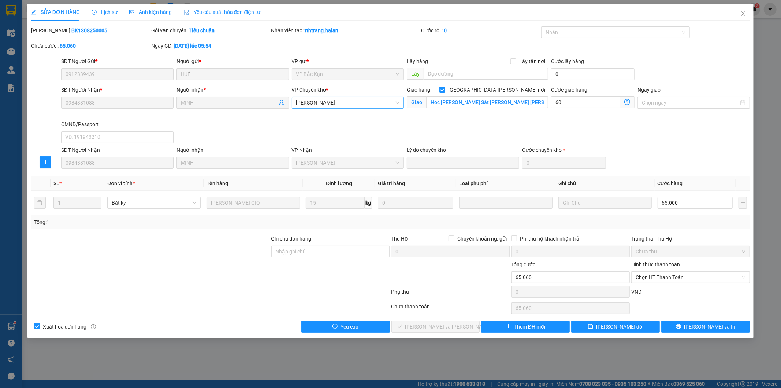
type input "60.000"
click at [680, 158] on div "SĐT Người Nhận 0984381088 Người nhận MINH VP Nhận VP Võ Chí Công Lý do chuyển k…" at bounding box center [406, 157] width 692 height 23
click at [621, 328] on span "Lưu thay đổi" at bounding box center [619, 326] width 47 height 8
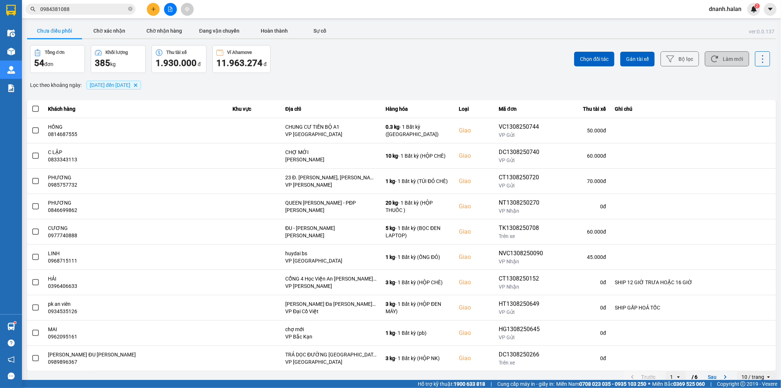
click at [716, 64] on button "Làm mới" at bounding box center [727, 58] width 44 height 15
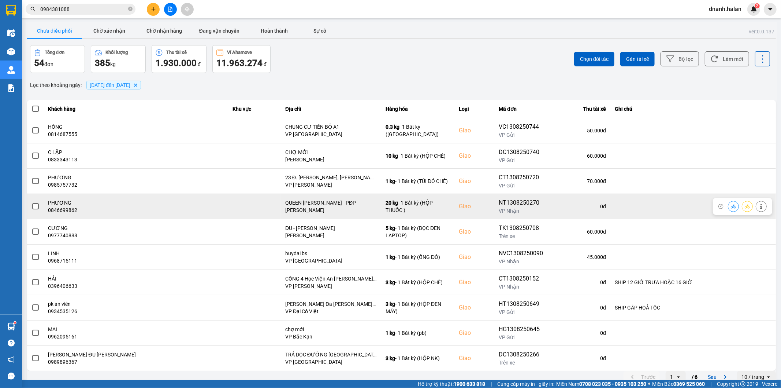
click at [33, 209] on span at bounding box center [35, 206] width 7 height 7
click at [32, 202] on input "checkbox" at bounding box center [32, 202] width 0 height 0
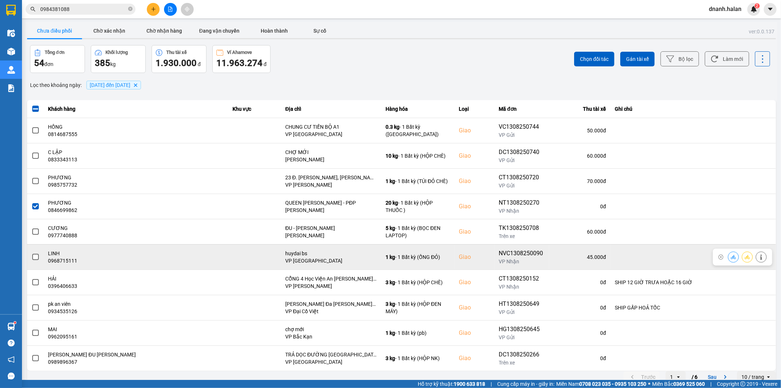
click at [39, 258] on td at bounding box center [35, 256] width 17 height 25
click at [37, 259] on span at bounding box center [35, 257] width 7 height 7
click at [32, 253] on input "checkbox" at bounding box center [32, 253] width 0 height 0
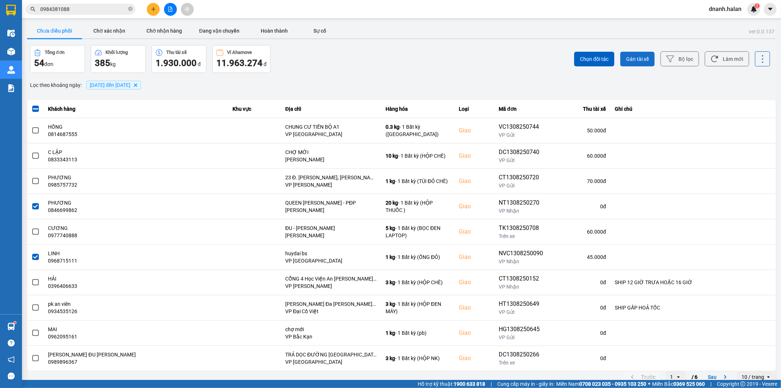
click at [625, 54] on button "Gán tài xế" at bounding box center [638, 59] width 34 height 15
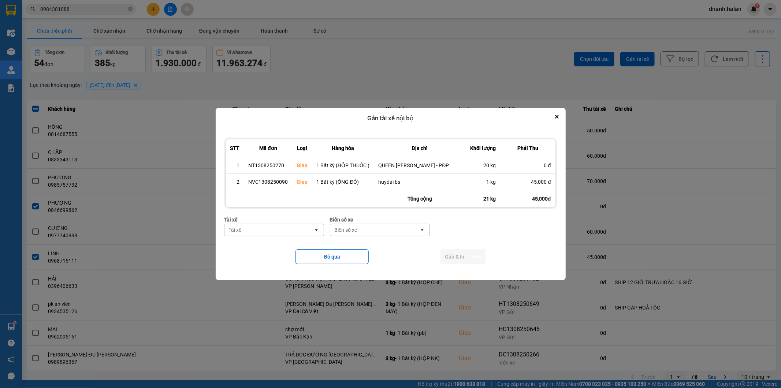
click at [286, 229] on div "Tài xế" at bounding box center [269, 230] width 89 height 12
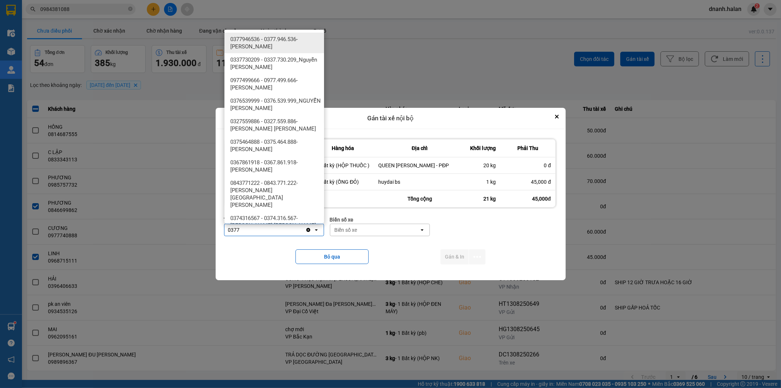
type input "0377"
click at [254, 47] on span "0377946536 - 0377.946.536- Đào Duy Hoàn" at bounding box center [275, 43] width 91 height 15
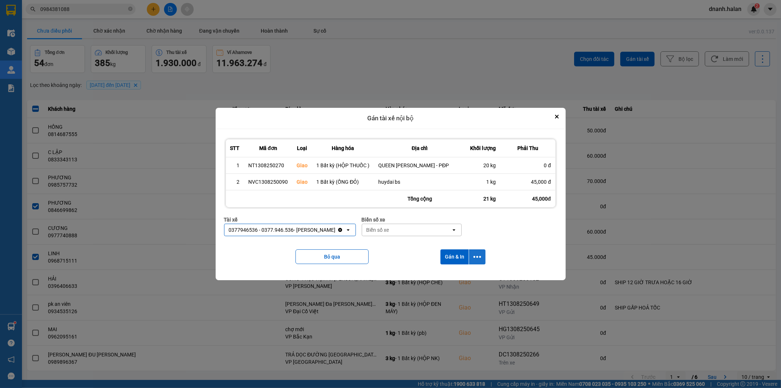
click at [474, 256] on icon "dialog" at bounding box center [478, 257] width 8 height 8
click at [456, 276] on span "Chỉ gán tài" at bounding box center [448, 276] width 24 height 7
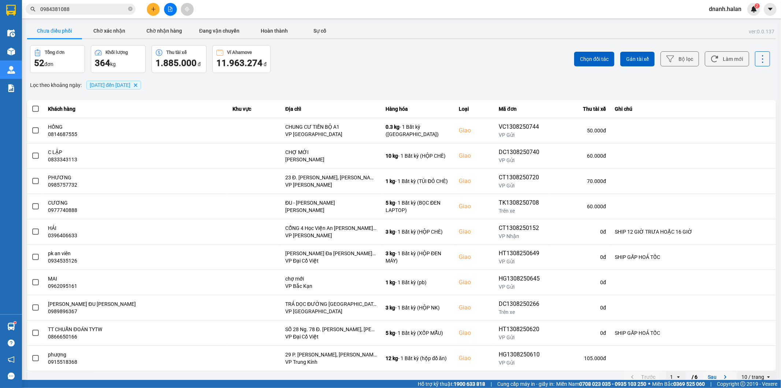
click at [706, 378] on button "Sau" at bounding box center [719, 376] width 31 height 11
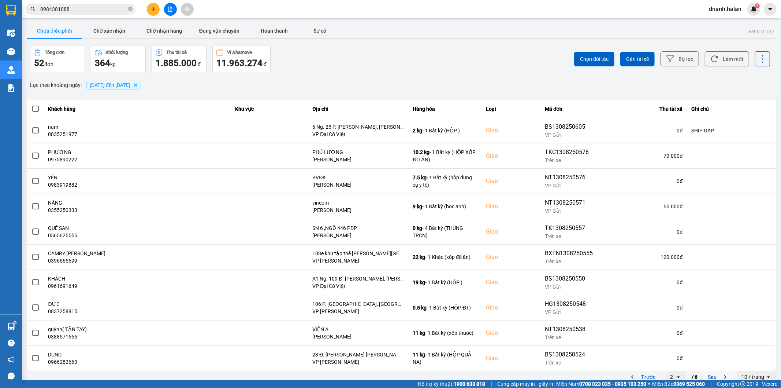
click at [704, 377] on button "Sau" at bounding box center [719, 376] width 31 height 11
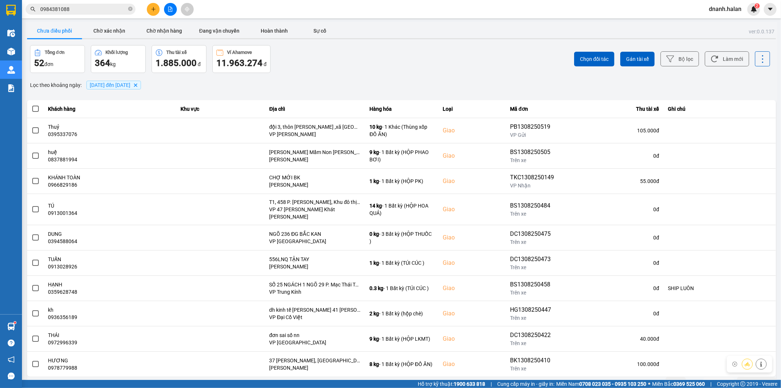
click at [711, 377] on button "Sau" at bounding box center [719, 382] width 31 height 11
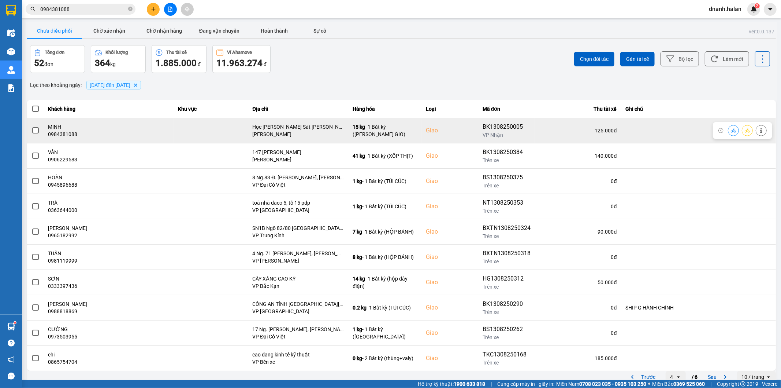
click at [731, 130] on icon at bounding box center [733, 130] width 5 height 5
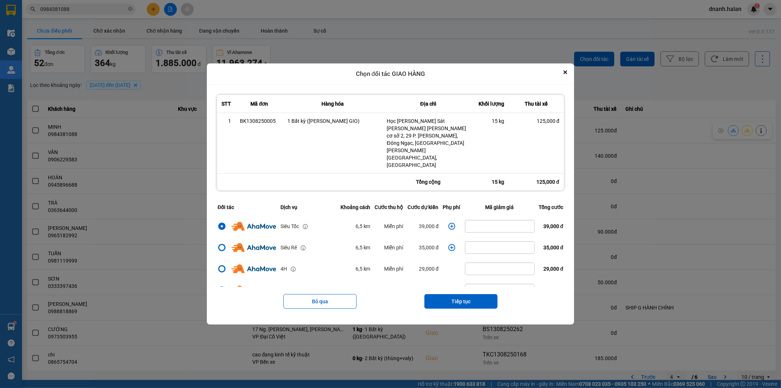
click at [448, 222] on icon "dialog" at bounding box center [451, 225] width 7 height 7
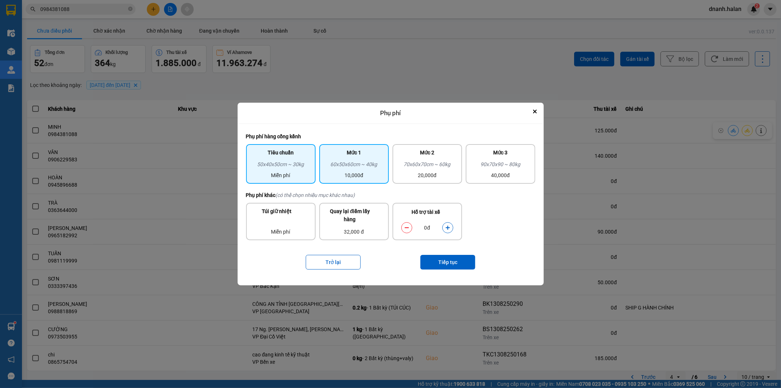
click at [334, 166] on div "60x50x60cm ~ 40kg" at bounding box center [354, 165] width 61 height 11
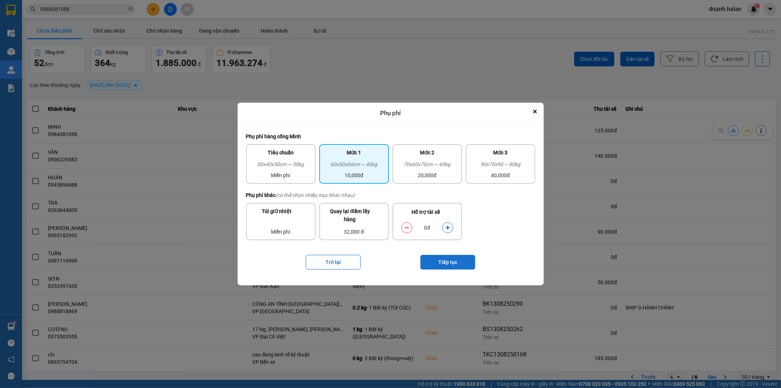
click at [444, 262] on button "Tiếp tục" at bounding box center [448, 262] width 55 height 15
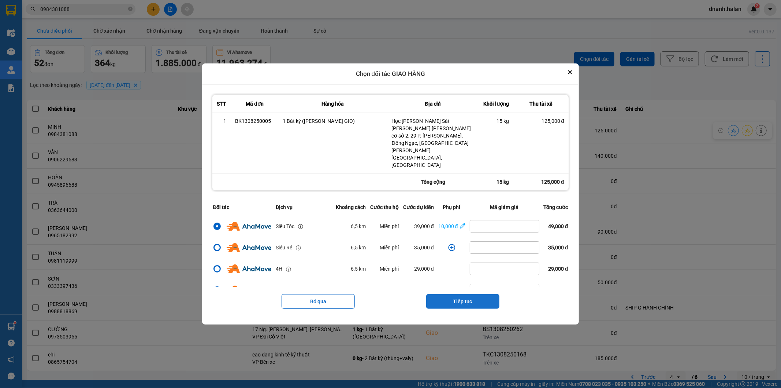
click at [485, 294] on button "Tiếp tục" at bounding box center [462, 301] width 73 height 15
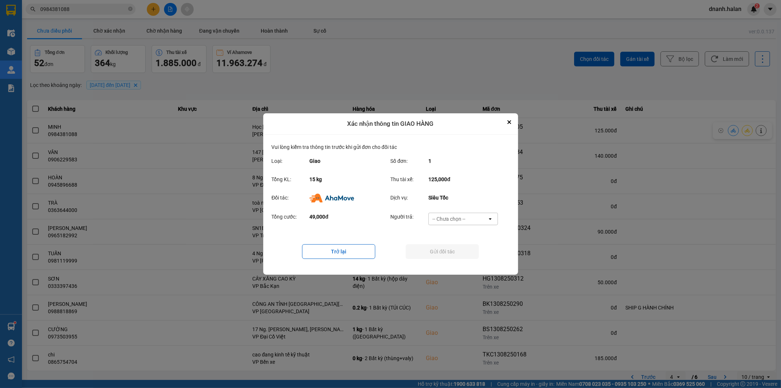
click at [471, 220] on div "-- Chưa chọn --" at bounding box center [458, 219] width 59 height 12
click at [469, 269] on ul "Khách hàng Nhà xe trả tiền mặt Ví Ahamove" at bounding box center [464, 247] width 70 height 45
click at [467, 264] on div "Ví Ahamove" at bounding box center [464, 260] width 70 height 13
click at [462, 244] on div "Trở lại Gửi đối tác" at bounding box center [391, 251] width 238 height 29
click at [459, 251] on button "Gửi đối tác" at bounding box center [442, 251] width 73 height 15
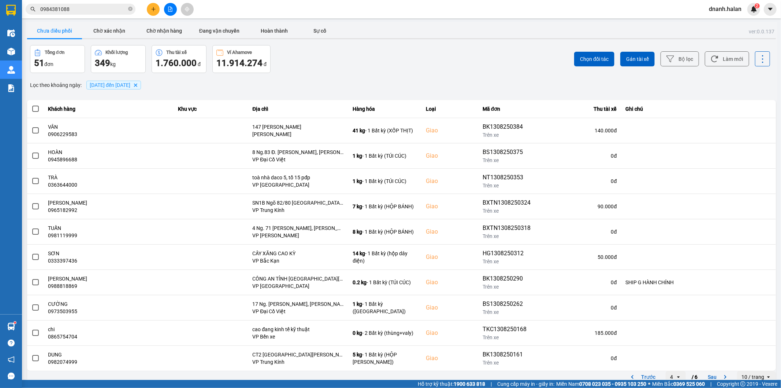
drag, startPoint x: 2, startPoint y: 315, endPoint x: 246, endPoint y: 6, distance: 394.1
click at [246, 6] on div "Kết quả tìm kiếm ( 6 ) Bộ lọc Mã ĐH Trạng thái Món hàng Thu hộ Tổng cước Chưa c…" at bounding box center [390, 9] width 781 height 18
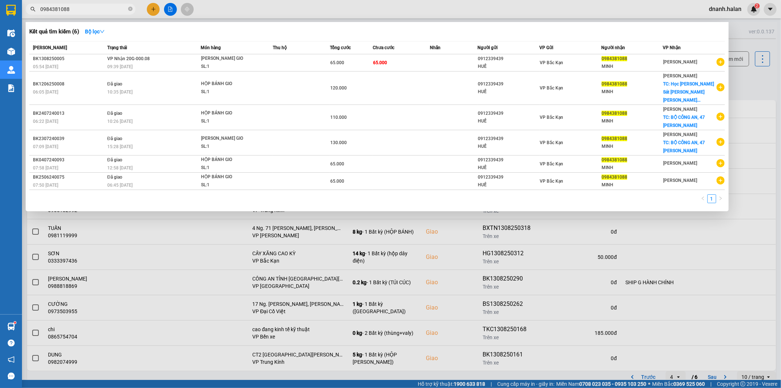
click at [64, 11] on input "0984381088" at bounding box center [83, 9] width 86 height 8
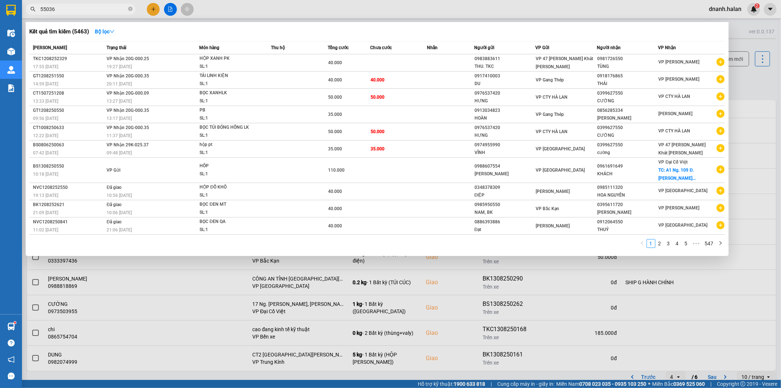
type input "550361"
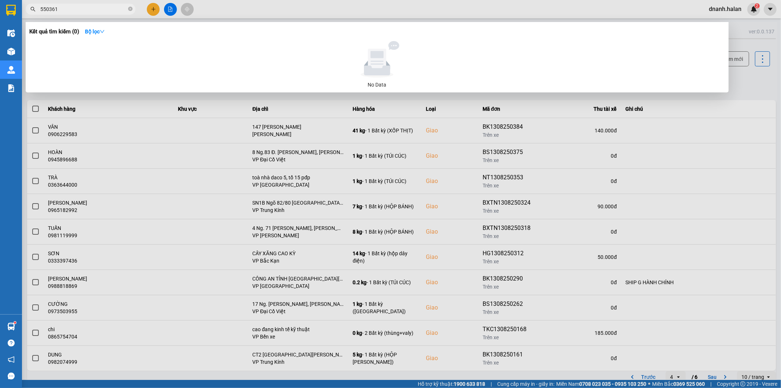
click at [76, 12] on input "550361" at bounding box center [83, 9] width 86 height 8
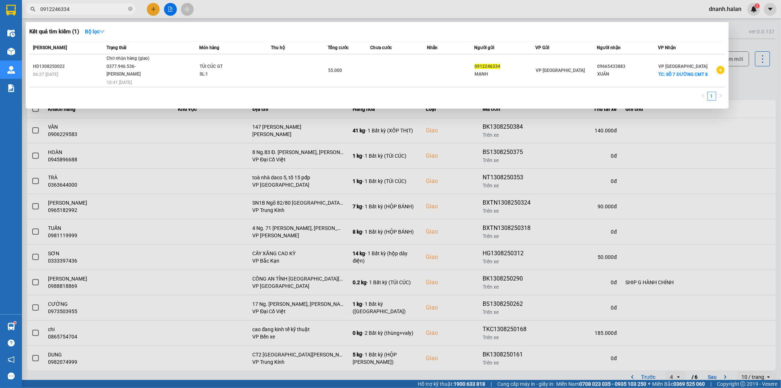
type input "0912246334"
click at [102, 8] on input "0912246334" at bounding box center [83, 9] width 86 height 8
click at [100, 6] on input "0912246334" at bounding box center [83, 9] width 86 height 8
click at [100, 4] on span "0912246334" at bounding box center [81, 9] width 110 height 11
click at [97, 10] on input "0912246334" at bounding box center [83, 9] width 86 height 8
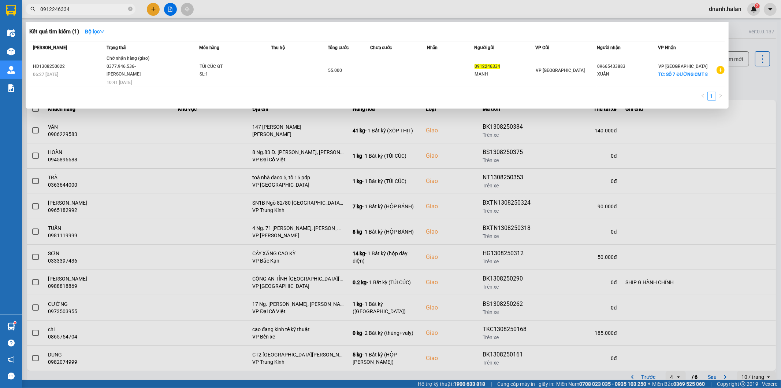
click at [97, 10] on input "0912246334" at bounding box center [83, 9] width 86 height 8
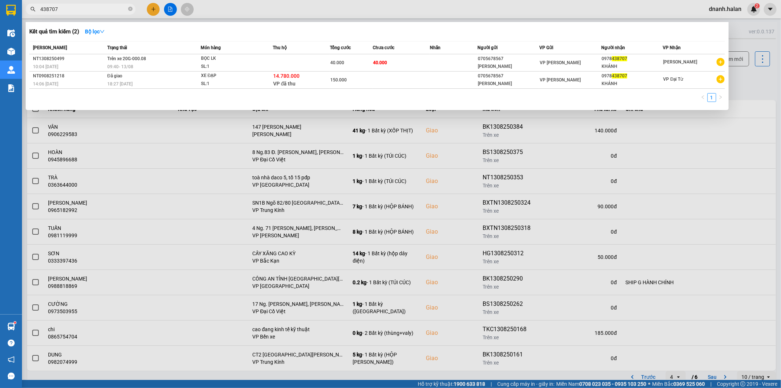
type input "438707"
click at [313, 8] on div at bounding box center [390, 194] width 781 height 388
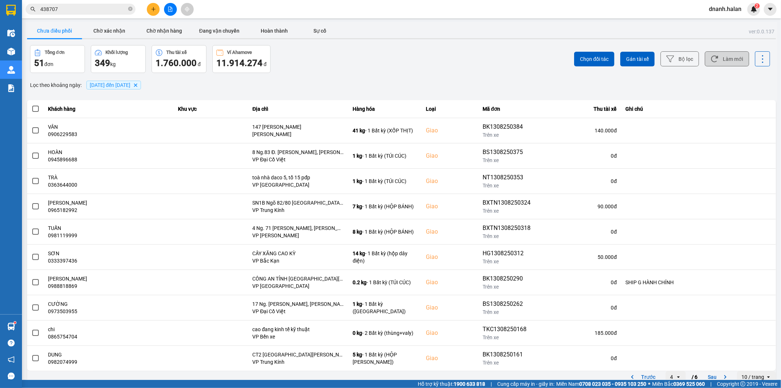
click at [711, 57] on icon at bounding box center [714, 59] width 7 height 7
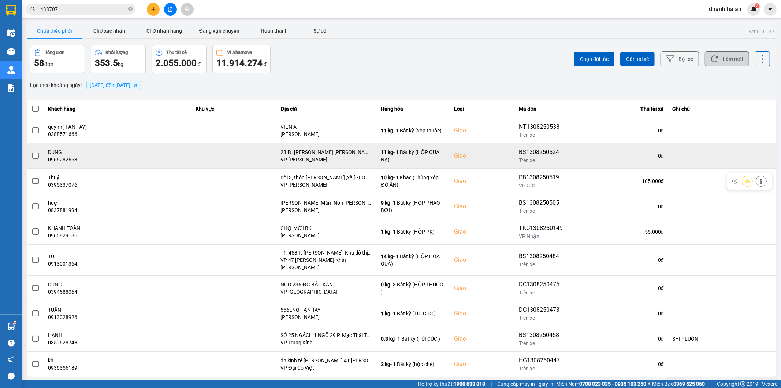
scroll to position [8, 0]
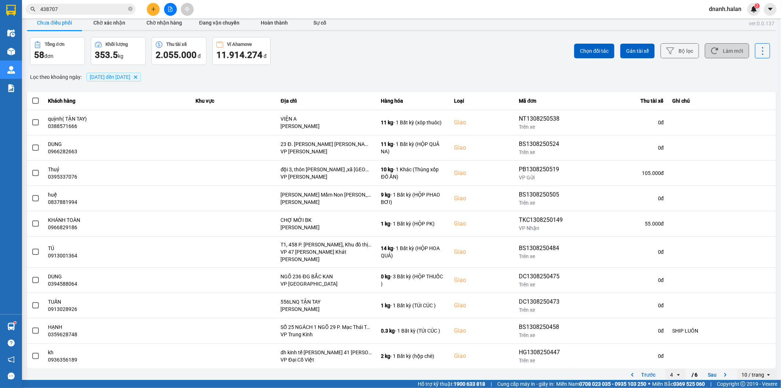
click at [676, 371] on icon "open" at bounding box center [679, 374] width 6 height 6
click at [668, 299] on div "1" at bounding box center [670, 299] width 8 height 7
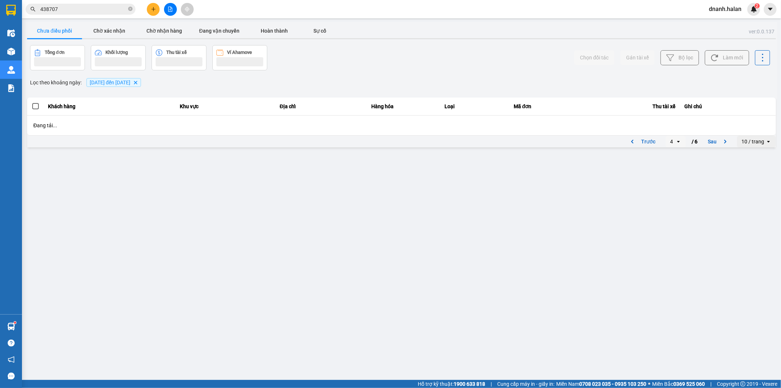
scroll to position [0, 0]
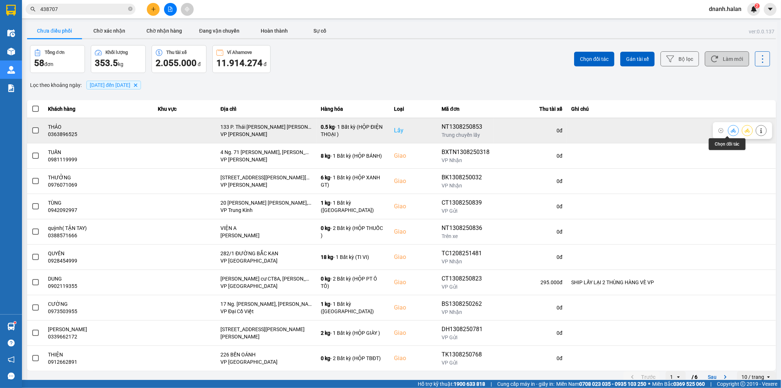
click at [729, 133] on button at bounding box center [734, 130] width 10 height 13
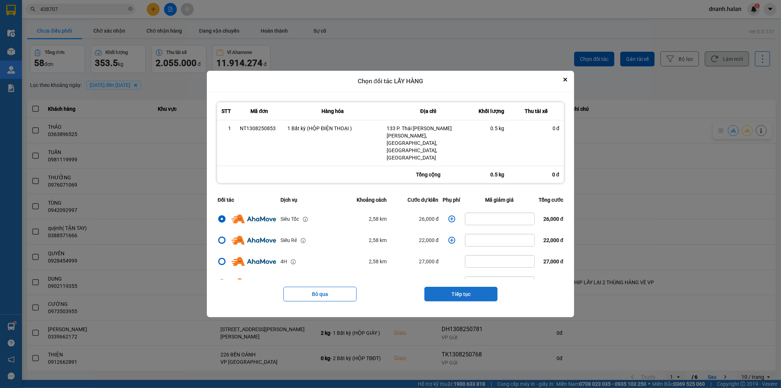
click at [455, 290] on button "Tiếp tục" at bounding box center [461, 293] width 73 height 15
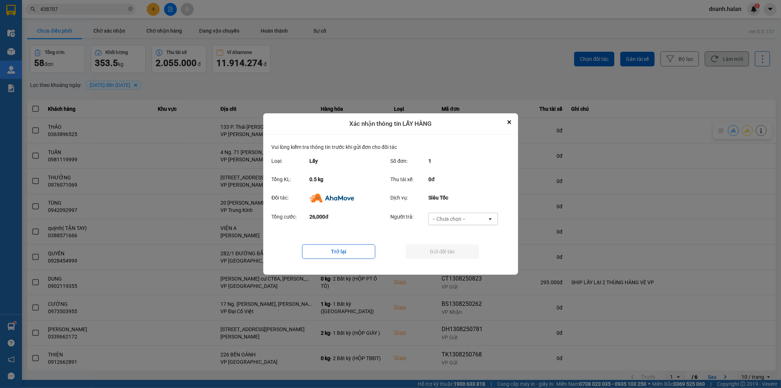
click at [456, 214] on div "-- Chưa chọn --" at bounding box center [458, 219] width 59 height 12
click at [456, 263] on span "Ví Ahamove" at bounding box center [450, 260] width 30 height 7
click at [455, 255] on button "Gửi đối tác" at bounding box center [442, 251] width 73 height 15
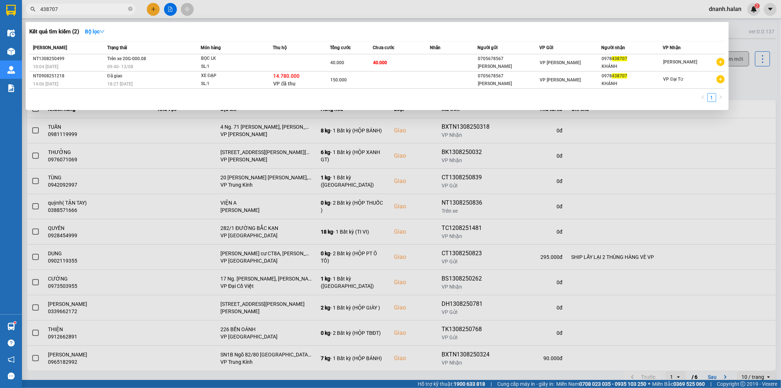
click at [70, 12] on input "438707" at bounding box center [83, 9] width 86 height 8
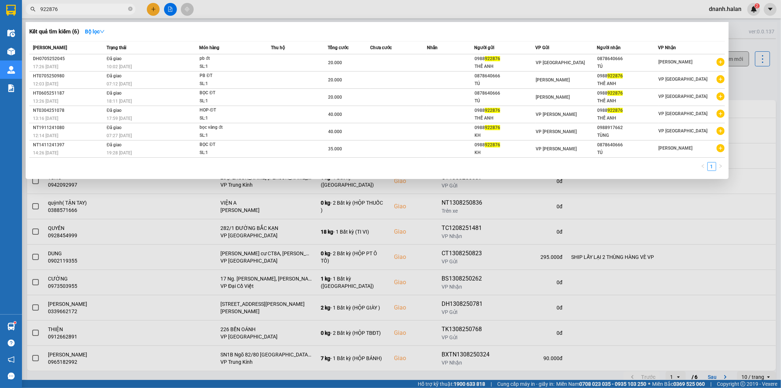
click at [65, 11] on input "922876" at bounding box center [83, 9] width 86 height 8
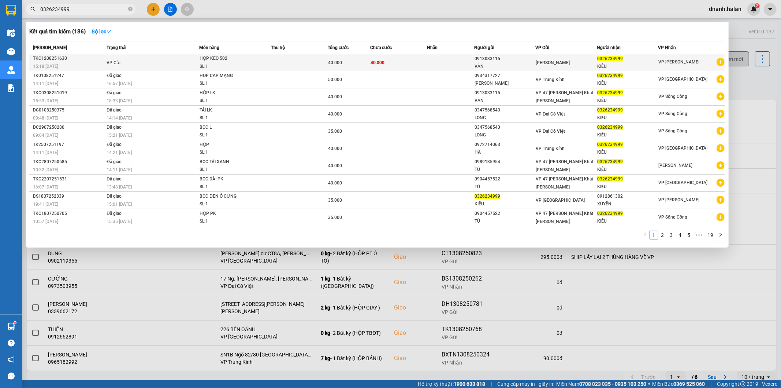
type input "0326234999"
click at [481, 67] on div "VÂN" at bounding box center [505, 67] width 61 height 8
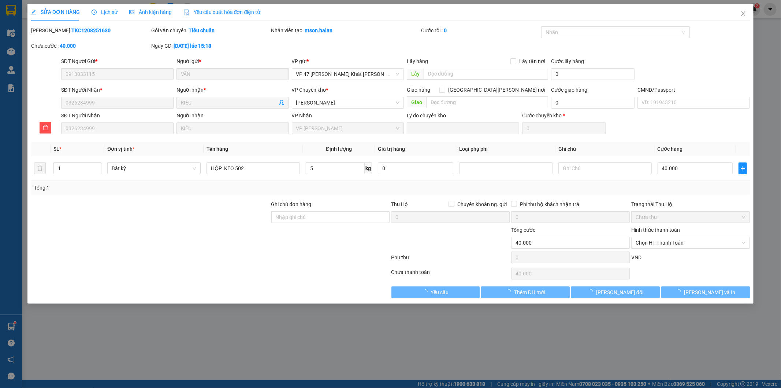
type input "0913033115"
type input "VÂN"
type input "0326234999"
type input "KIỀU"
type input "40.000"
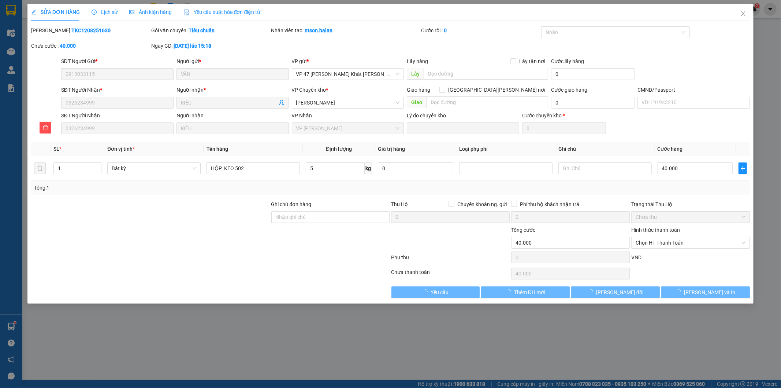
type input "40.000"
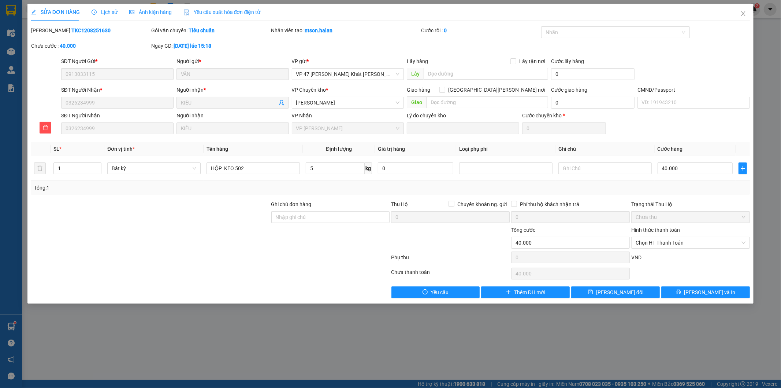
click at [100, 18] on div "Lịch sử" at bounding box center [105, 12] width 26 height 17
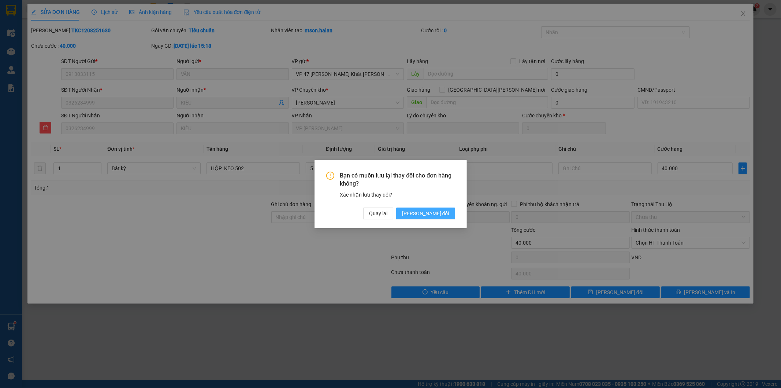
click at [440, 214] on span "Lưu thay đổi" at bounding box center [425, 213] width 47 height 8
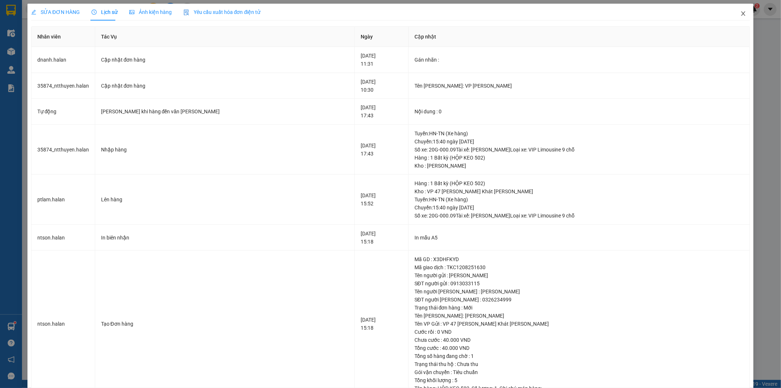
click at [741, 14] on icon "close" at bounding box center [744, 14] width 6 height 6
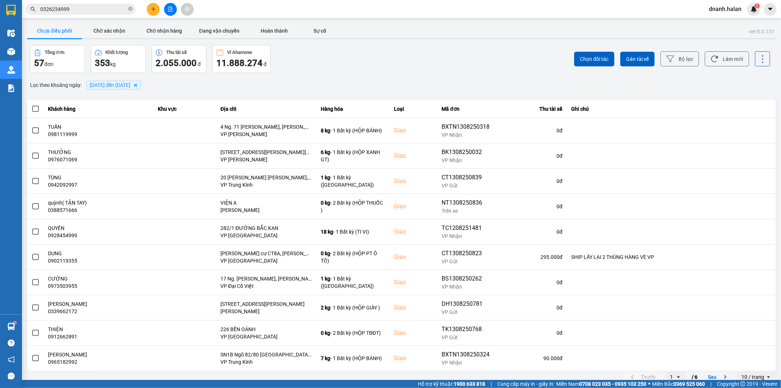
click at [314, 66] on div "Tổng đơn 57 đơn Khối lượng 353 kg Thu tài xế 2.055.000 đ Ví Ahamove 11.888.274 đ" at bounding box center [215, 59] width 370 height 28
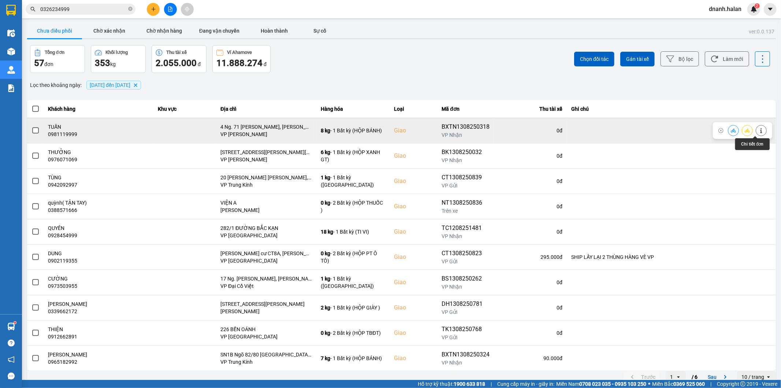
click at [757, 130] on button at bounding box center [762, 130] width 10 height 13
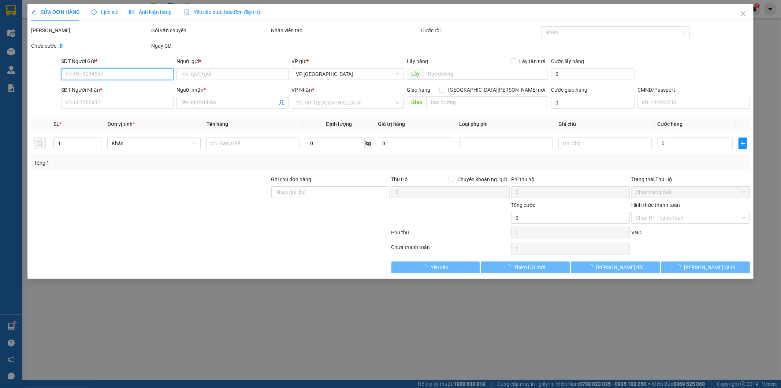
type input "0348828468"
type input "CÚC"
type input "0981119999"
type input "TUẤN"
checkbox input "true"
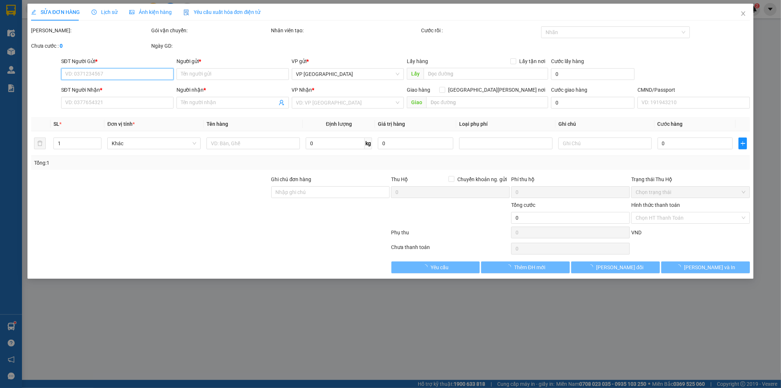
type input "4 Ng. 71 P. Hoàng Văn Thái, Khương Trung, Thanh Xuân, Hà Nội 100000, Việt Nam"
type input "80.000"
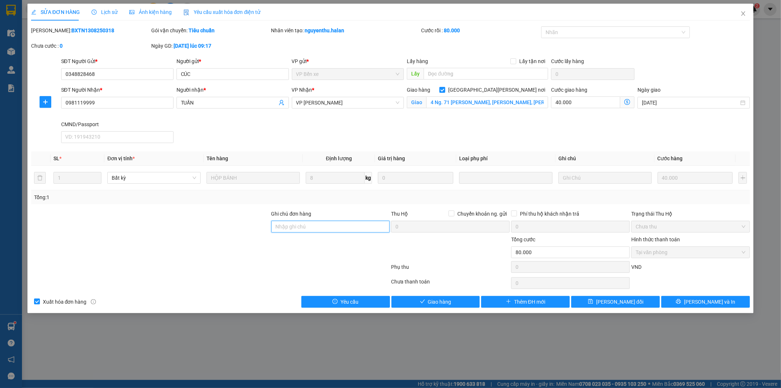
click at [310, 229] on input "Ghi chú đơn hàng" at bounding box center [330, 227] width 119 height 12
type input "NN KO NGHE MÁY"
click at [594, 302] on icon "save" at bounding box center [590, 301] width 5 height 5
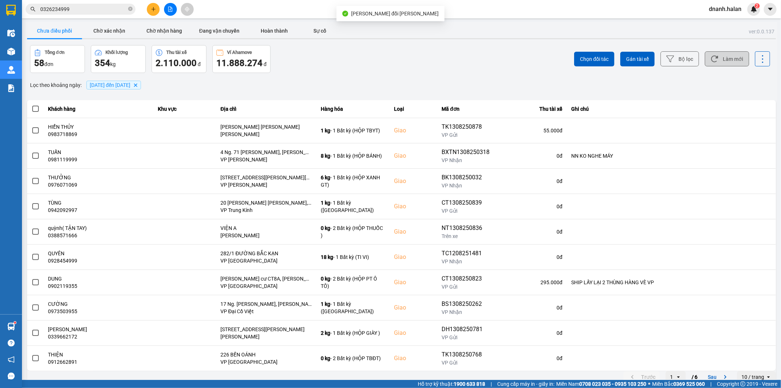
click at [730, 59] on button "Làm mới" at bounding box center [727, 58] width 44 height 15
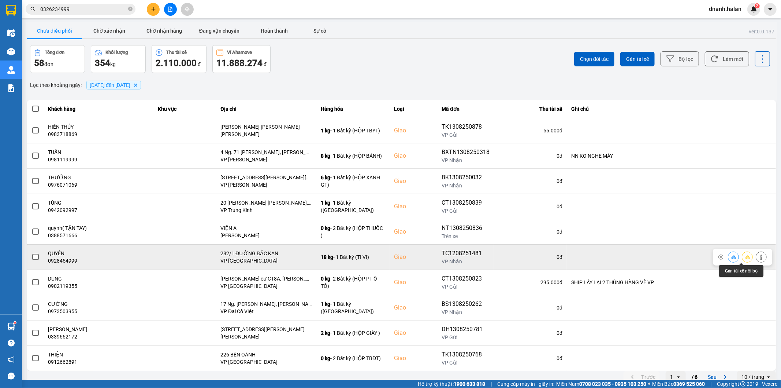
click at [745, 256] on button at bounding box center [748, 256] width 10 height 13
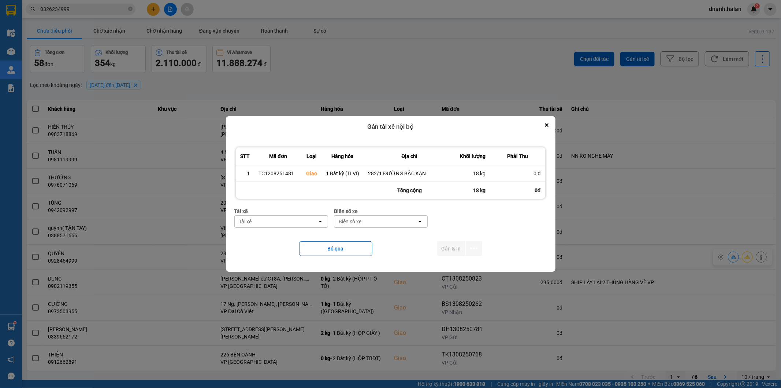
click at [251, 219] on div "Tài xế" at bounding box center [245, 221] width 13 height 7
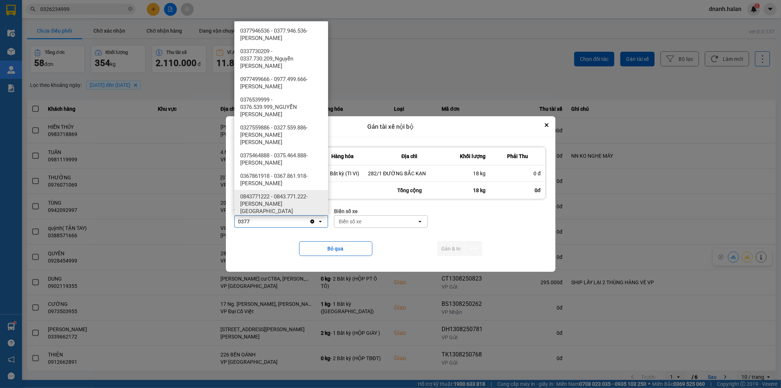
type input "0377"
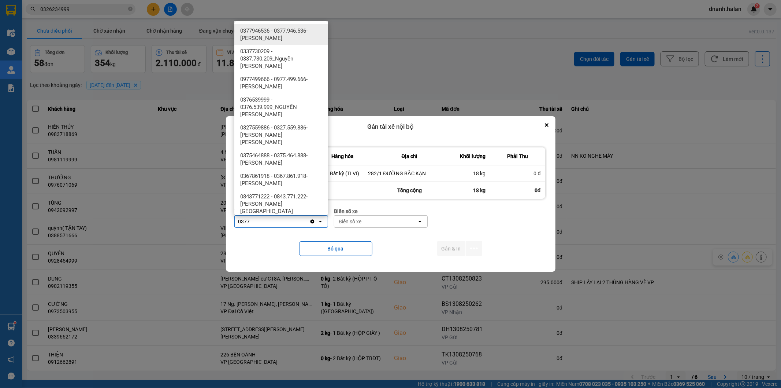
click at [252, 30] on span "0377946536 - 0377.946.536- Đào Duy Hoàn" at bounding box center [282, 34] width 85 height 15
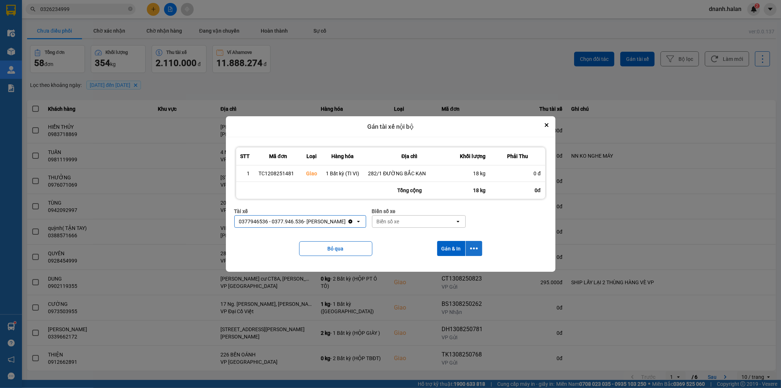
click at [477, 249] on icon "dialog" at bounding box center [474, 248] width 8 height 2
click at [446, 268] on span "Chỉ gán tài" at bounding box center [445, 268] width 24 height 7
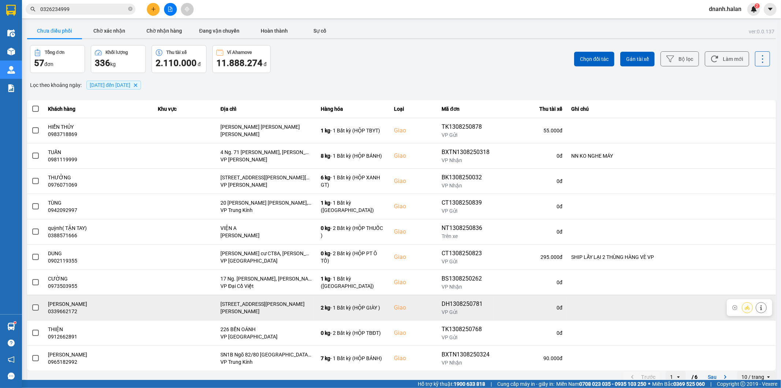
scroll to position [8, 0]
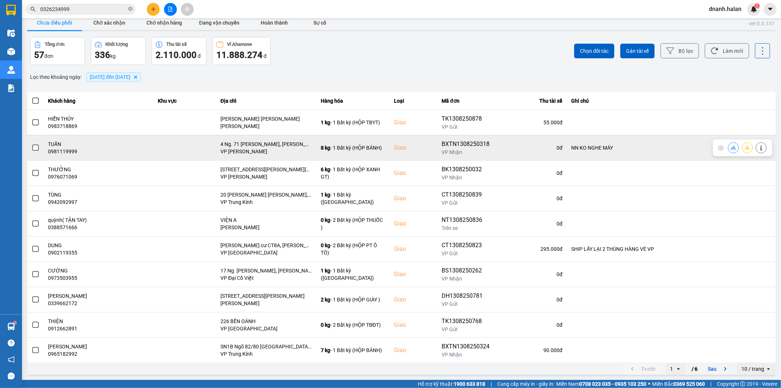
click at [761, 148] on div at bounding box center [761, 147] width 11 height 11
click at [759, 145] on icon at bounding box center [761, 147] width 5 height 5
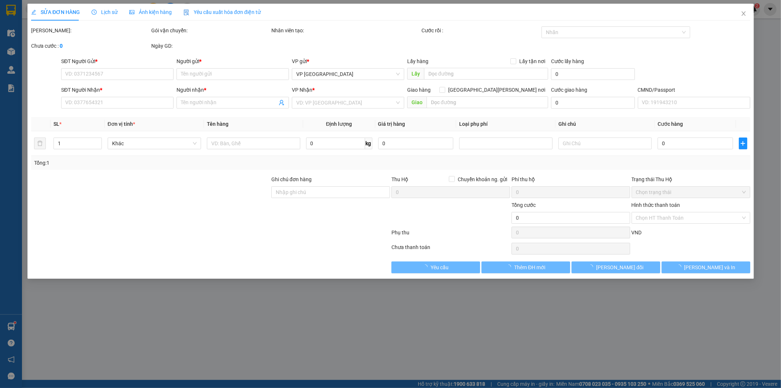
type input "0348828468"
type input "CÚC"
type input "0981119999"
type input "TUẤN"
checkbox input "true"
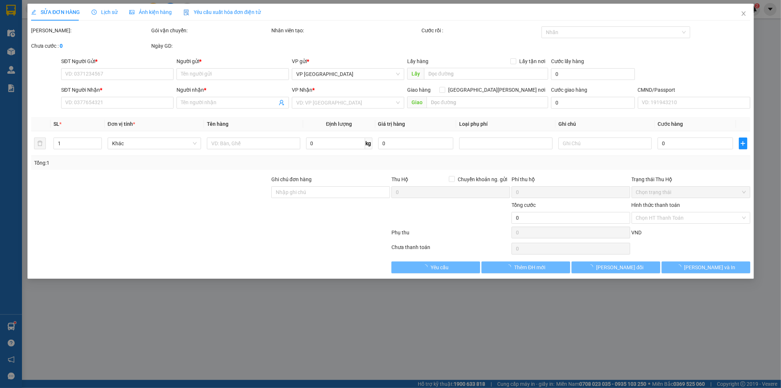
type input "4 Ng. 71 P. Hoàng Văn Thái, Khương Trung, Thanh Xuân, Hà Nội 100000, Việt Nam"
type input "NN KO NGHE MÁY"
type input "80.000"
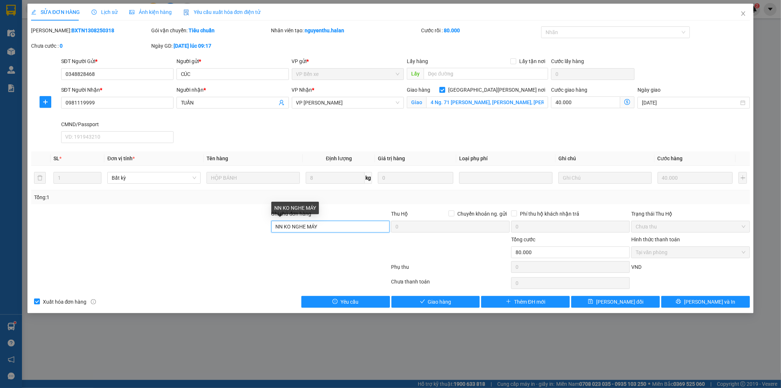
click at [331, 229] on input "NN KO NGHE MÁY" at bounding box center [330, 227] width 119 height 12
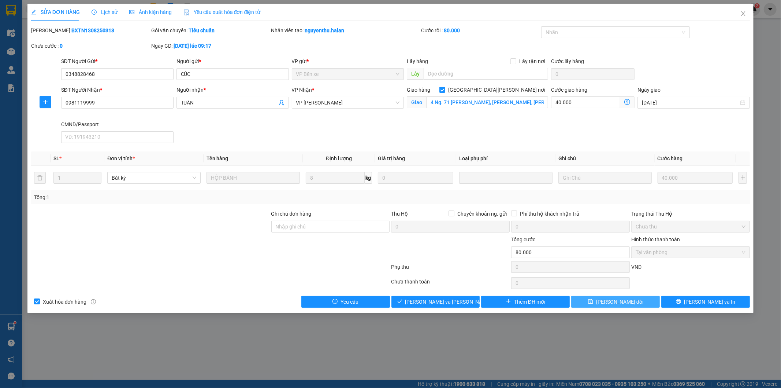
click at [626, 296] on button "Lưu thay đổi" at bounding box center [616, 302] width 89 height 12
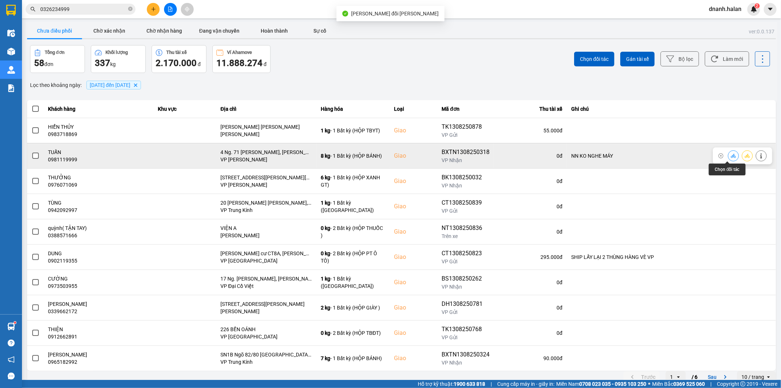
click at [731, 155] on icon at bounding box center [733, 156] width 5 height 4
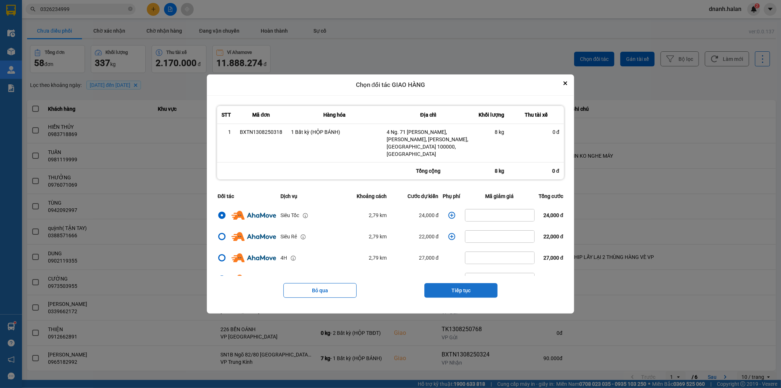
click at [478, 286] on button "Tiếp tục" at bounding box center [461, 290] width 73 height 15
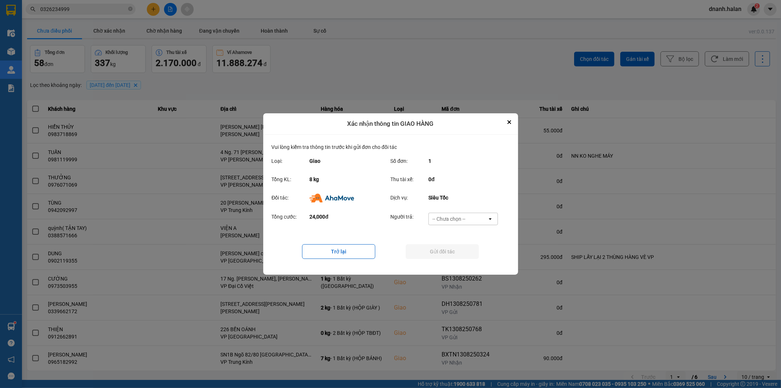
click at [466, 222] on div "-- Chưa chọn --" at bounding box center [458, 219] width 59 height 12
click at [463, 258] on span "Ví Ahamove" at bounding box center [450, 260] width 30 height 7
click at [463, 251] on button "Gửi đối tác" at bounding box center [442, 251] width 73 height 15
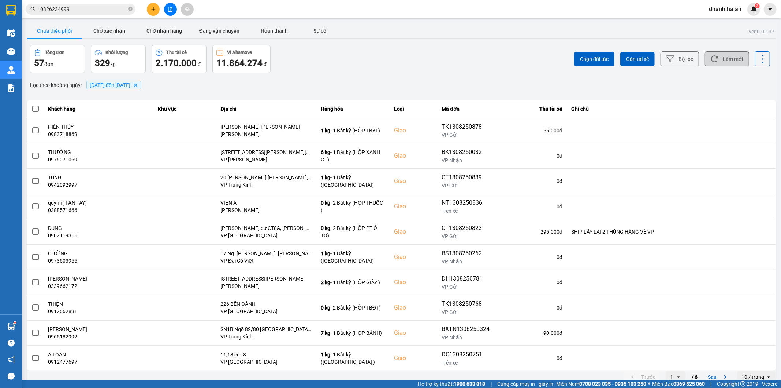
click at [728, 58] on button "Làm mới" at bounding box center [727, 58] width 44 height 15
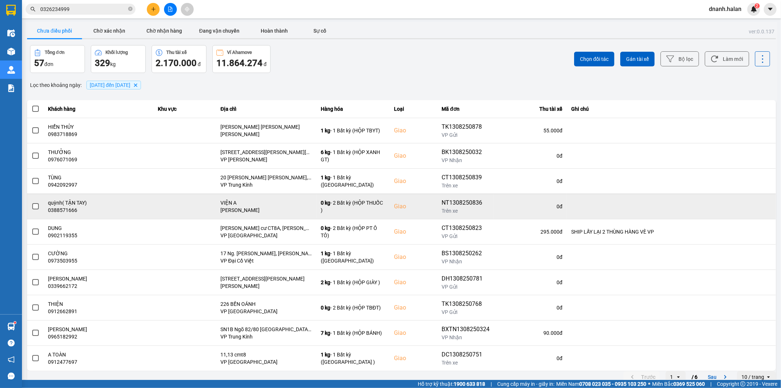
scroll to position [8, 0]
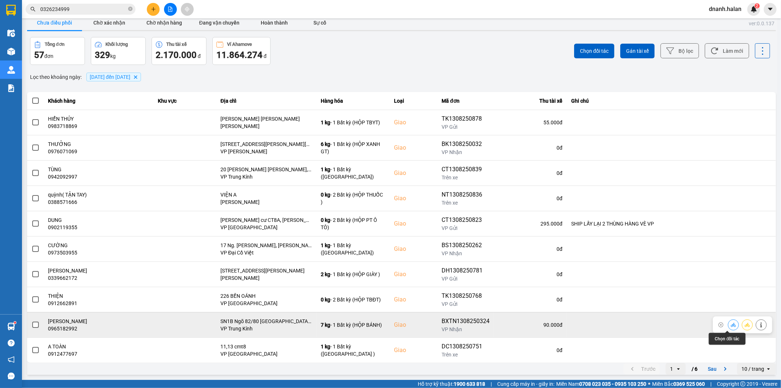
click at [731, 325] on icon at bounding box center [733, 324] width 5 height 5
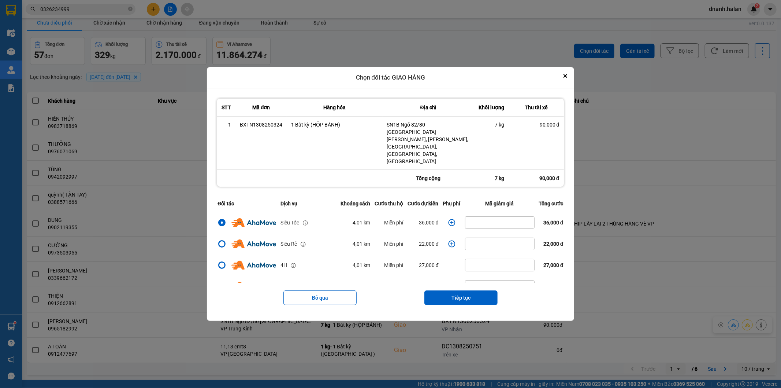
click at [448, 219] on icon "dialog" at bounding box center [451, 222] width 7 height 7
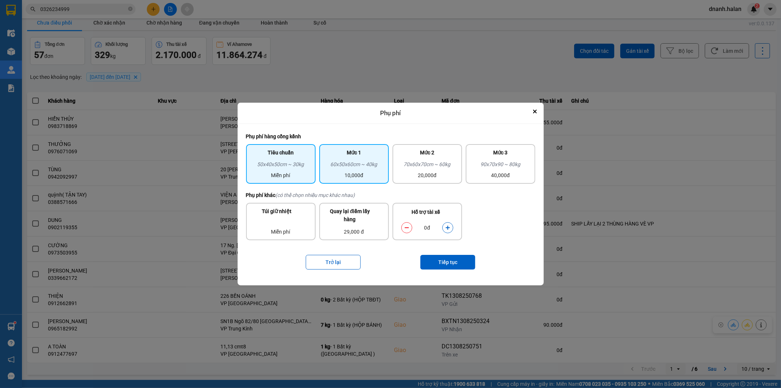
click at [372, 172] on div "10,000đ" at bounding box center [354, 175] width 61 height 8
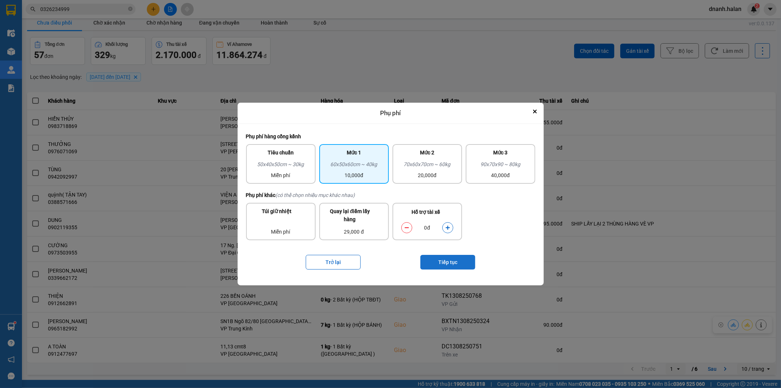
click at [457, 262] on button "Tiếp tục" at bounding box center [448, 262] width 55 height 15
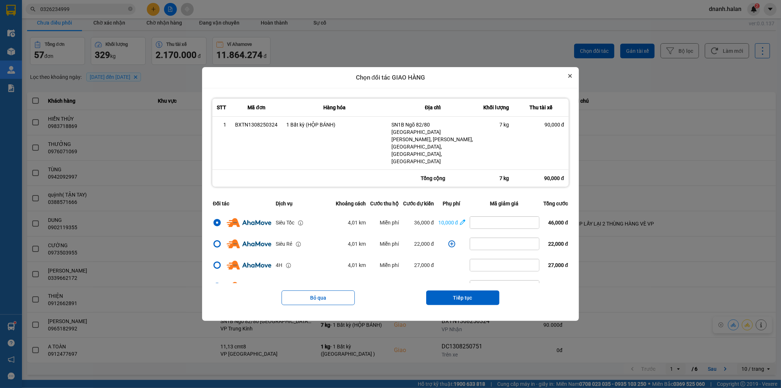
click at [575, 80] on button "Close" at bounding box center [570, 75] width 9 height 9
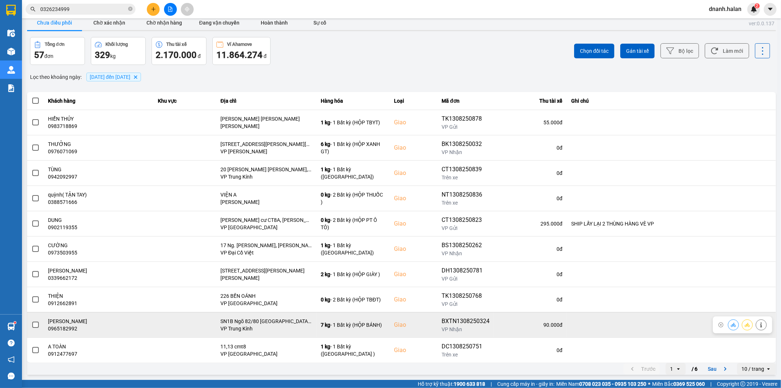
click at [761, 324] on icon at bounding box center [762, 324] width 2 height 5
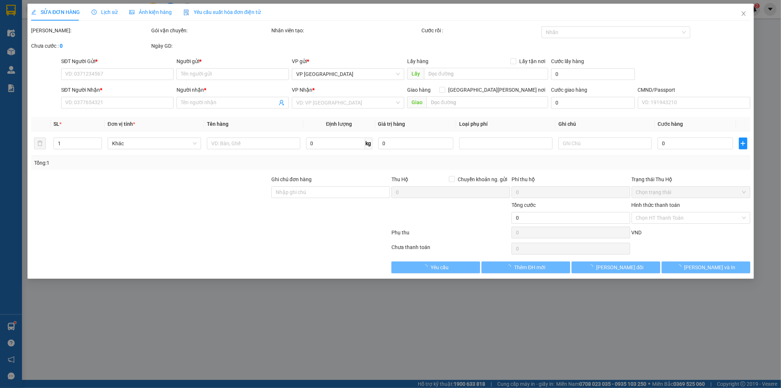
type input "0348828468"
type input "CÚC"
type input "0965182992"
type input "LAN HƯƠNG"
checkbox input "true"
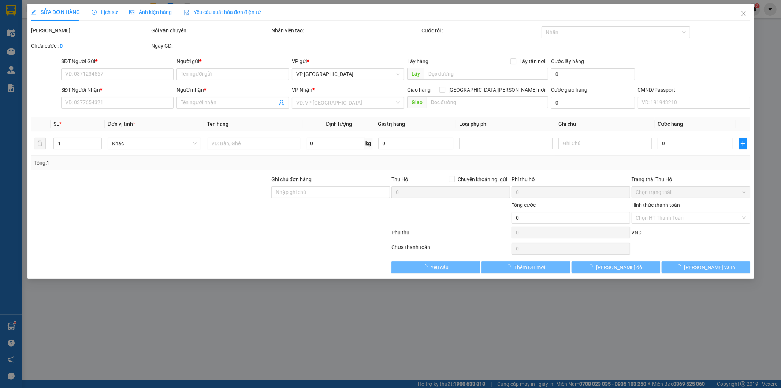
type input "SN1B Ngõ 82/80 P.Yên Lãng, Láng Hạ, Đống Đa, Hà Nội, Việt Nam"
type input "90.000"
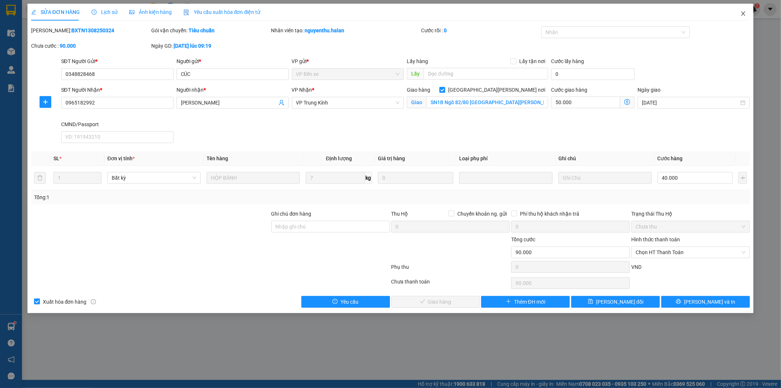
click at [742, 13] on icon "close" at bounding box center [744, 14] width 6 height 6
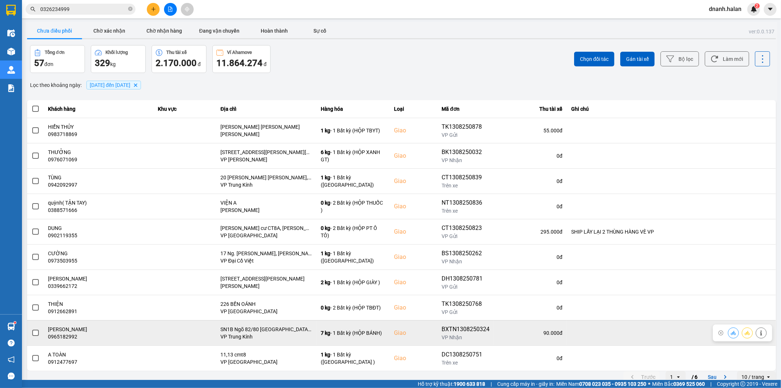
click at [731, 332] on icon at bounding box center [733, 332] width 5 height 5
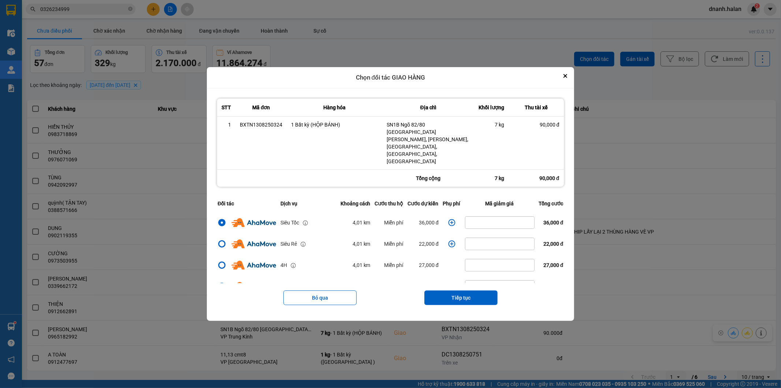
click at [450, 219] on icon "dialog" at bounding box center [451, 222] width 7 height 7
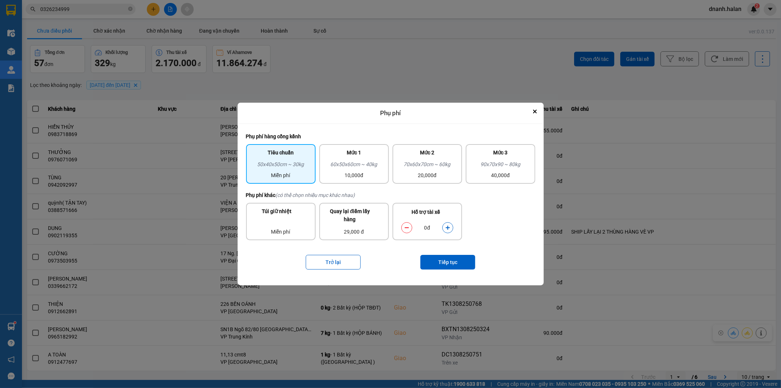
click at [446, 227] on icon "dialog" at bounding box center [448, 227] width 4 height 4
click at [457, 259] on button "Tiếp tục" at bounding box center [448, 262] width 55 height 15
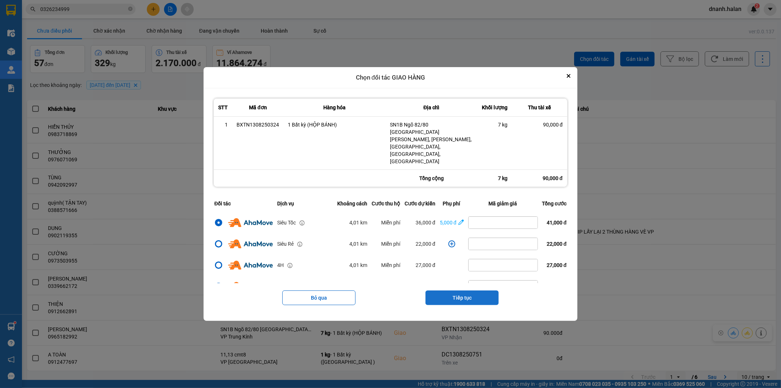
click at [455, 290] on button "Tiếp tục" at bounding box center [462, 297] width 73 height 15
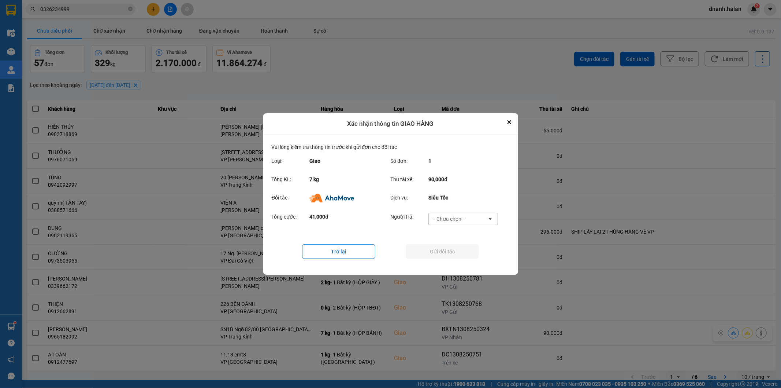
click at [459, 218] on div "-- Chưa chọn --" at bounding box center [449, 218] width 33 height 7
click at [458, 260] on span "Ví Ahamove" at bounding box center [450, 260] width 30 height 7
click at [457, 252] on button "Gửi đối tác" at bounding box center [442, 251] width 73 height 15
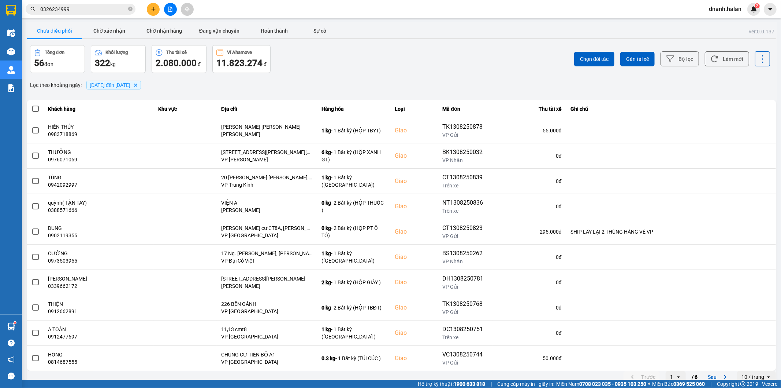
scroll to position [8, 0]
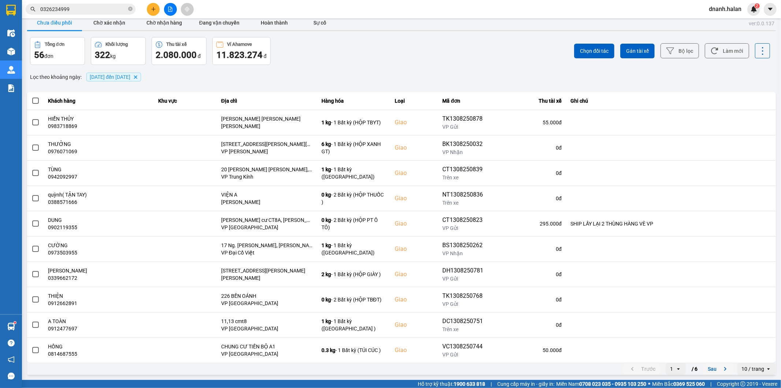
click at [704, 367] on button "Sau" at bounding box center [719, 368] width 31 height 11
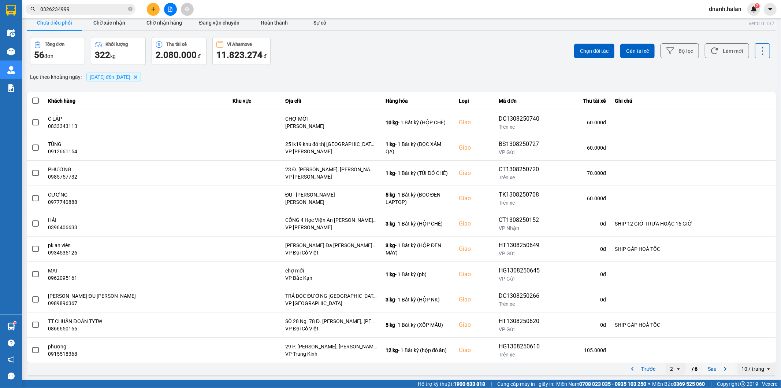
click at [714, 369] on button "Sau" at bounding box center [719, 368] width 31 height 11
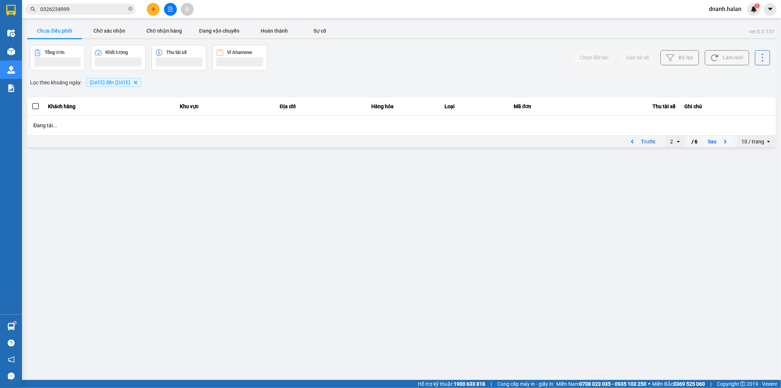
scroll to position [0, 0]
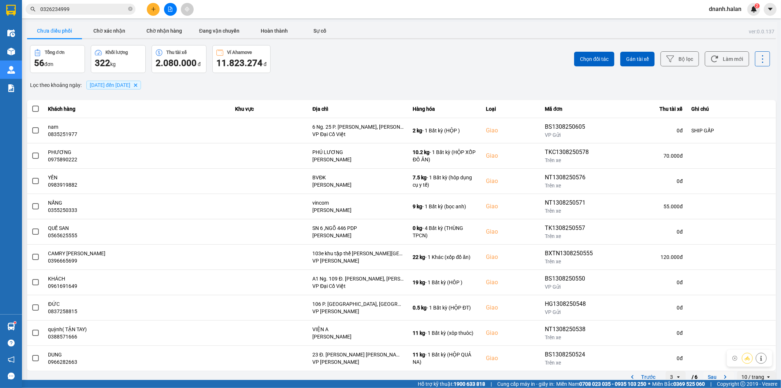
click at [705, 376] on button "Sau" at bounding box center [719, 376] width 31 height 11
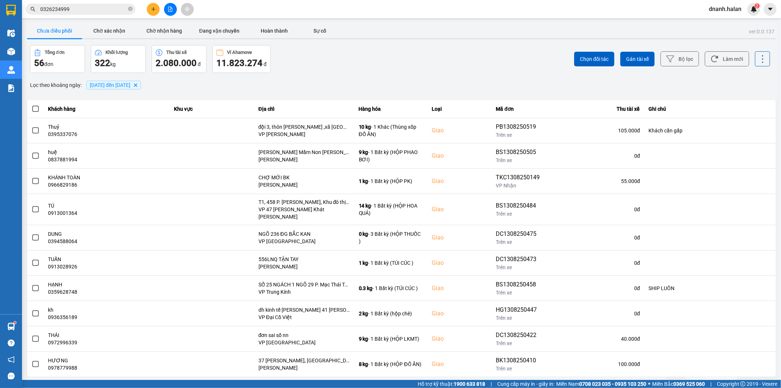
click at [704, 378] on button "Sau" at bounding box center [719, 382] width 31 height 11
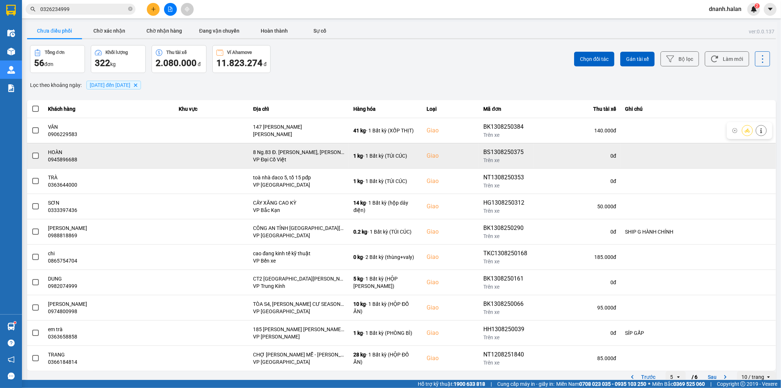
scroll to position [8, 0]
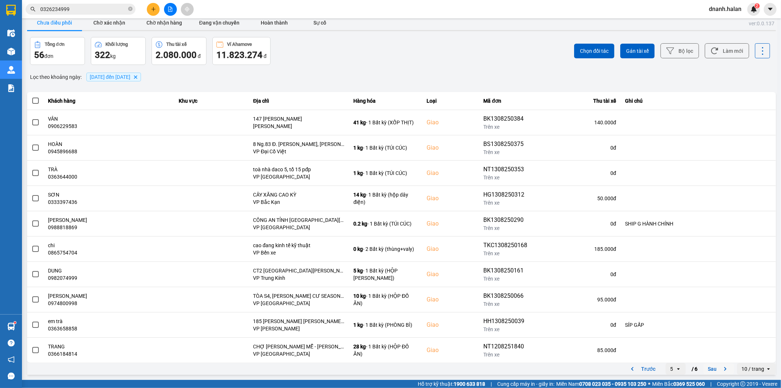
click at [710, 371] on button "Sau" at bounding box center [719, 368] width 31 height 11
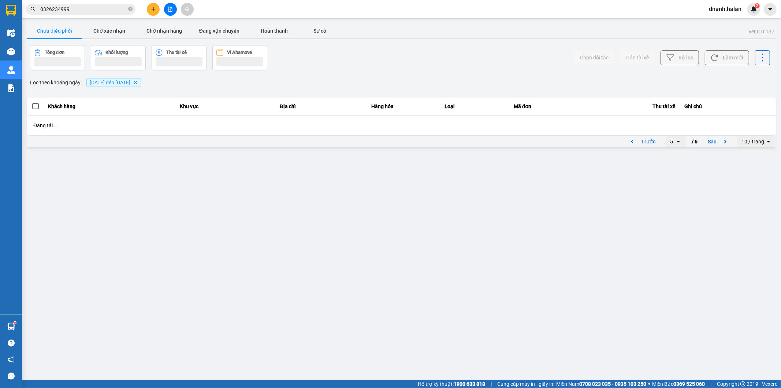
scroll to position [0, 0]
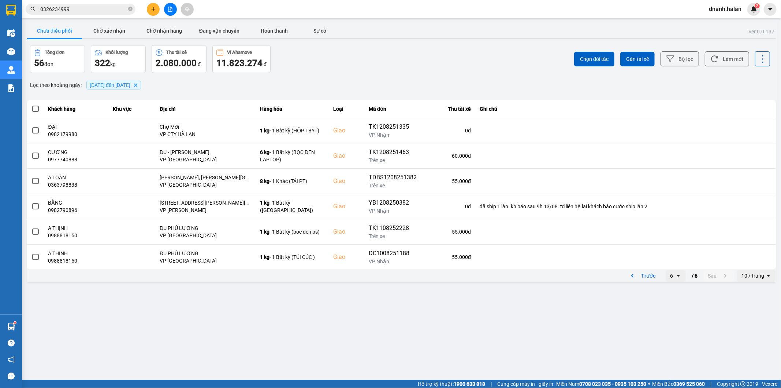
click at [676, 280] on div "6" at bounding box center [671, 276] width 10 height 12
click at [675, 291] on li "1" at bounding box center [676, 290] width 20 height 13
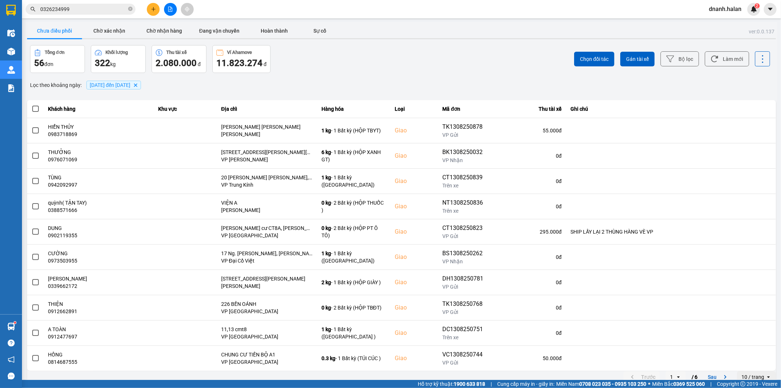
click at [466, 49] on div "Chọn đối tác Gán tài xế Bộ lọc Làm mới" at bounding box center [585, 59] width 370 height 28
click at [469, 42] on div "ver: 0.0.137 Chưa điều phối Chờ xác nhận Chờ nhận hàng Đang vận chuyển Hoàn thà…" at bounding box center [402, 203] width 752 height 362
click at [465, 54] on div "Chọn đối tác Gán tài xế Bộ lọc Làm mới" at bounding box center [585, 59] width 370 height 28
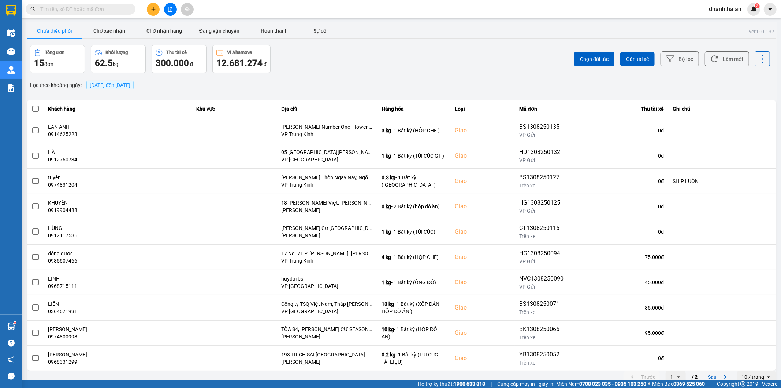
click at [95, 7] on input "text" at bounding box center [83, 9] width 86 height 8
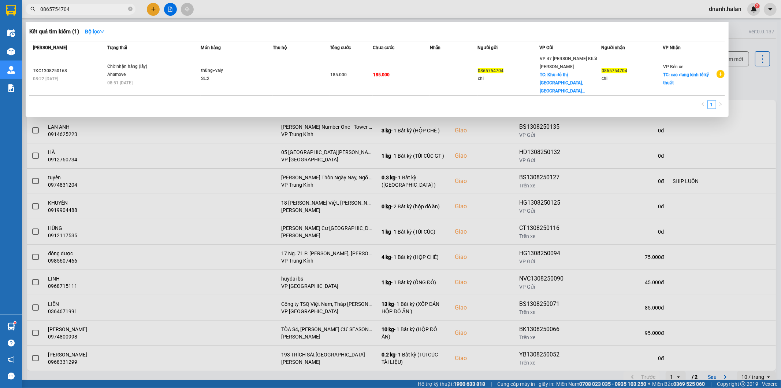
type input "0865754704"
click at [478, 15] on div at bounding box center [390, 194] width 781 height 388
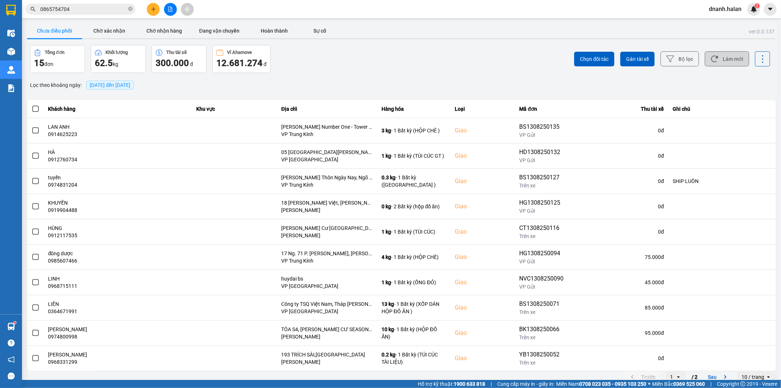
click at [724, 60] on button "Làm mới" at bounding box center [727, 58] width 44 height 15
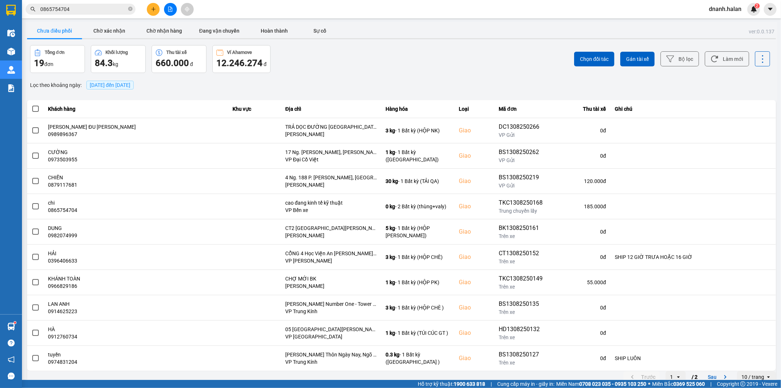
scroll to position [8, 0]
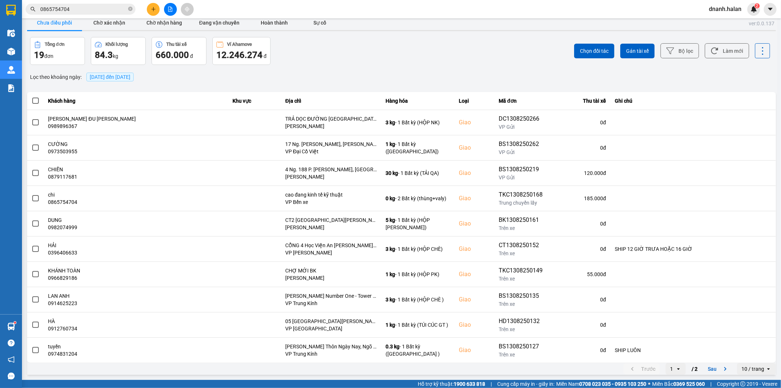
click at [90, 9] on input "0865754704" at bounding box center [83, 9] width 86 height 8
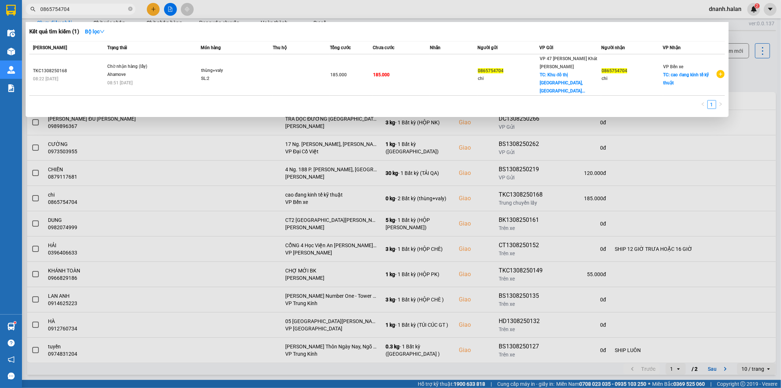
click at [90, 9] on input "0865754704" at bounding box center [83, 9] width 86 height 8
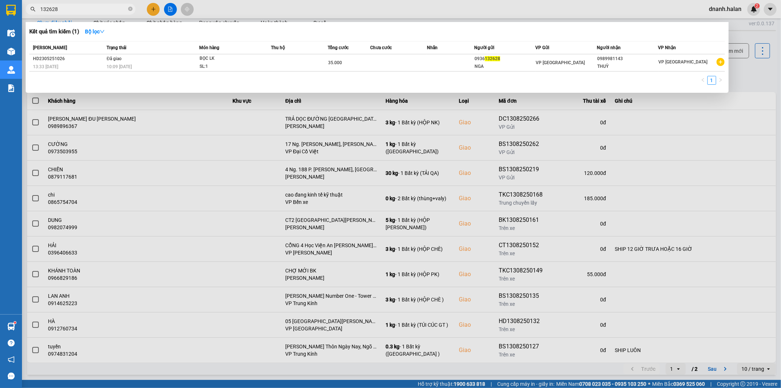
click at [90, 9] on input "132628" at bounding box center [83, 9] width 86 height 8
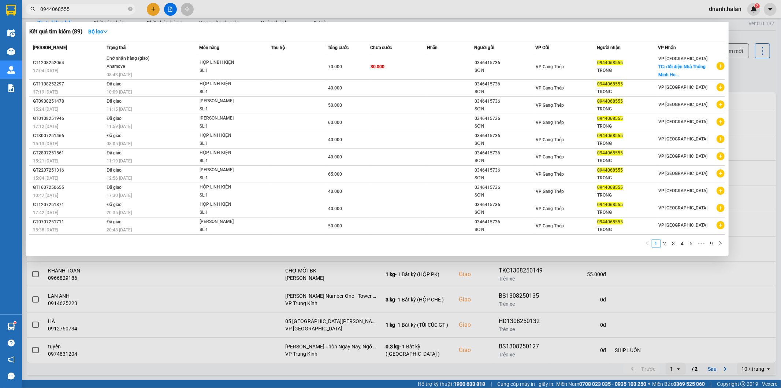
type input "0944068555"
click at [89, 10] on input "0944068555" at bounding box center [83, 9] width 86 height 8
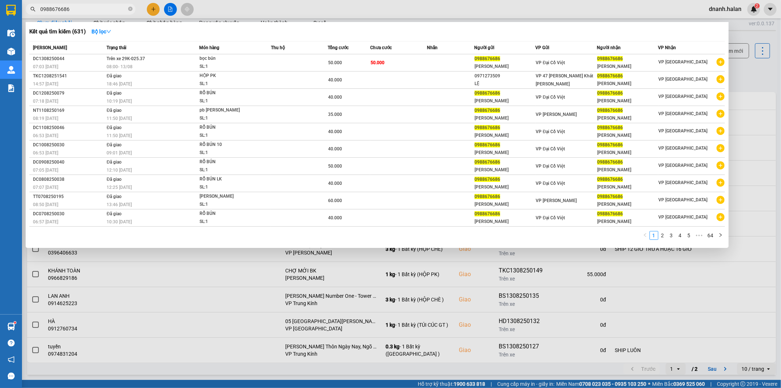
type input "0988676686"
click at [89, 15] on div at bounding box center [390, 194] width 781 height 388
click at [89, 10] on input "0988676686" at bounding box center [83, 9] width 86 height 8
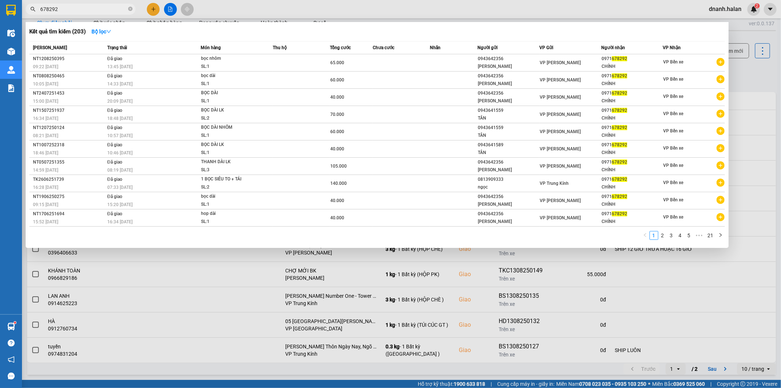
type input "678292"
click at [79, 7] on input "678292" at bounding box center [83, 9] width 86 height 8
click at [90, 5] on input "678292" at bounding box center [83, 9] width 86 height 8
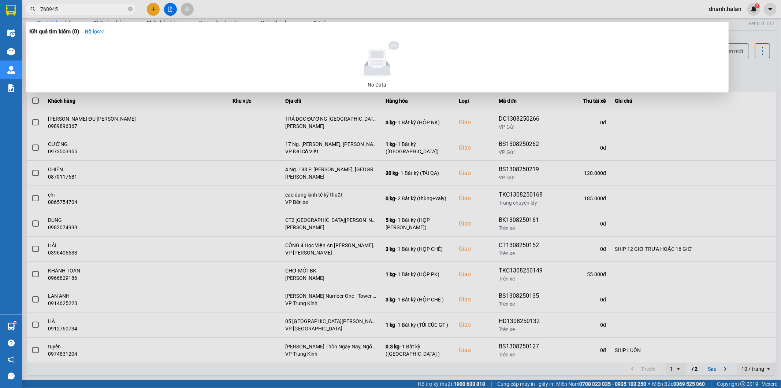
click at [90, 5] on input "768945" at bounding box center [83, 9] width 86 height 8
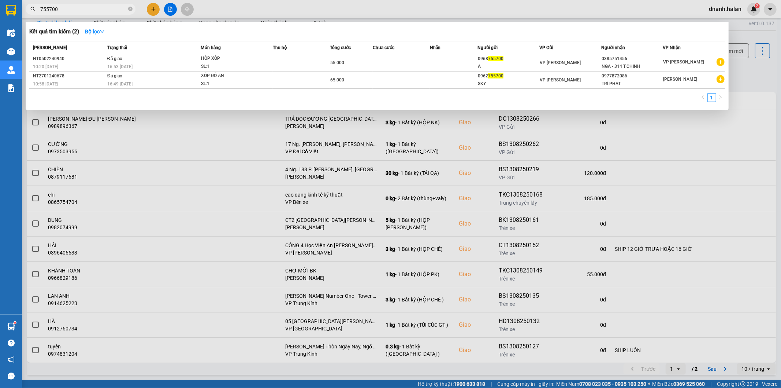
type input "755700"
click at [104, 8] on input "755700" at bounding box center [83, 9] width 86 height 8
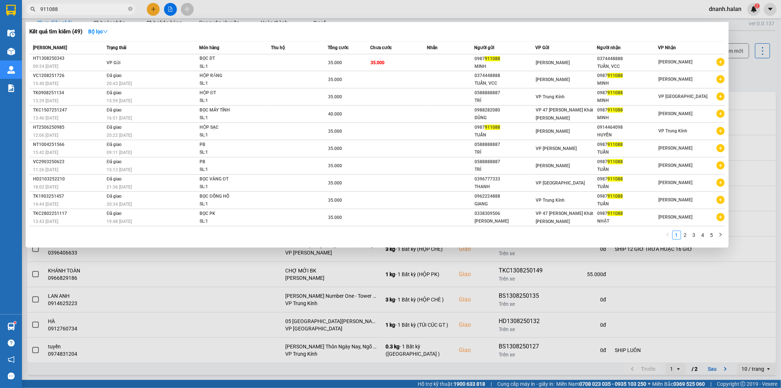
type input "911088"
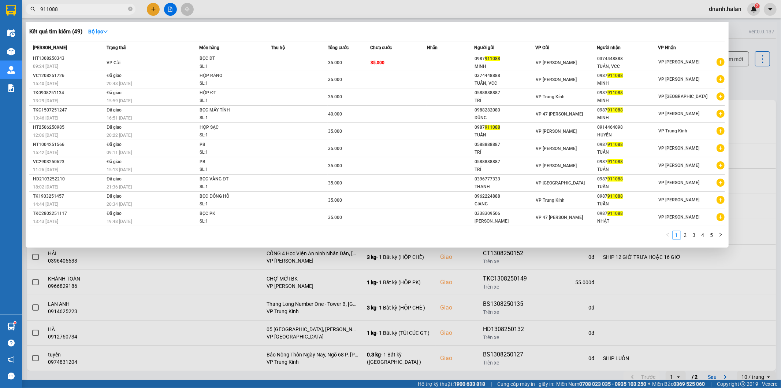
scroll to position [8, 0]
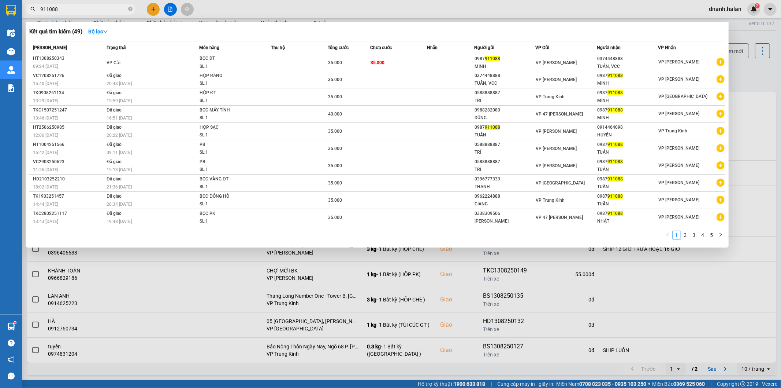
click at [99, 12] on input "911088" at bounding box center [83, 9] width 86 height 8
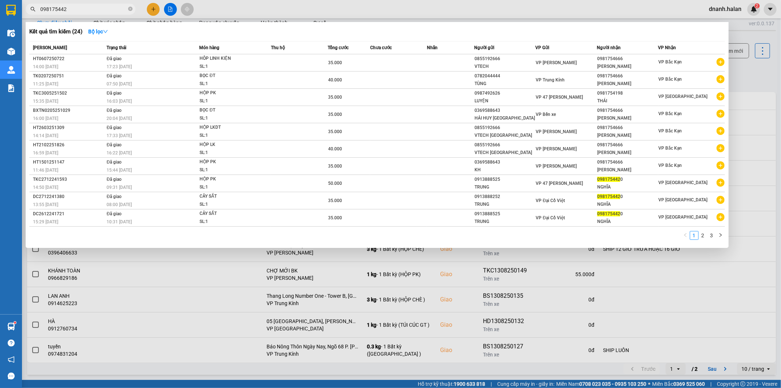
type input "0981754420"
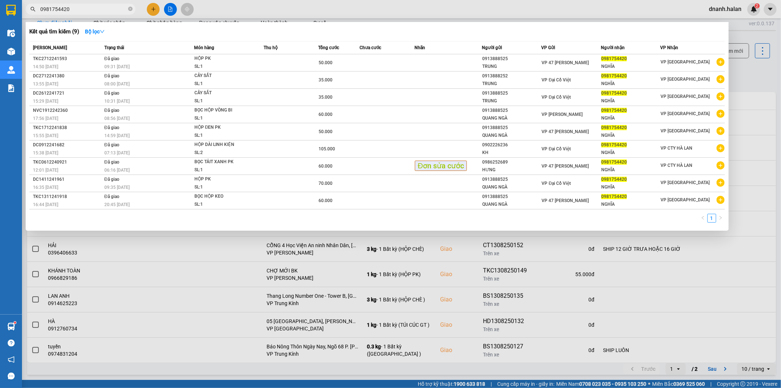
click at [56, 10] on input "0981754420" at bounding box center [83, 9] width 86 height 8
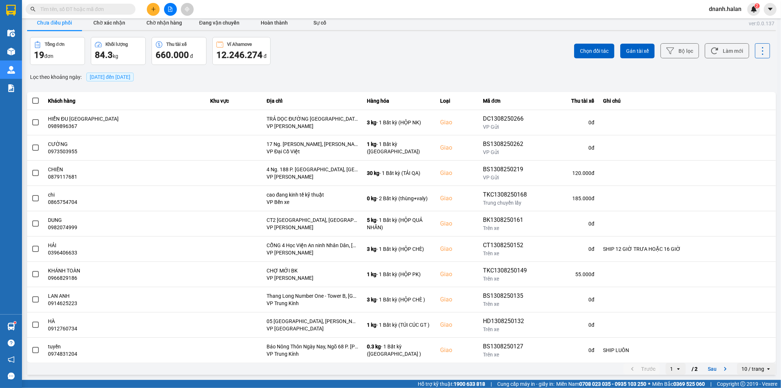
click at [337, 59] on div "Tổng đơn 19 đơn Khối lượng 84.3 kg Thu tài xế 660.000 đ Ví Ahamove 12.246.274 đ" at bounding box center [215, 51] width 370 height 28
click at [156, 22] on button "Chờ nhận hàng" at bounding box center [164, 22] width 55 height 15
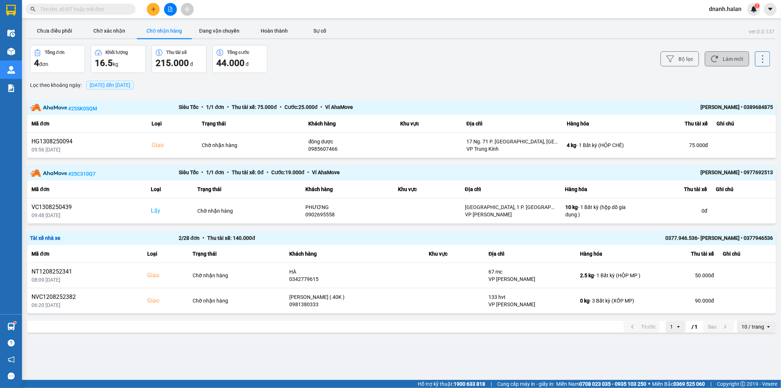
click at [723, 58] on button "Làm mới" at bounding box center [727, 58] width 44 height 15
click at [104, 11] on input "text" at bounding box center [83, 9] width 86 height 8
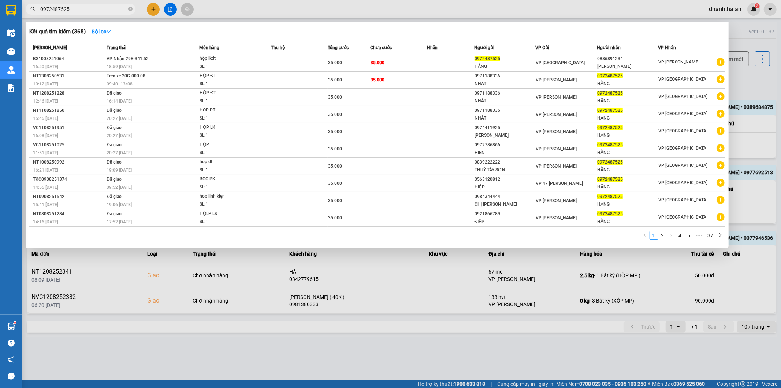
type input "0972487525"
click at [92, 6] on input "0972487525" at bounding box center [83, 9] width 86 height 8
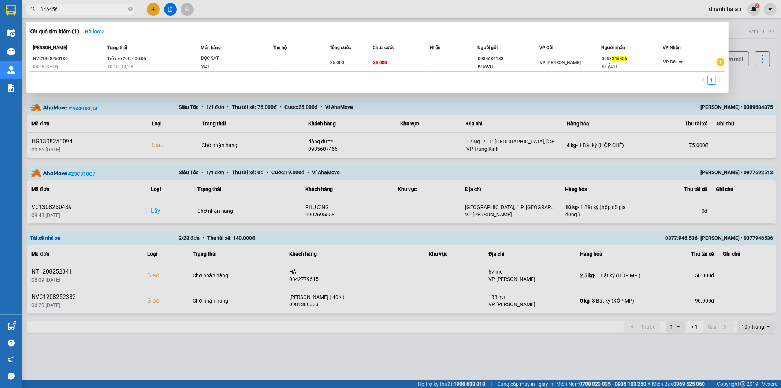
type input "346456"
click at [83, 12] on input "346456" at bounding box center [83, 9] width 86 height 8
type input "109780"
click at [85, 13] on input "109780" at bounding box center [83, 9] width 86 height 8
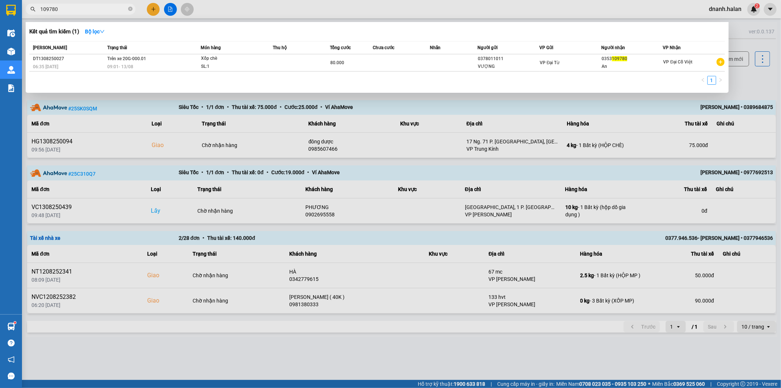
click at [90, 7] on input "109780" at bounding box center [83, 9] width 86 height 8
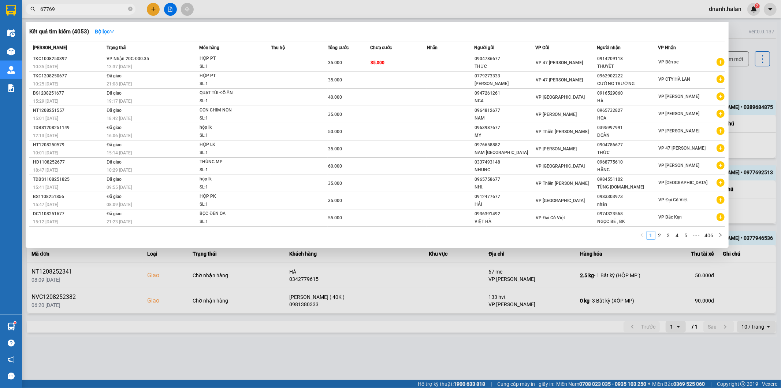
type input "677690"
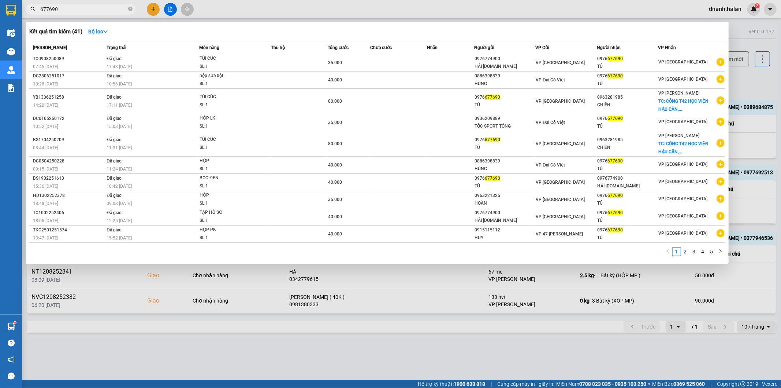
click at [101, 7] on input "677690" at bounding box center [83, 9] width 86 height 8
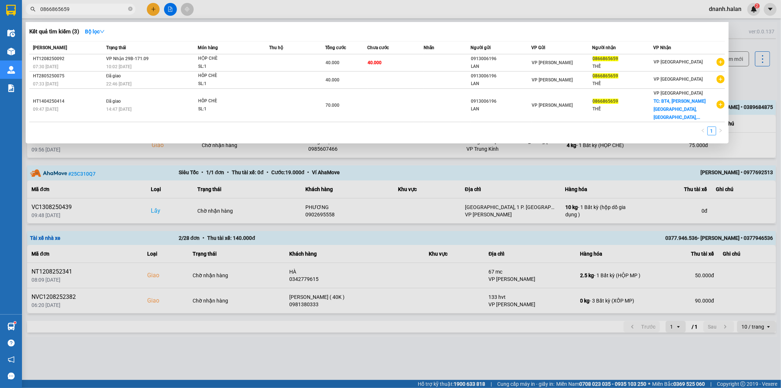
type input "0866865659"
click at [559, 61] on span "[PERSON_NAME]" at bounding box center [552, 62] width 41 height 5
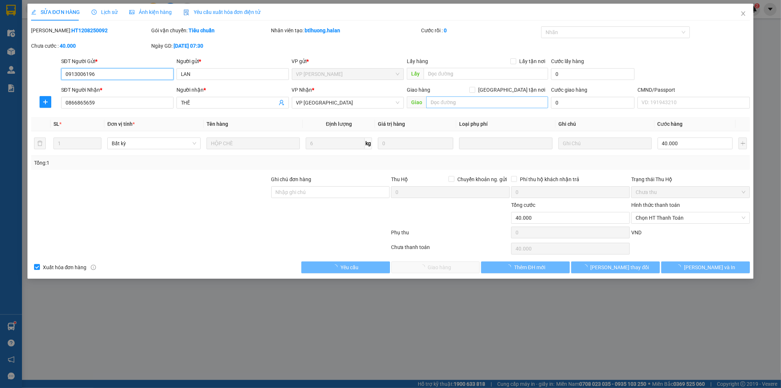
type input "0913006196"
type input "LAN"
type input "0866865659"
type input "THẾ"
type input "40.000"
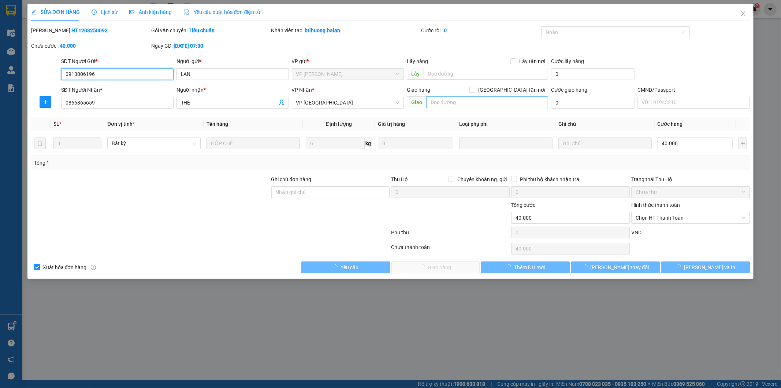
type input "40.000"
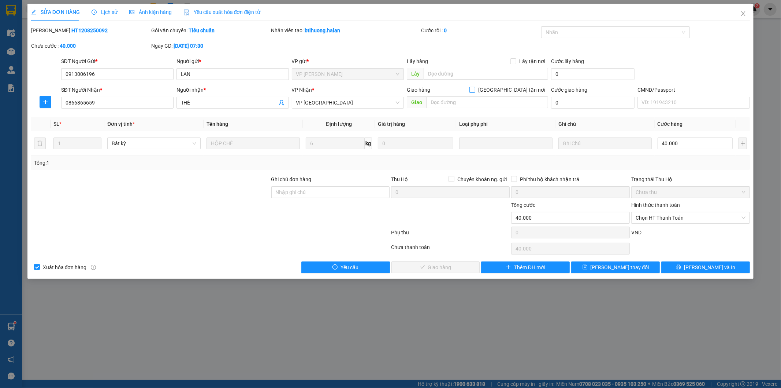
click at [475, 92] on input "Giao tận nơi" at bounding box center [472, 89] width 5 height 5
checkbox input "true"
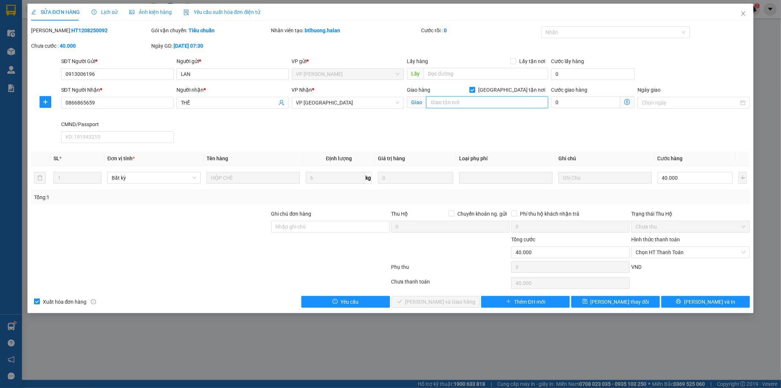
click at [500, 103] on input "text" at bounding box center [487, 102] width 122 height 12
paste input "XQGG+M8G TNR Goldsilk Complex, Đường, Vạn Phúc, Hà Đông, Hà Nội, Việt Nam"
type input "XQGG+M8G TNR Goldsilk Complex, Đường, Vạn Phúc, Hà Đông, Hà Nội, Việt Nam"
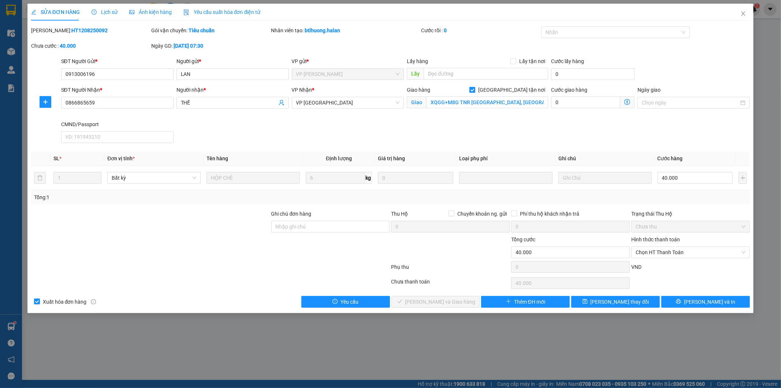
click at [625, 101] on icon "dollar-circle" at bounding box center [628, 102] width 6 height 6
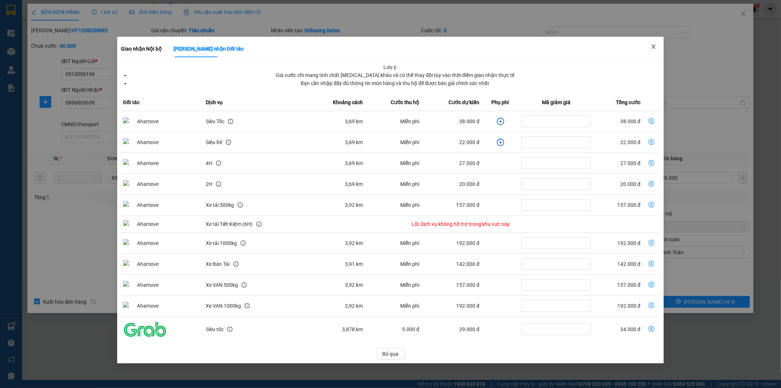
click at [653, 42] on span "Close" at bounding box center [654, 47] width 21 height 21
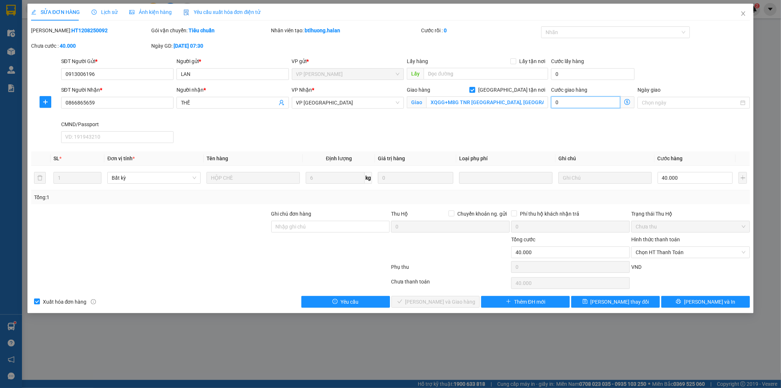
click at [594, 100] on input "0" at bounding box center [585, 102] width 69 height 12
type input "40.004"
type input "4"
type input "40.045"
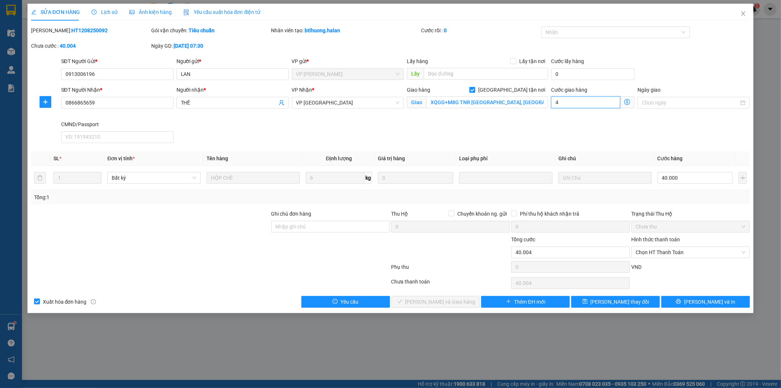
type input "40.045"
type input "45"
type input "85.000"
type input "45.000"
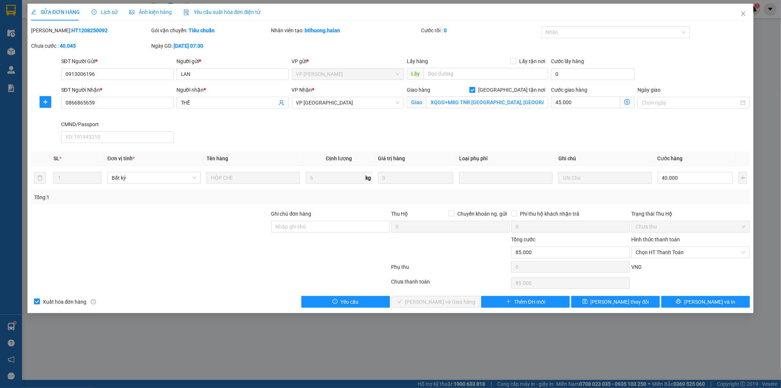
click at [552, 133] on div "SĐT Người Nhận * 0866865659 Người nhận * THẾ VP Nhận * VP Tân Triều Giao hàng G…" at bounding box center [406, 116] width 692 height 60
click at [621, 303] on span "Lưu thay đổi" at bounding box center [620, 301] width 59 height 8
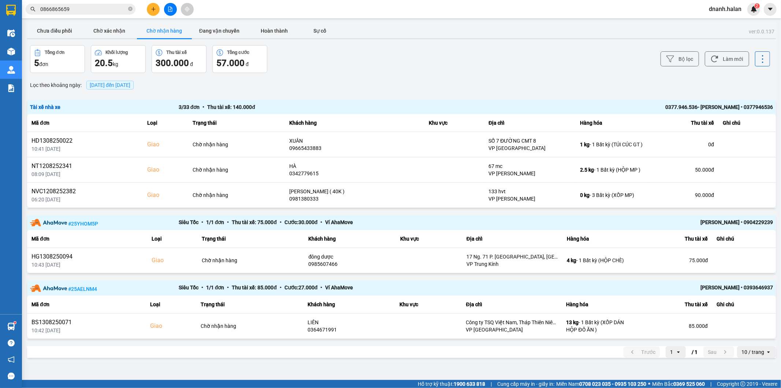
click at [100, 8] on input "0866865659" at bounding box center [83, 9] width 86 height 8
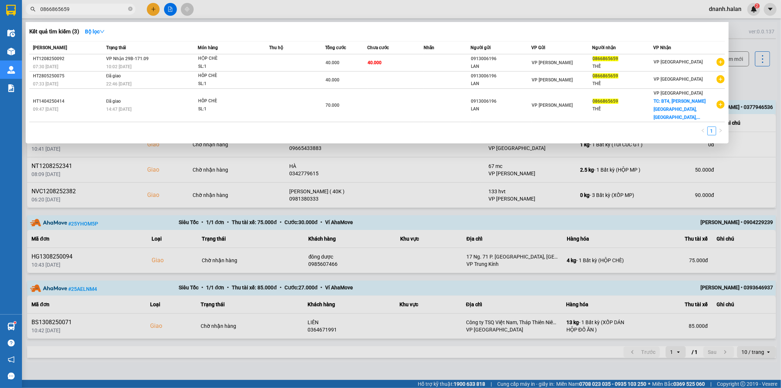
click at [100, 8] on input "0866865659" at bounding box center [83, 9] width 86 height 8
click at [107, 11] on input "0866865659" at bounding box center [83, 9] width 86 height 8
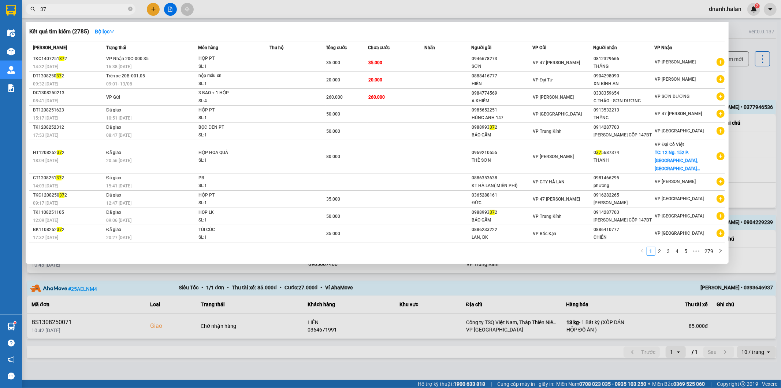
type input "3"
type input "902888"
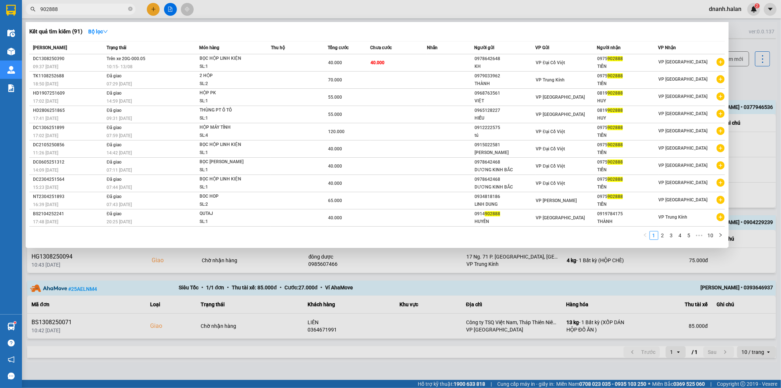
click at [103, 12] on input "902888" at bounding box center [83, 9] width 86 height 8
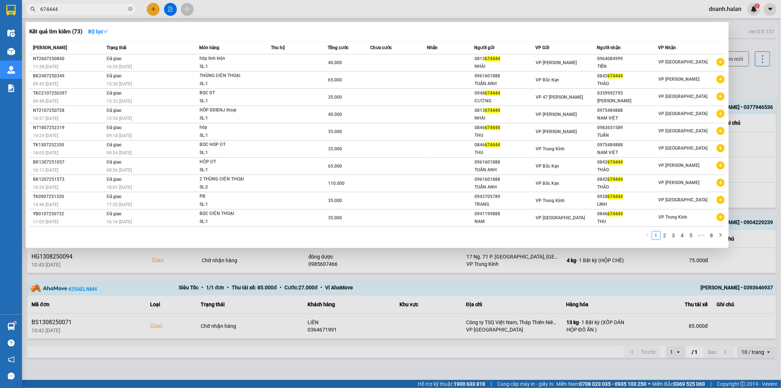
click at [97, 12] on input "674444" at bounding box center [83, 9] width 86 height 8
click at [89, 6] on input "674444" at bounding box center [83, 9] width 86 height 8
click at [53, 6] on input "674444" at bounding box center [83, 9] width 86 height 8
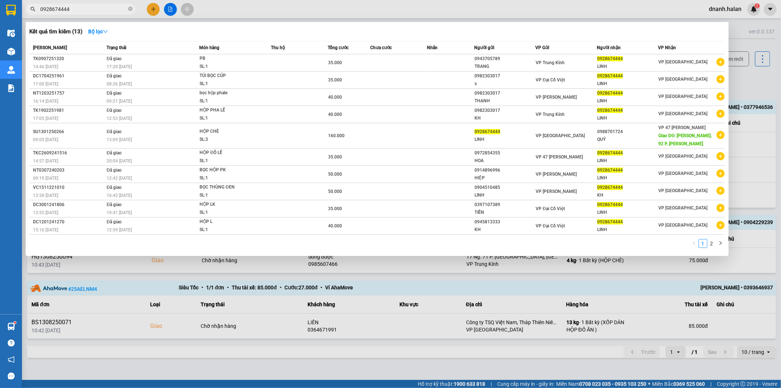
click at [100, 9] on input "0928674444" at bounding box center [83, 9] width 86 height 8
click at [96, 9] on input "0928674444" at bounding box center [83, 9] width 86 height 8
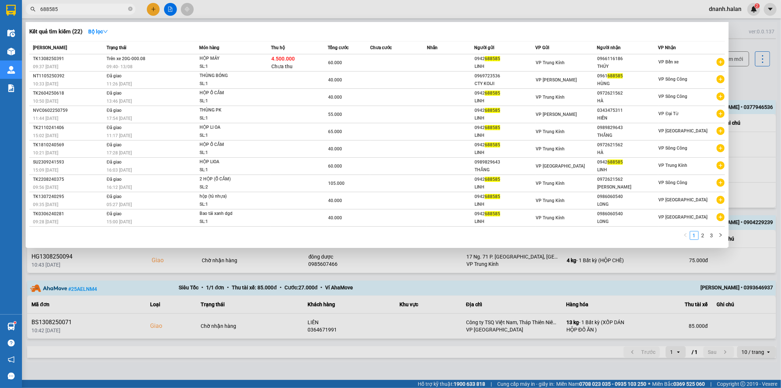
type input "688585"
click at [69, 9] on input "688585" at bounding box center [83, 9] width 86 height 8
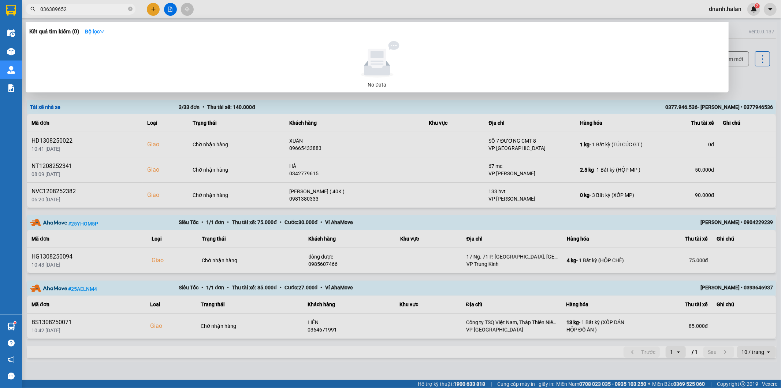
type input "0363896525"
click at [59, 9] on input "0363896525" at bounding box center [83, 9] width 86 height 8
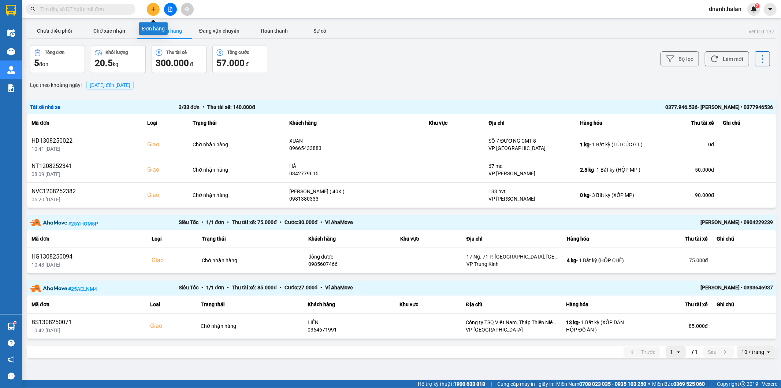
click at [149, 6] on button at bounding box center [153, 9] width 13 height 13
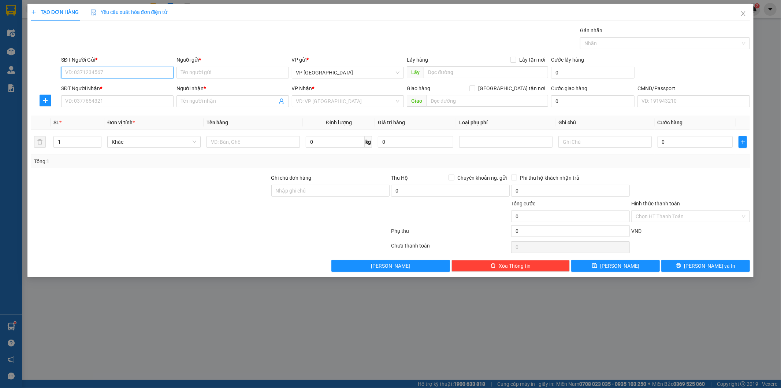
click at [125, 75] on input "SĐT Người Gửi *" at bounding box center [117, 73] width 112 height 12
paste input "0363896525"
type input "0363896525"
click at [212, 72] on input "Người gửi *" at bounding box center [233, 73] width 112 height 12
type input "t"
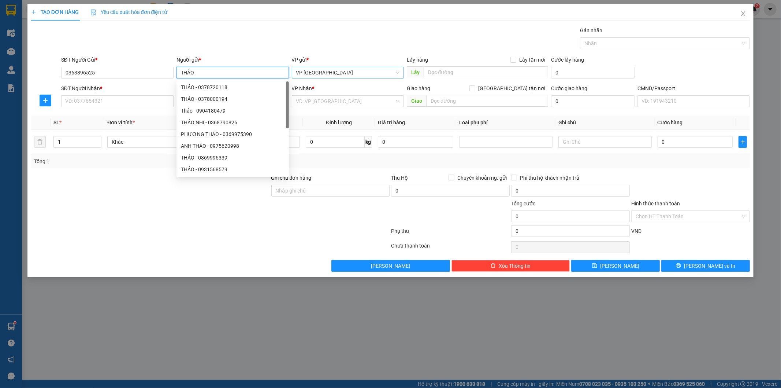
click at [344, 72] on span "VP [GEOGRAPHIC_DATA]" at bounding box center [348, 72] width 104 height 11
type input "THẢO"
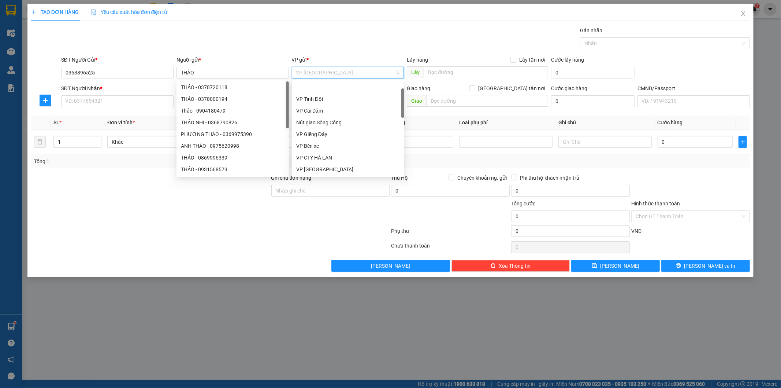
scroll to position [23, 0]
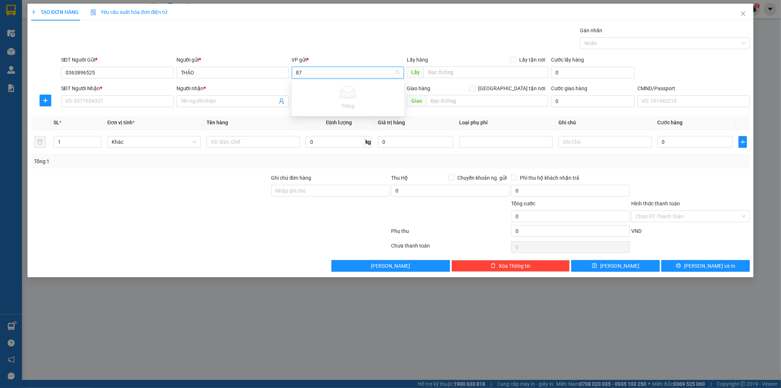
type input "8"
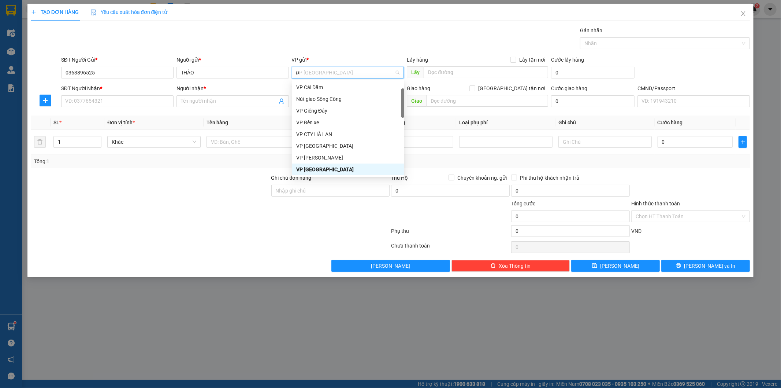
type input "D"
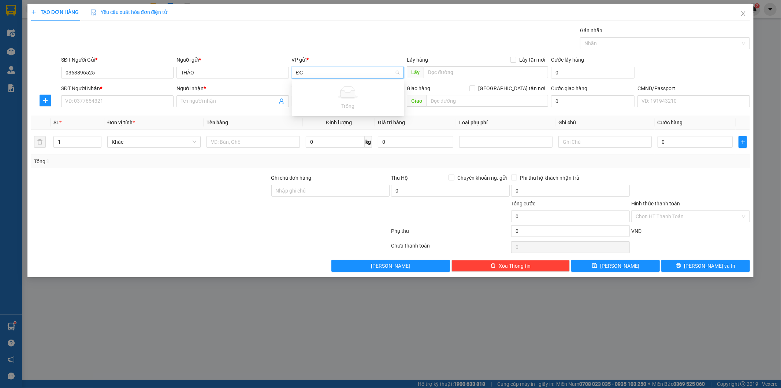
type input "Đ"
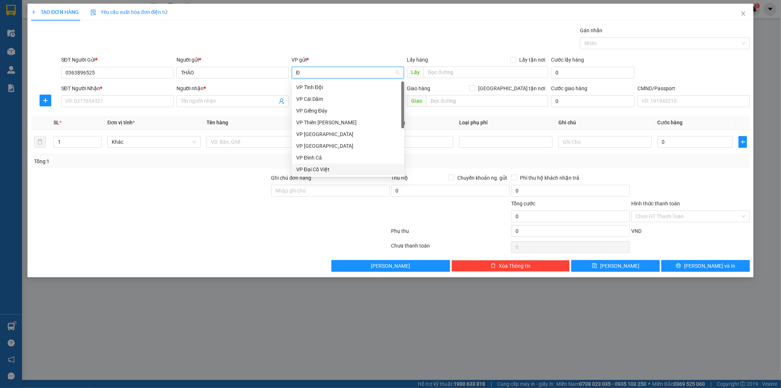
click at [319, 170] on div "VP Đại Cồ Việt" at bounding box center [348, 169] width 104 height 8
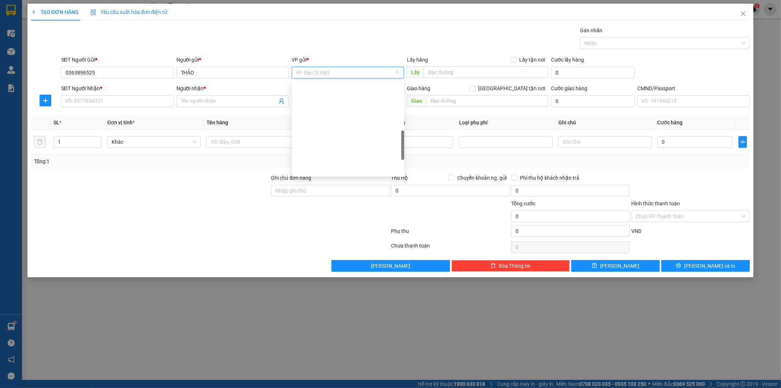
scroll to position [202, 0]
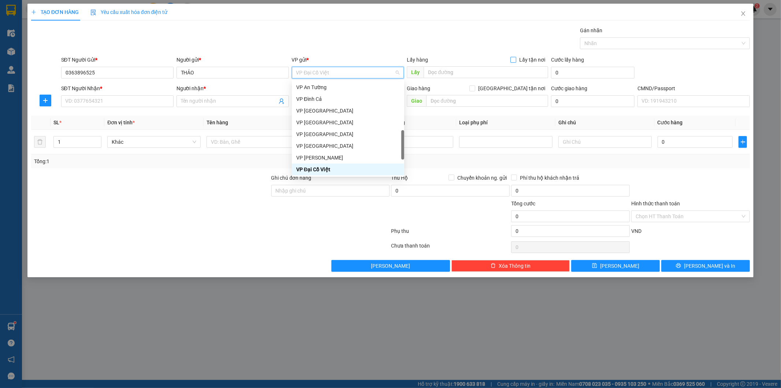
click at [514, 60] on input "Lấy tận nơi" at bounding box center [513, 59] width 5 height 5
checkbox input "true"
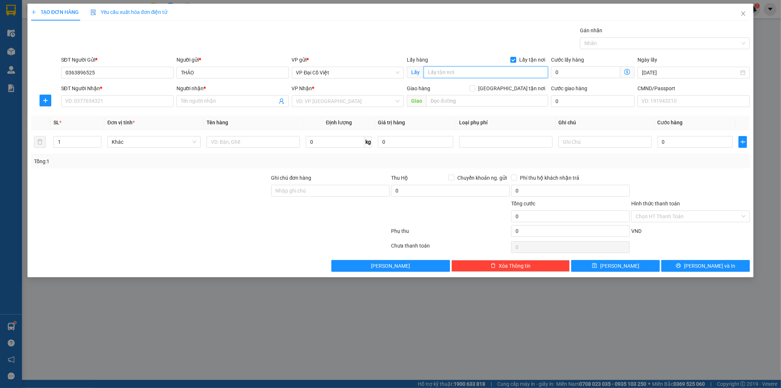
click at [493, 77] on input "text" at bounding box center [486, 72] width 125 height 12
paste input "133 P. Thái Hà, Trung Liệt, Đống Đa, Hà Nội, Việt Nam"
type input "133 P. Thái Hà, Trung Liệt, Đống Đa, Hà Nội, Việt Nam"
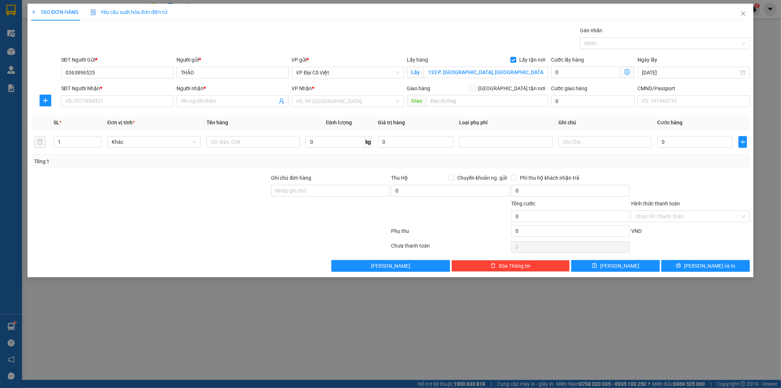
click at [627, 71] on icon "dollar-circle" at bounding box center [628, 72] width 6 height 6
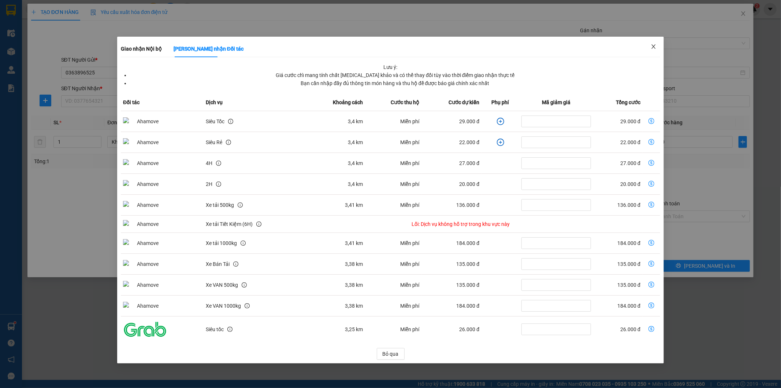
drag, startPoint x: 656, startPoint y: 44, endPoint x: 664, endPoint y: 70, distance: 26.4
click at [656, 44] on icon "close" at bounding box center [654, 47] width 6 height 6
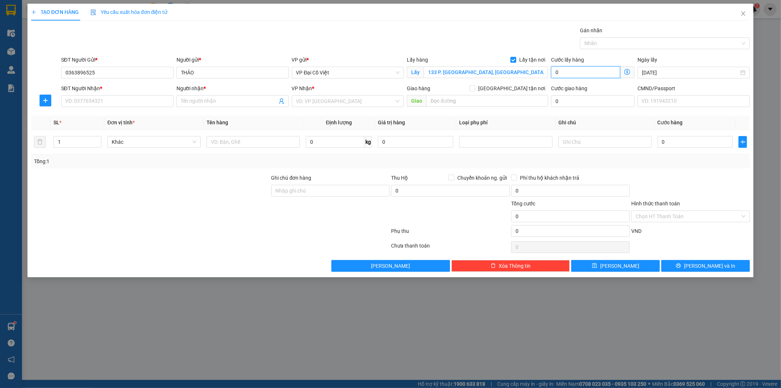
click at [588, 72] on input "0" at bounding box center [585, 72] width 69 height 12
type input "3"
type input "35"
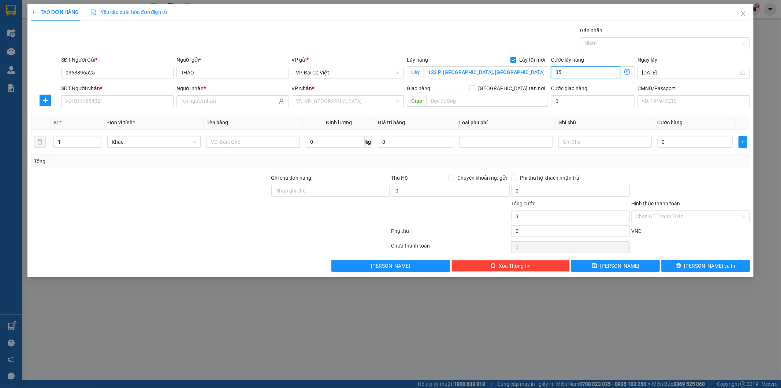
type input "35"
click at [577, 72] on input "35" at bounding box center [585, 72] width 69 height 12
type input "4"
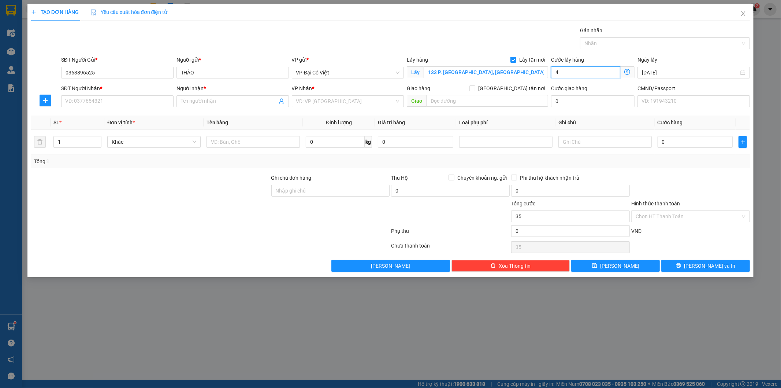
type input "4"
type input "40"
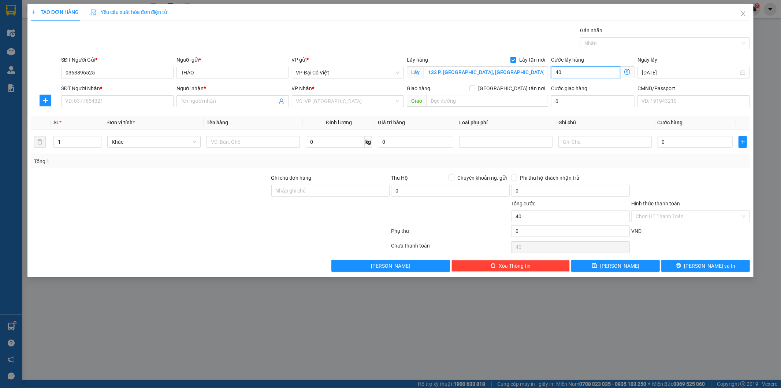
type input "40.000"
click at [333, 79] on div "VP gửi * VP Đại Cồ Việt" at bounding box center [348, 69] width 112 height 26
click at [331, 71] on span "VP Đại Cồ Việt" at bounding box center [348, 72] width 104 height 11
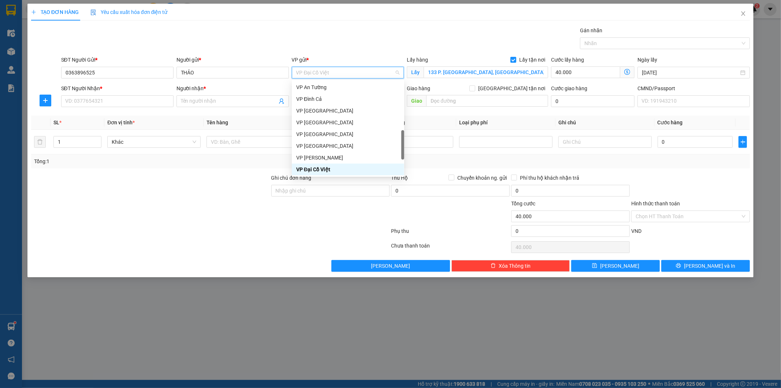
type input "1"
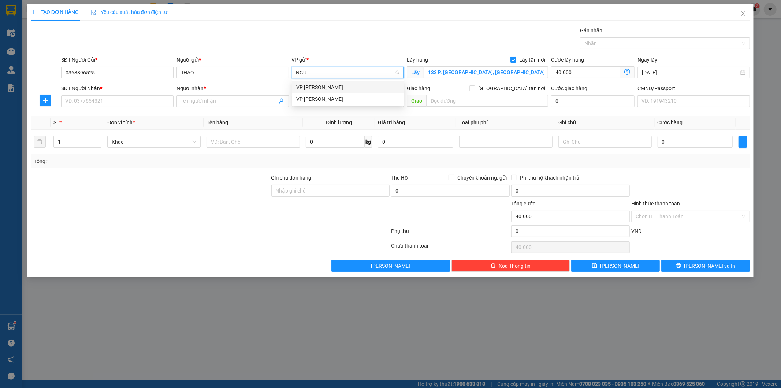
type input "NGUY"
click at [337, 90] on div "VP [PERSON_NAME]" at bounding box center [348, 87] width 104 height 8
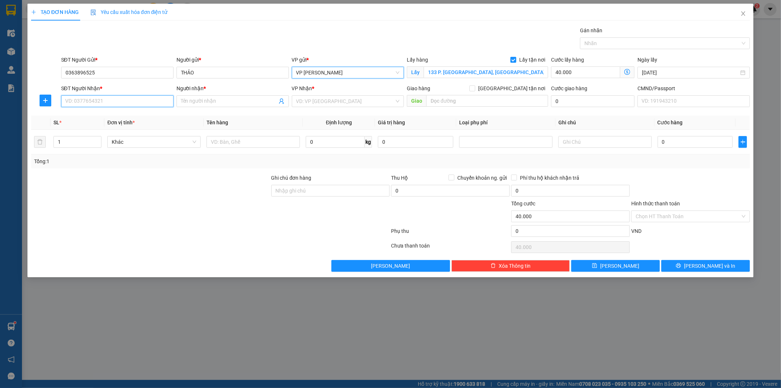
click at [122, 105] on input "SĐT Người Nhận *" at bounding box center [117, 101] width 112 height 12
drag, startPoint x: 122, startPoint y: 105, endPoint x: 115, endPoint y: 95, distance: 12.0
click at [119, 100] on input "SĐT Người Nhận *" at bounding box center [117, 101] width 112 height 12
type input "0898756724"
click at [90, 116] on div "0898756724 - LONG Cellphones" at bounding box center [118, 116] width 104 height 8
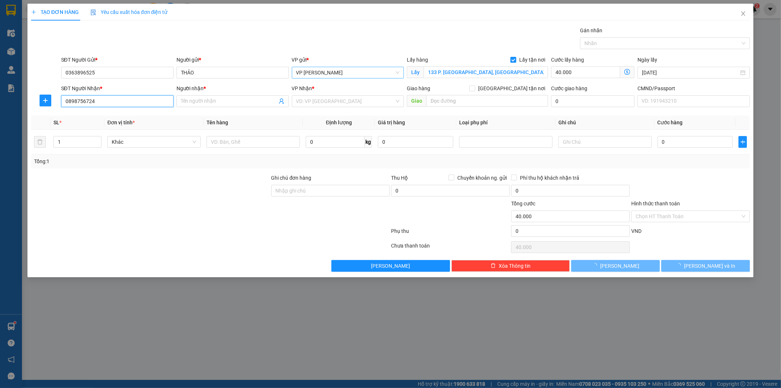
type input "LONG Cellphones"
type input "0898756724"
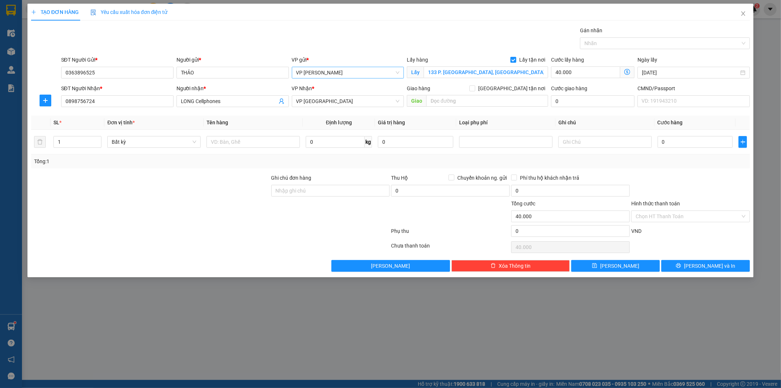
click at [626, 71] on icon "dollar-circle" at bounding box center [628, 72] width 6 height 6
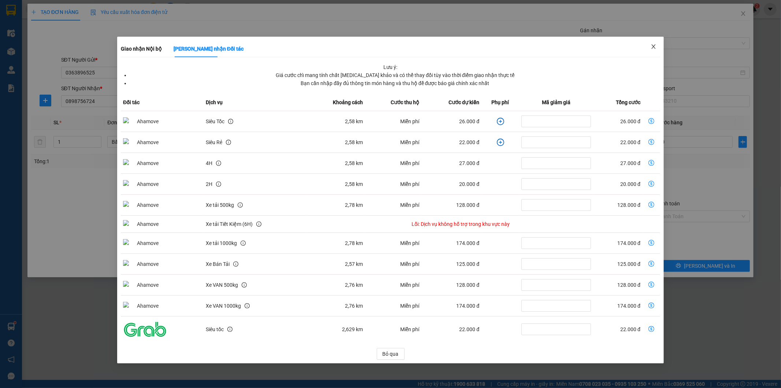
click at [655, 46] on icon "close" at bounding box center [654, 47] width 6 height 6
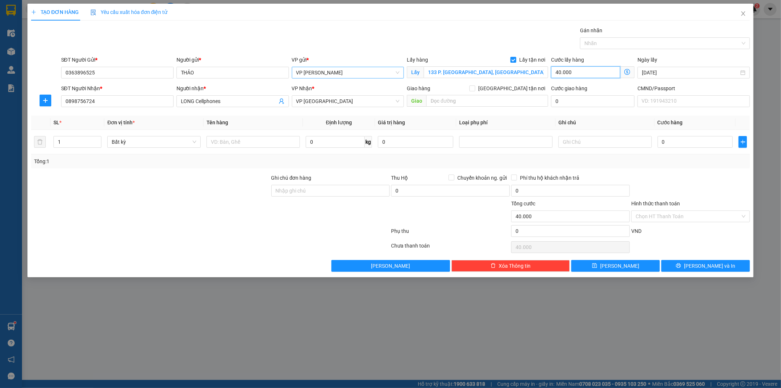
click at [591, 74] on input "40.000" at bounding box center [585, 72] width 69 height 12
type input "3"
type input "35"
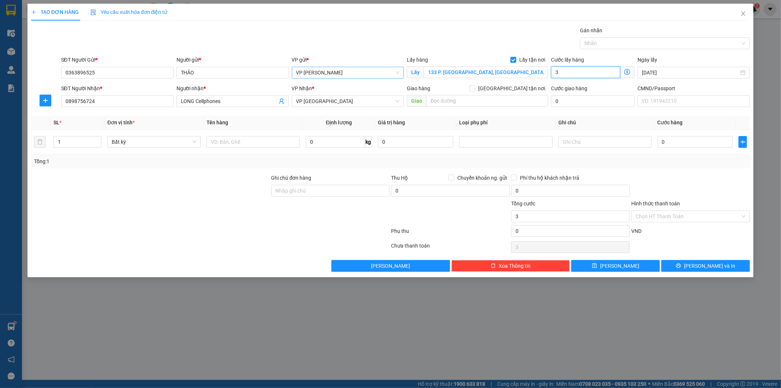
type input "35"
type input "35.000"
click at [234, 140] on input "text" at bounding box center [253, 142] width 93 height 12
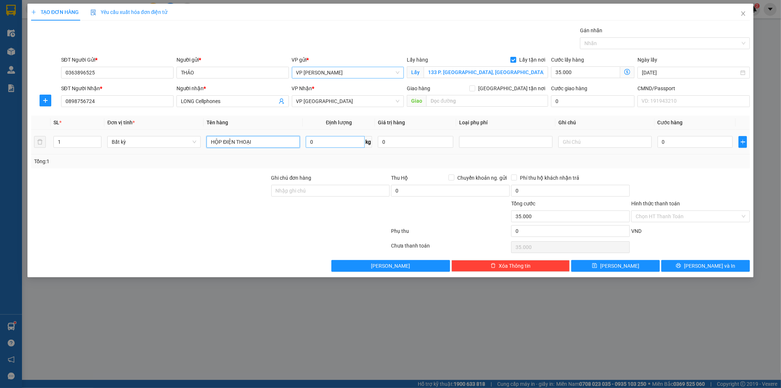
type input "HỘP ĐIỆN THOẠI"
click at [336, 140] on input "0" at bounding box center [335, 142] width 59 height 12
type input "0.5"
click at [146, 207] on div at bounding box center [150, 212] width 240 height 26
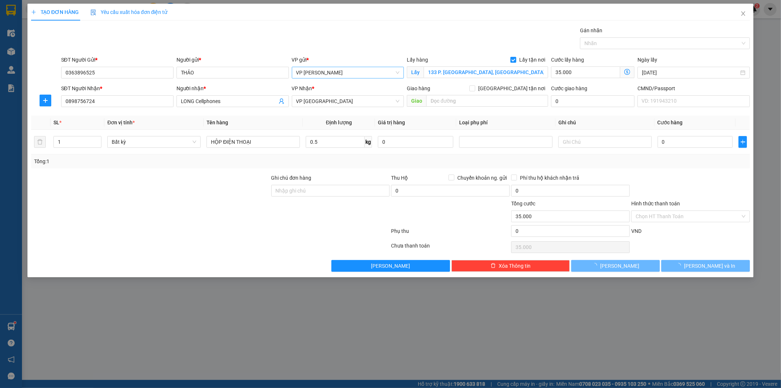
type input "25.000"
type input "60.000"
click at [714, 266] on span "Lưu và In" at bounding box center [709, 266] width 51 height 8
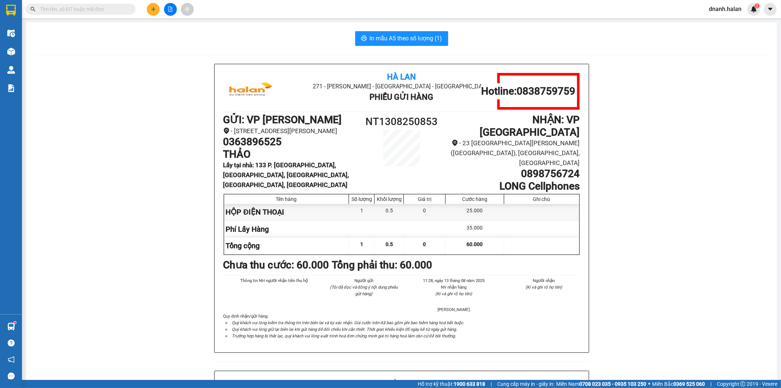
click at [104, 8] on input "text" at bounding box center [83, 9] width 86 height 8
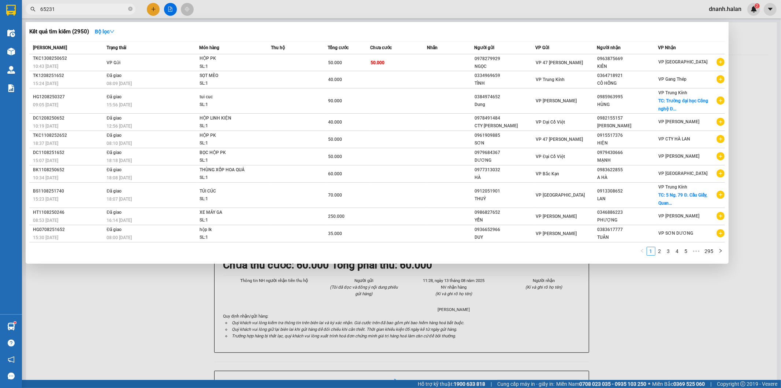
type input "652319"
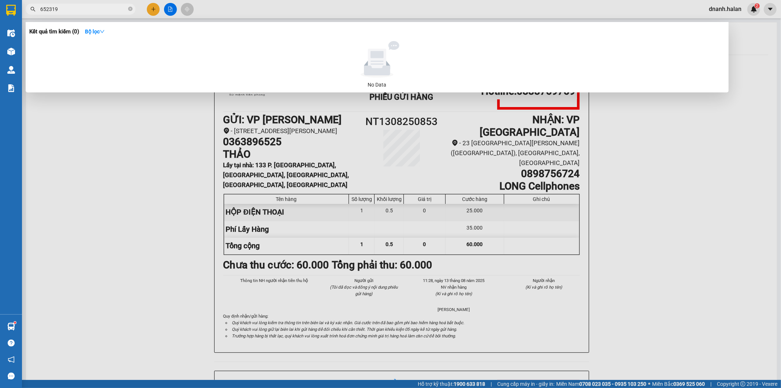
click at [104, 8] on input "652319" at bounding box center [83, 9] width 86 height 8
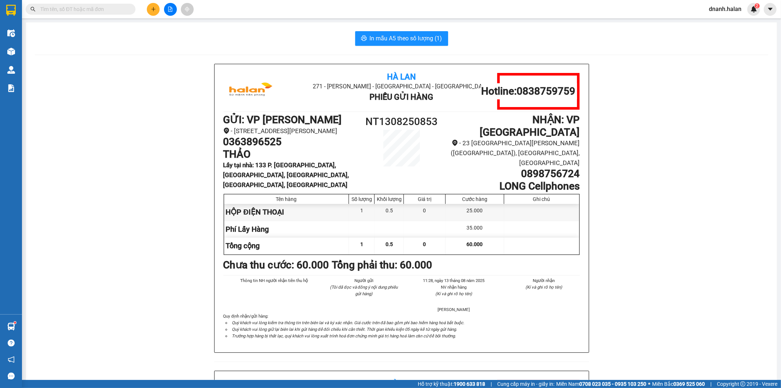
click at [50, 10] on input "text" at bounding box center [83, 9] width 86 height 8
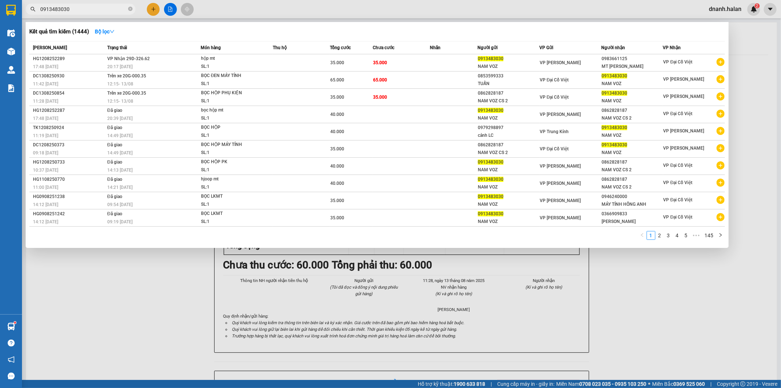
type input "0913483030"
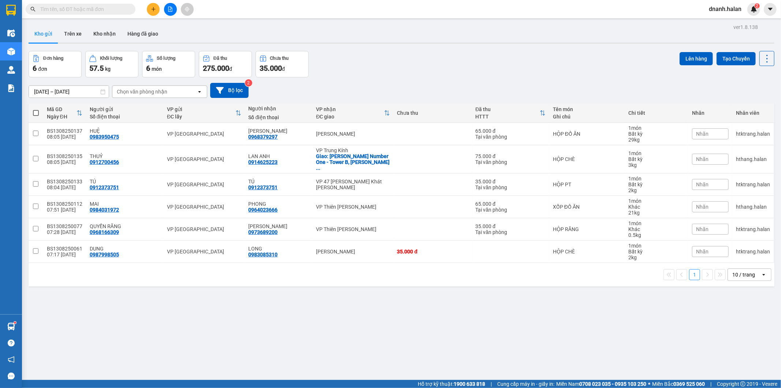
click at [121, 7] on input "text" at bounding box center [83, 9] width 86 height 8
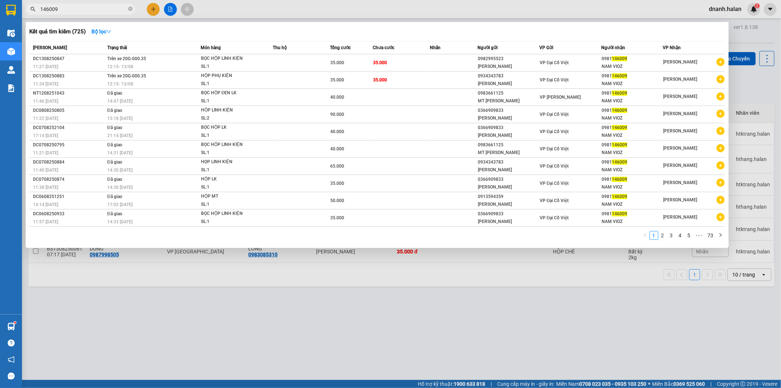
type input "146009"
click at [93, 11] on input "146009" at bounding box center [83, 9] width 86 height 8
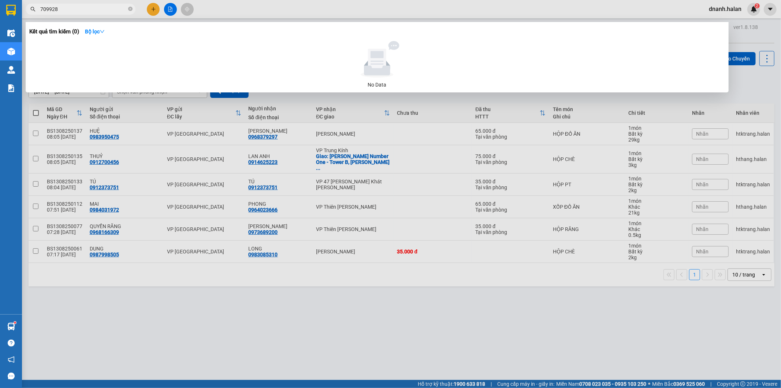
click at [41, 9] on input "709928" at bounding box center [83, 9] width 86 height 8
click at [63, 8] on input "0865709928" at bounding box center [83, 9] width 86 height 8
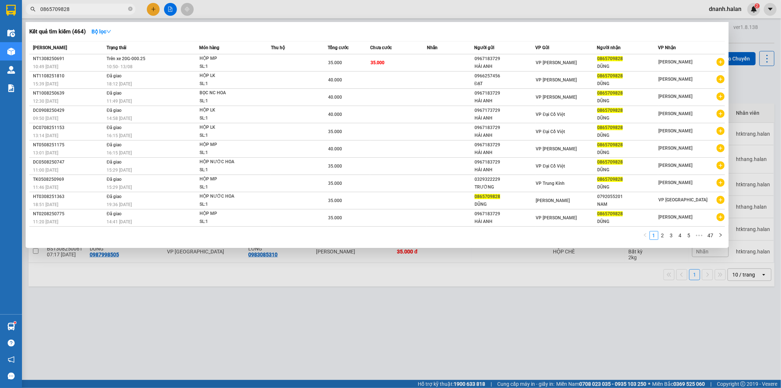
type input "0865709828"
